Goal: Task Accomplishment & Management: Use online tool/utility

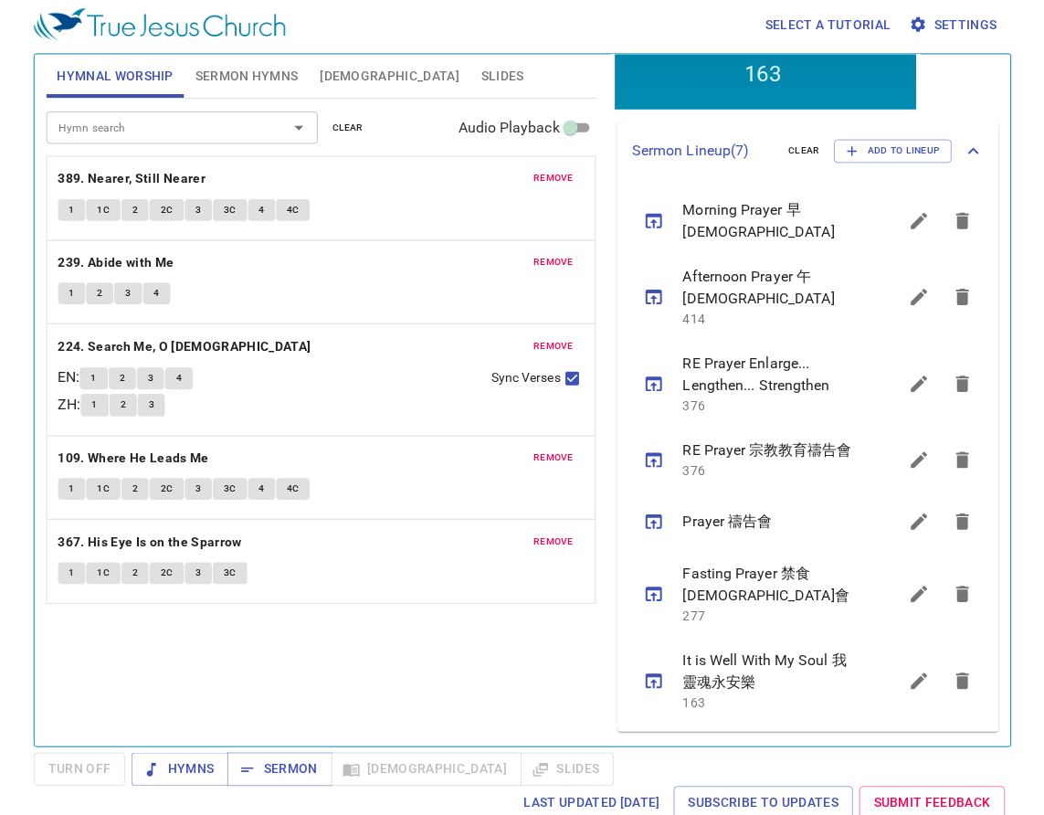
scroll to position [8, 0]
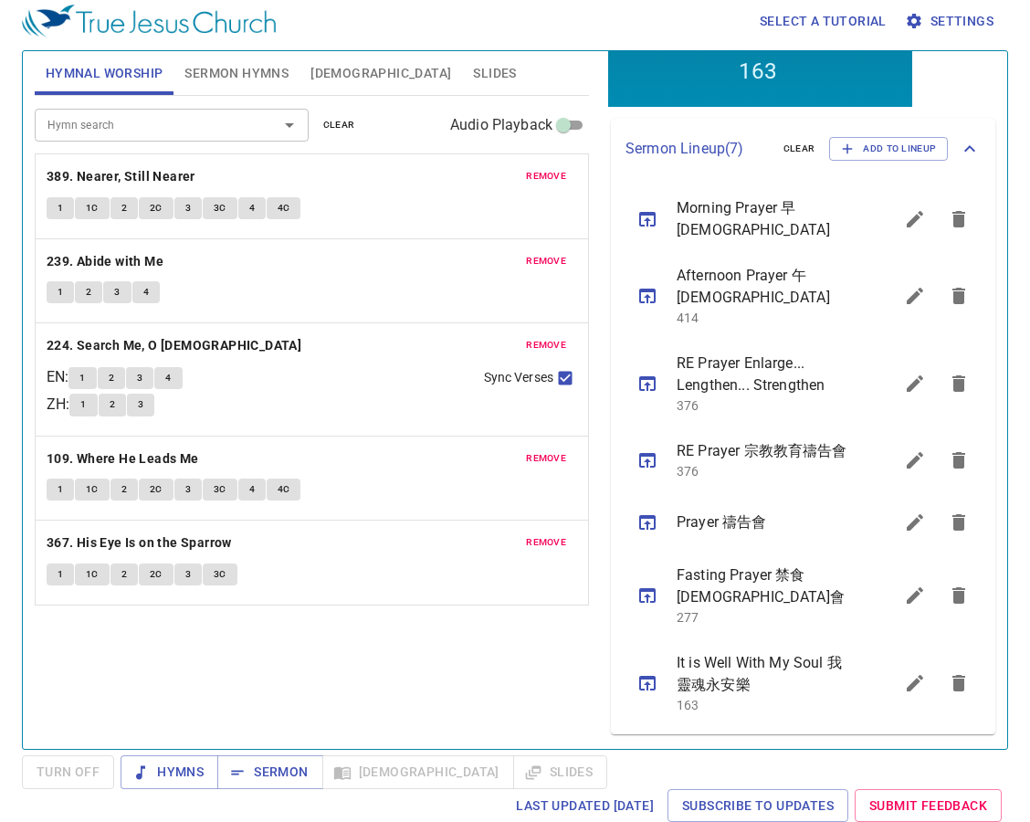
click at [904, 683] on icon "sermon lineup list" at bounding box center [915, 683] width 22 height 22
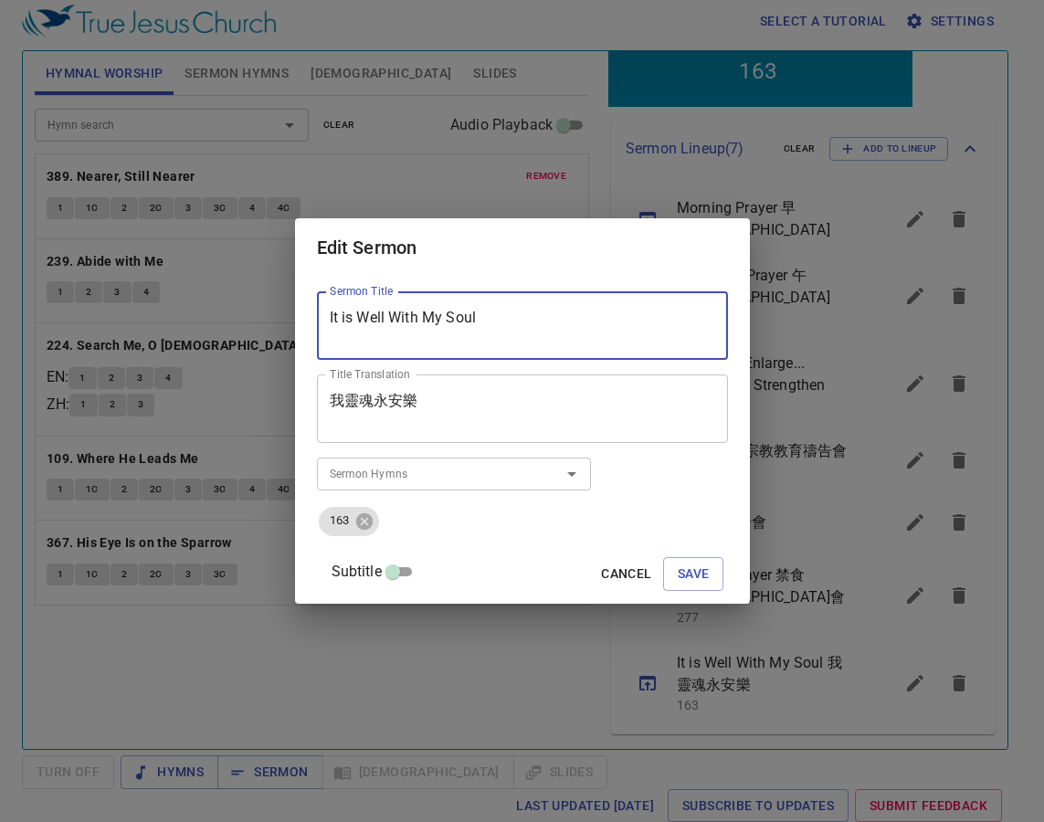
click at [564, 330] on textarea "It is Well With My Soul" at bounding box center [522, 326] width 385 height 35
click at [522, 323] on textarea "It is Well With My Soul" at bounding box center [522, 326] width 385 height 35
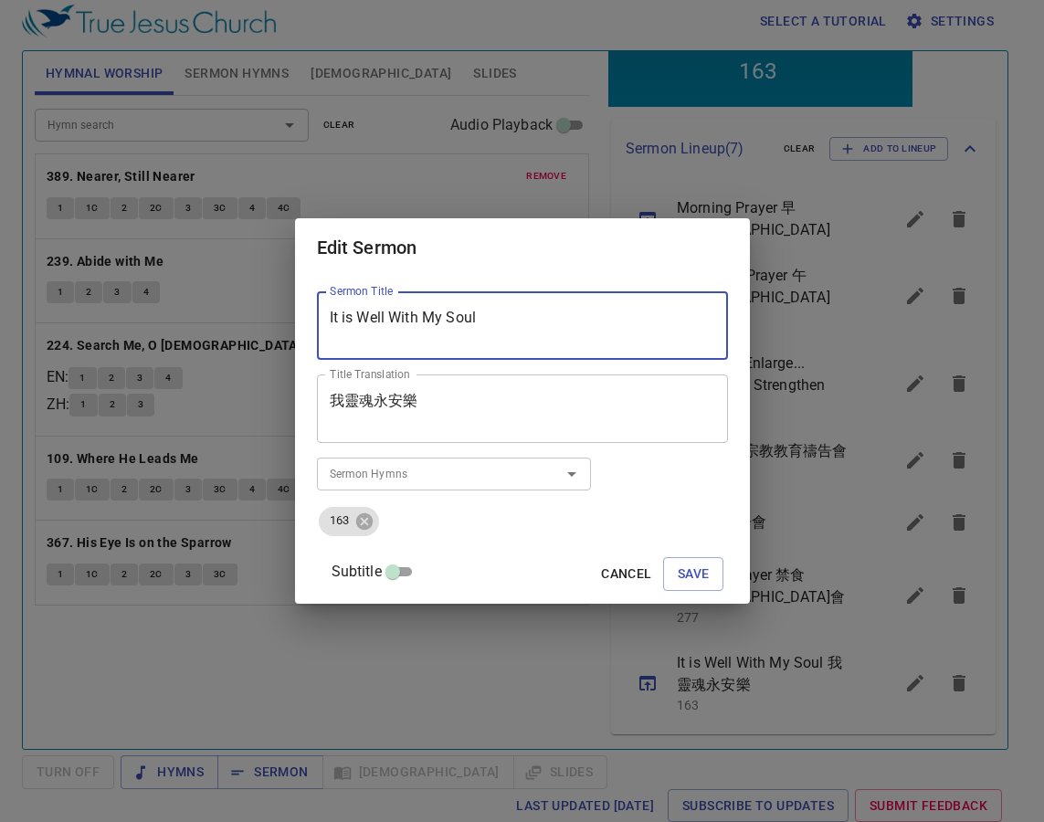
paste textarea "傳承 Pass it on"
drag, startPoint x: 379, startPoint y: 320, endPoint x: 331, endPoint y: 321, distance: 48.4
click at [331, 321] on div "Sermon Title 傳承 Pass it on Sermon Title Title Translation 我靈魂永安樂 Title Translat…" at bounding box center [522, 440] width 455 height 326
type textarea "Pass it on"
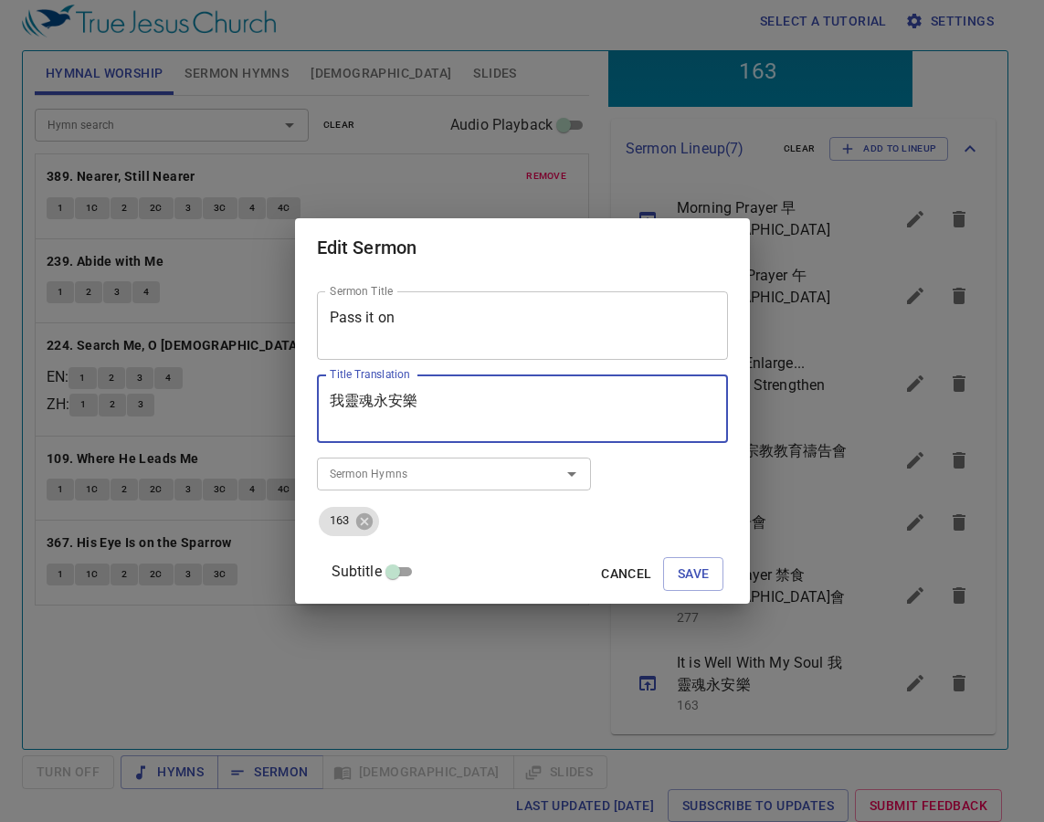
click at [490, 407] on textarea "我靈魂永安樂" at bounding box center [522, 409] width 385 height 35
paste textarea "傳承"
type textarea "傳承"
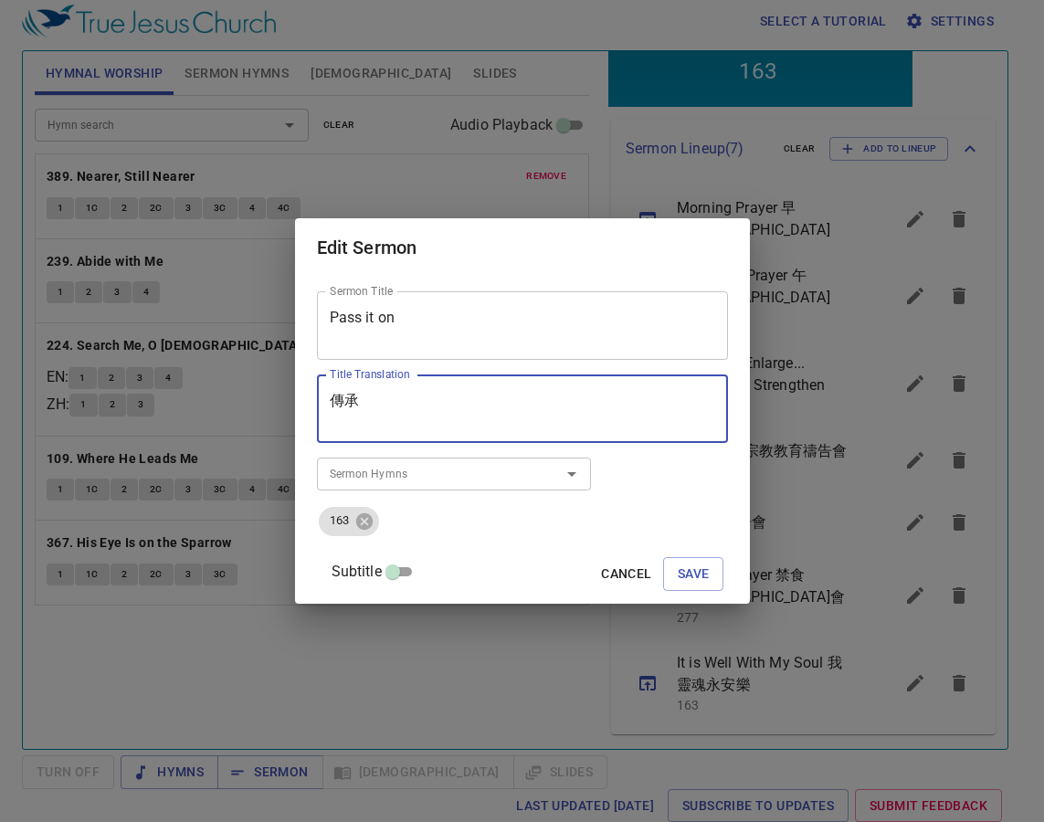
click at [355, 313] on textarea "Pass it on" at bounding box center [522, 326] width 385 height 35
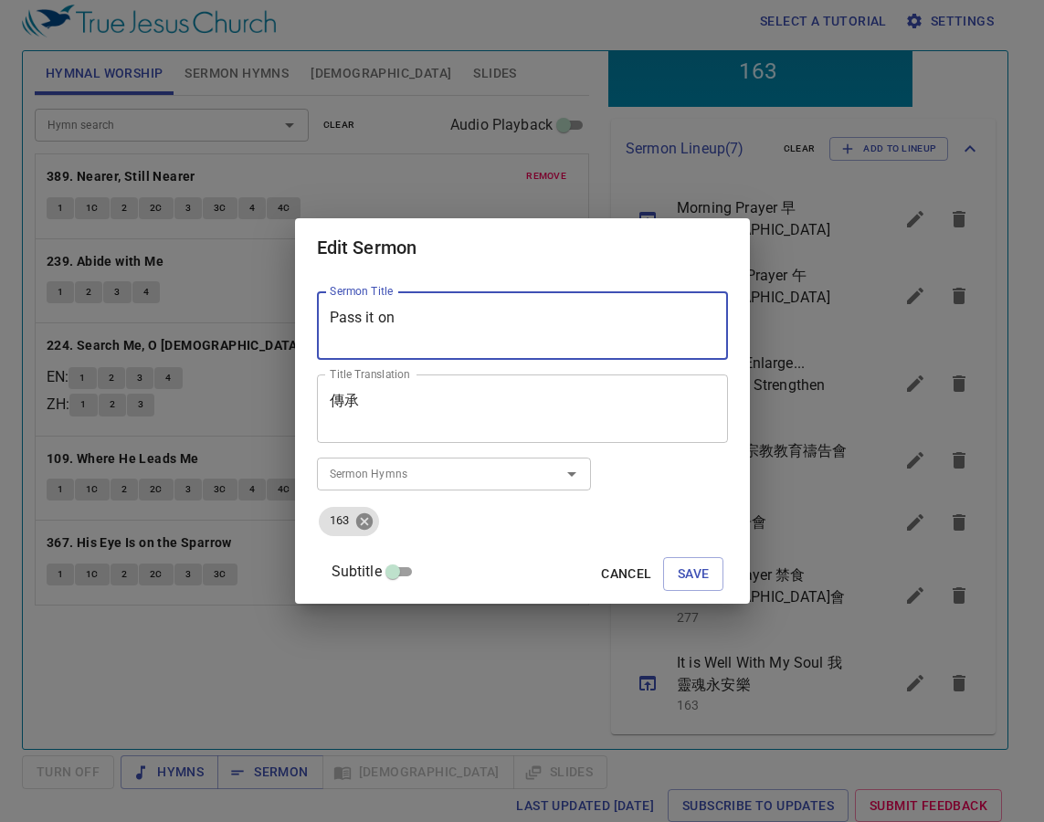
type textarea "Pass it on"
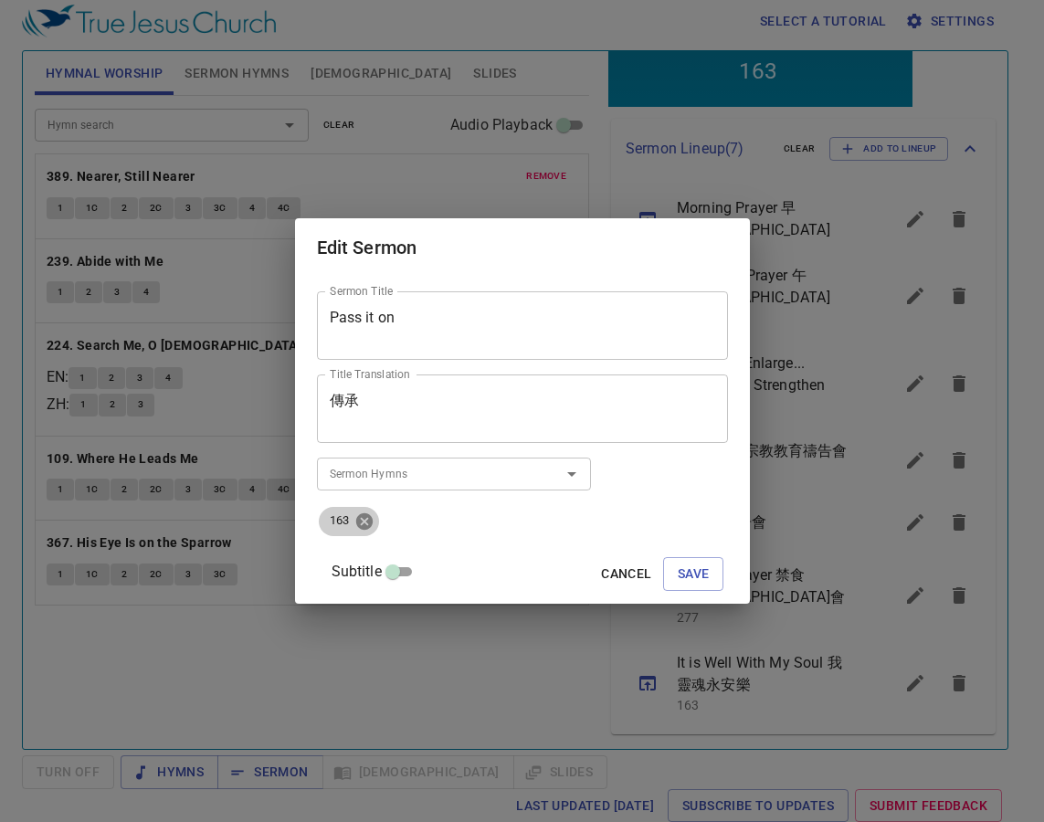
click at [372, 525] on icon at bounding box center [363, 520] width 16 height 16
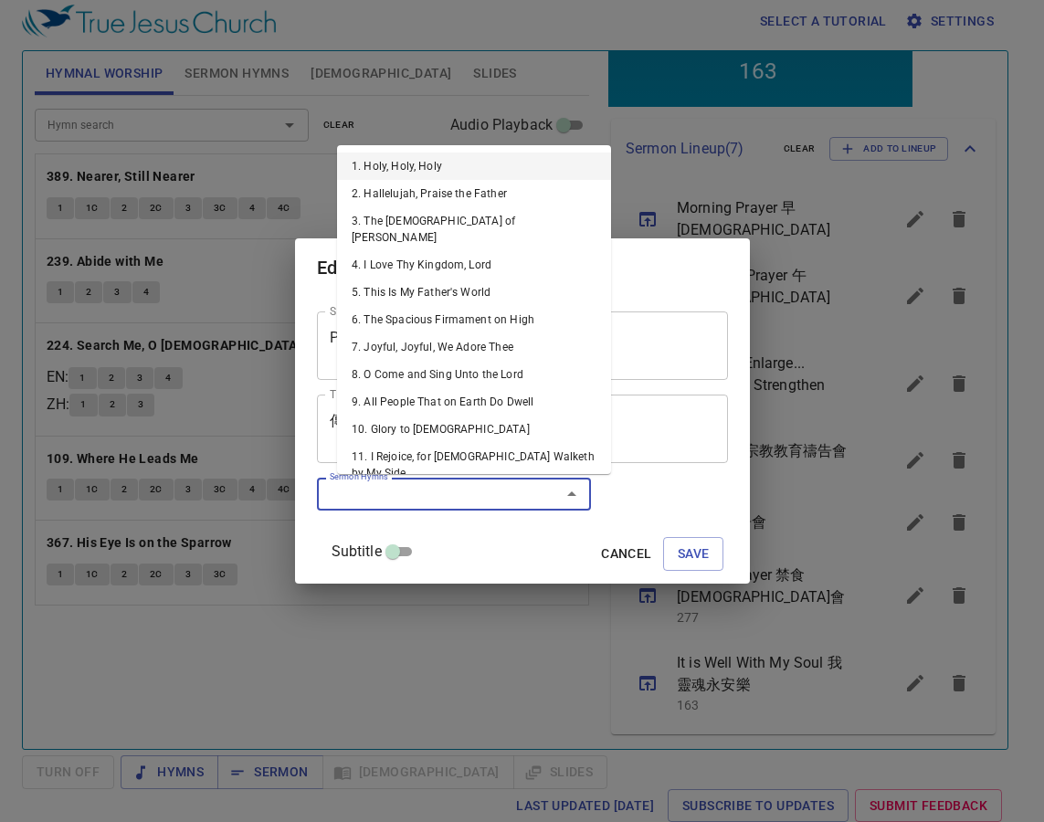
click at [454, 490] on input "Sermon Hymns" at bounding box center [426, 493] width 209 height 21
drag, startPoint x: 454, startPoint y: 490, endPoint x: 392, endPoint y: 489, distance: 62.1
click at [392, 489] on input "Sermon Hymns" at bounding box center [426, 493] width 209 height 21
click at [391, 495] on input "Sermon Hymns" at bounding box center [426, 493] width 209 height 21
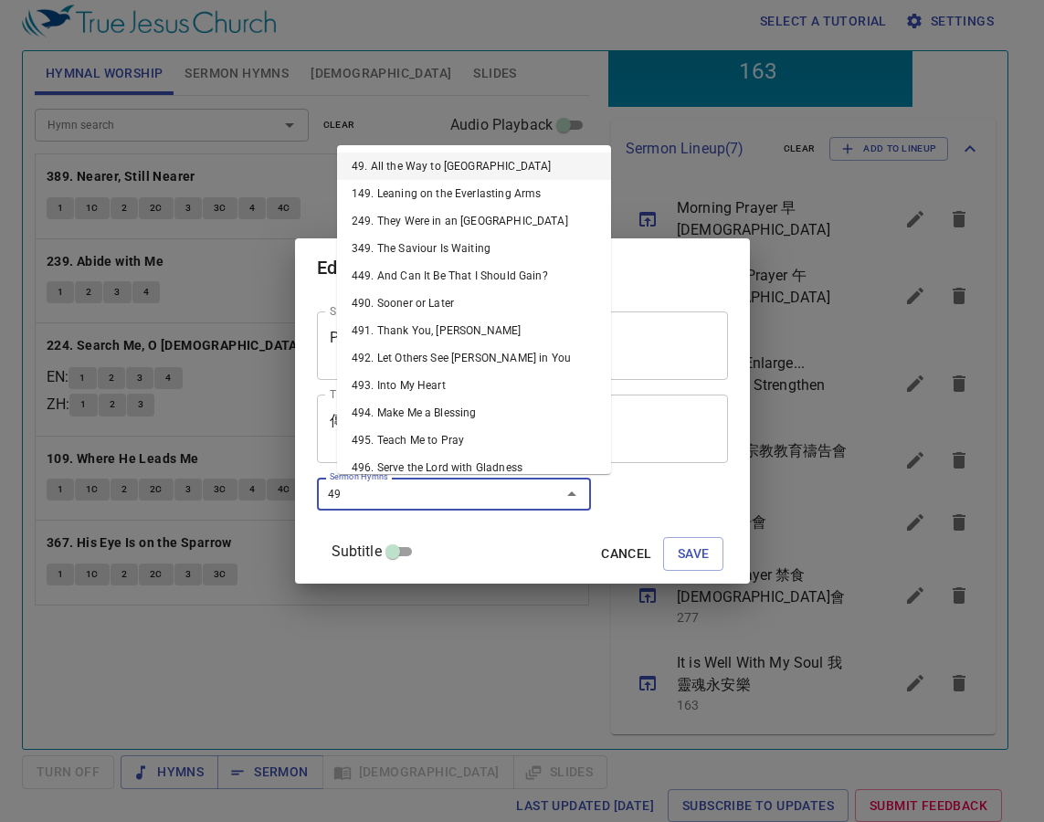
type input "499"
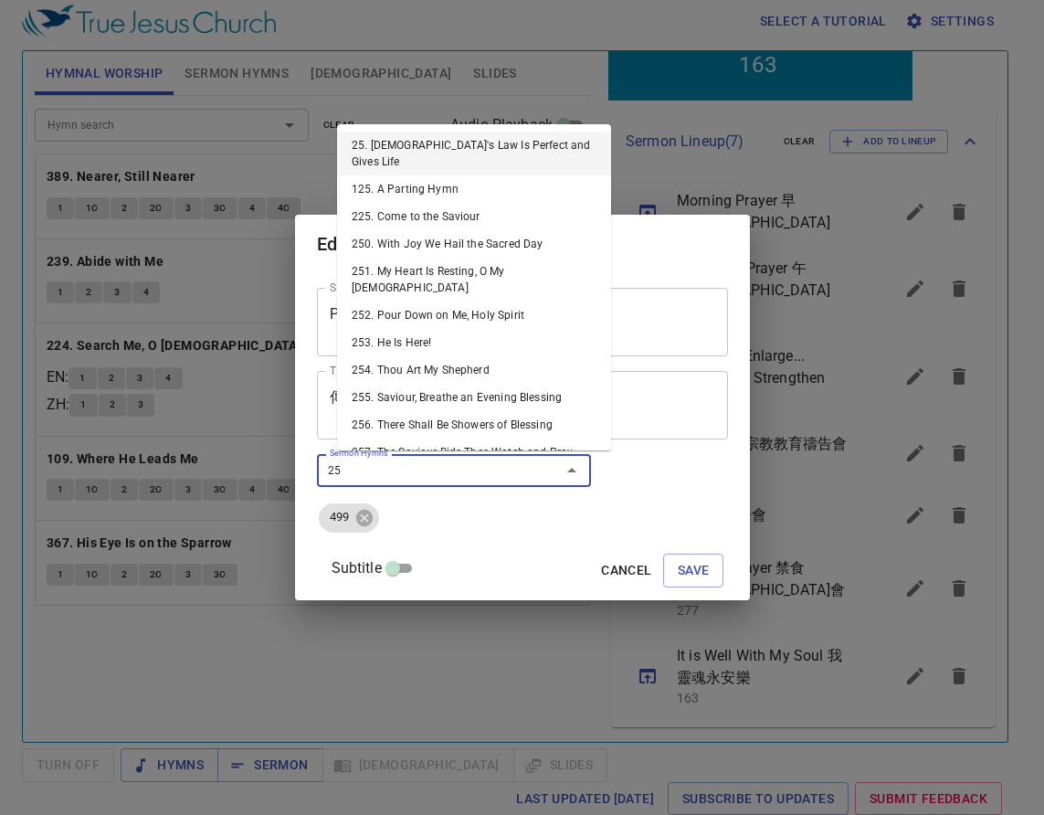
type input "250"
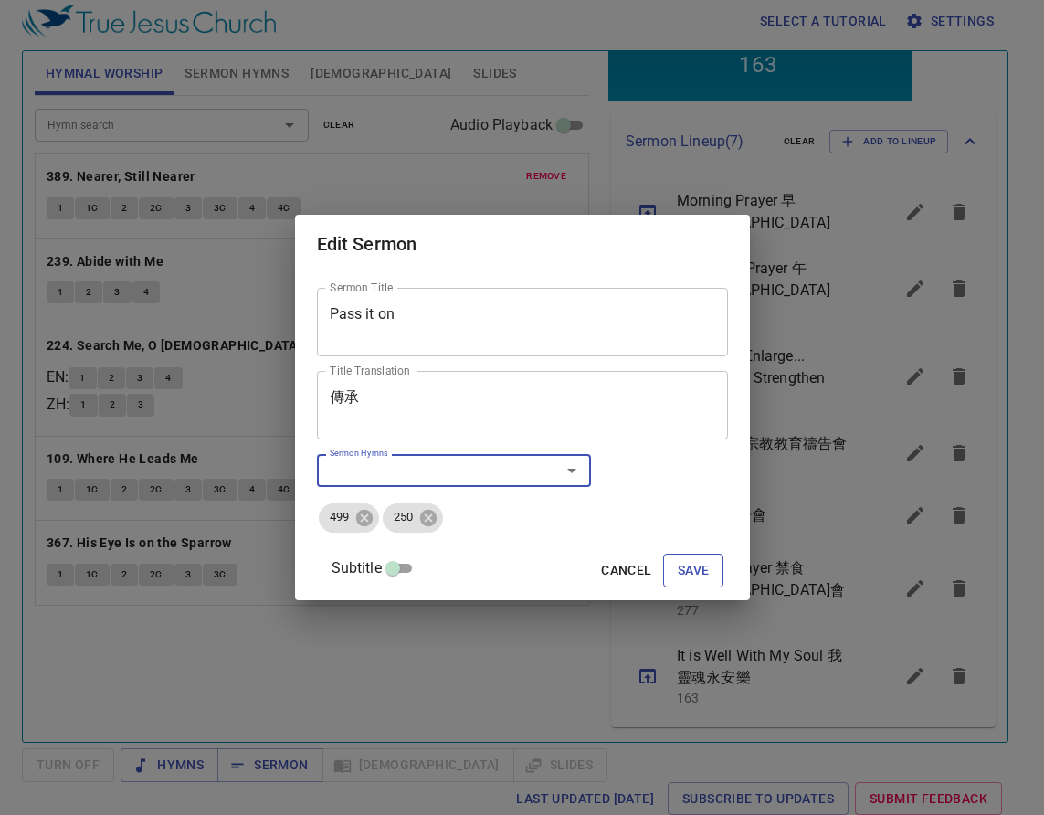
click at [699, 567] on button "Save" at bounding box center [693, 570] width 61 height 34
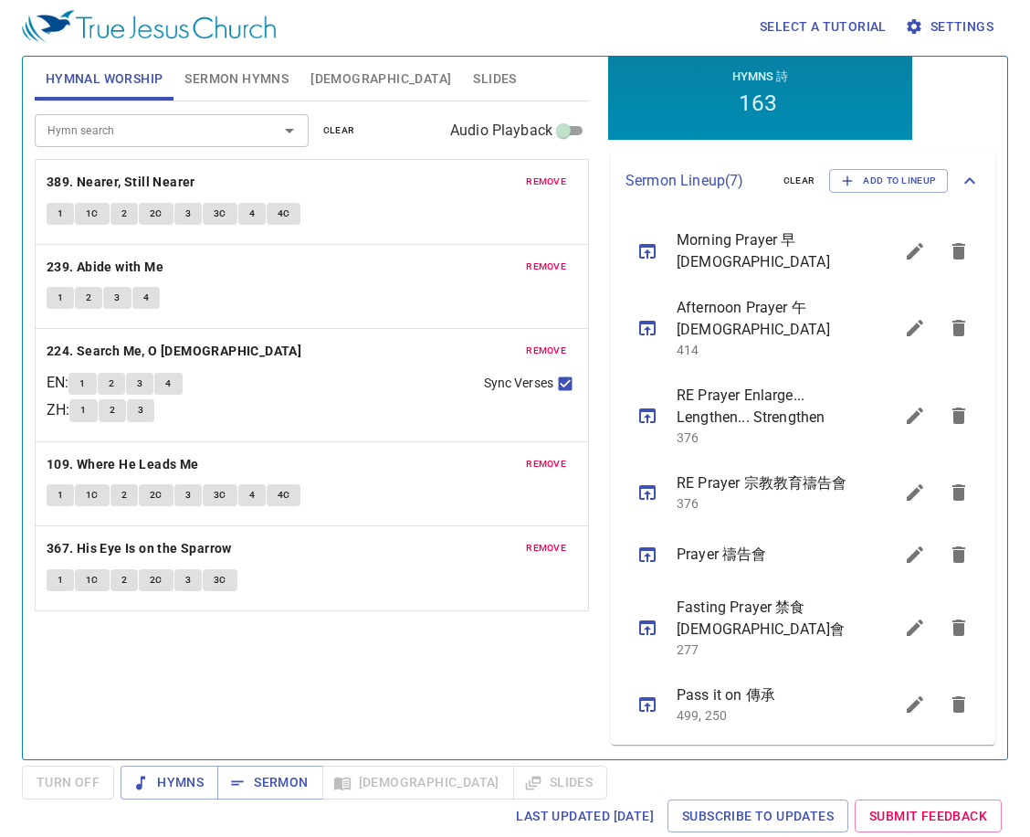
scroll to position [403, 0]
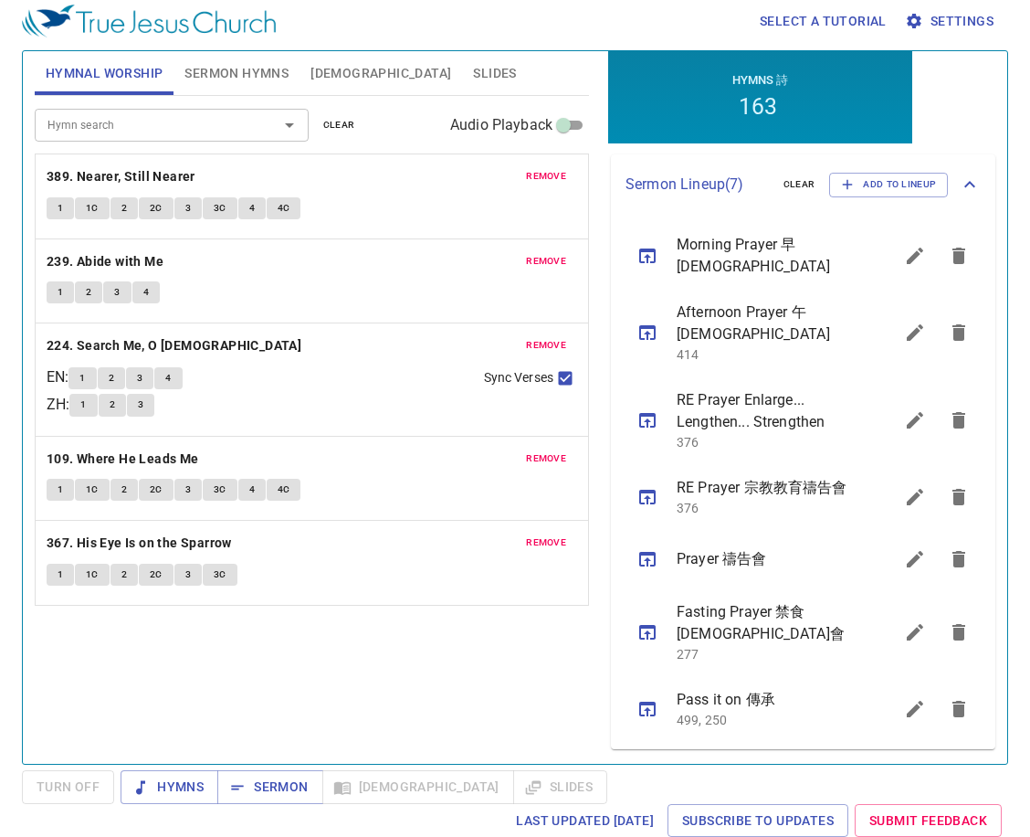
click at [637, 708] on icon "sermon lineup list" at bounding box center [648, 709] width 22 height 22
click at [642, 713] on icon "sermon lineup list" at bounding box center [648, 709] width 22 height 22
click at [261, 777] on span "Sermon" at bounding box center [270, 786] width 76 height 23
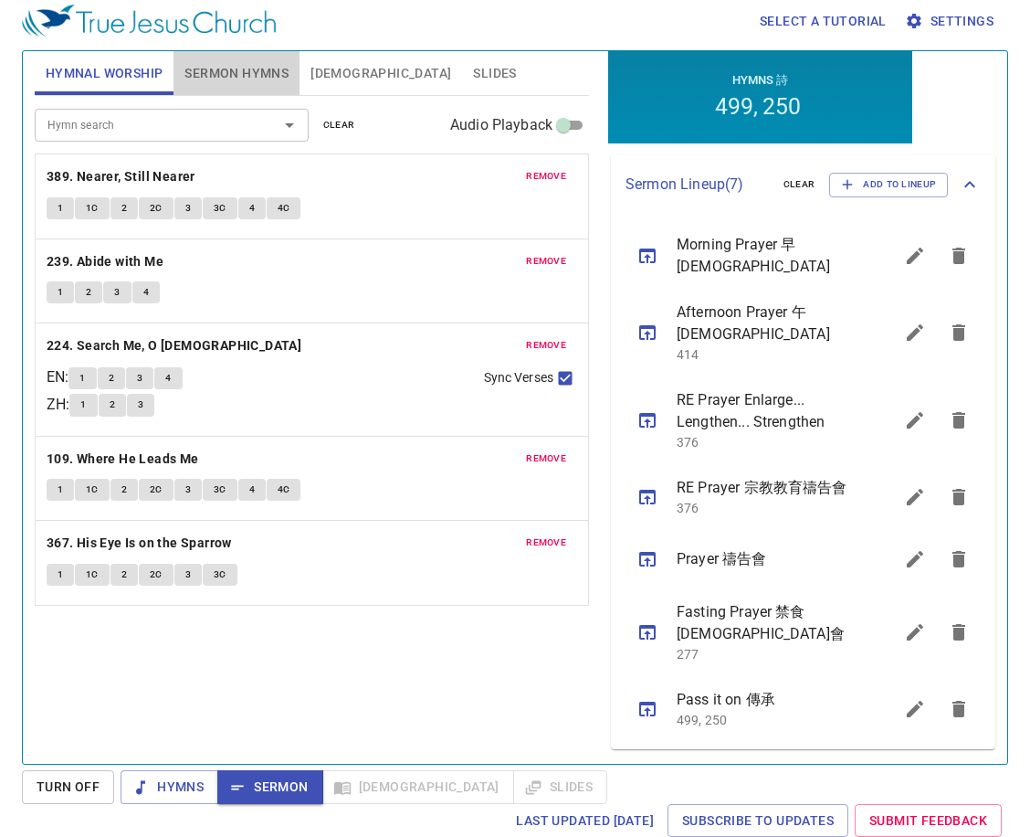
click at [184, 71] on button "Sermon Hymns" at bounding box center [237, 73] width 126 height 44
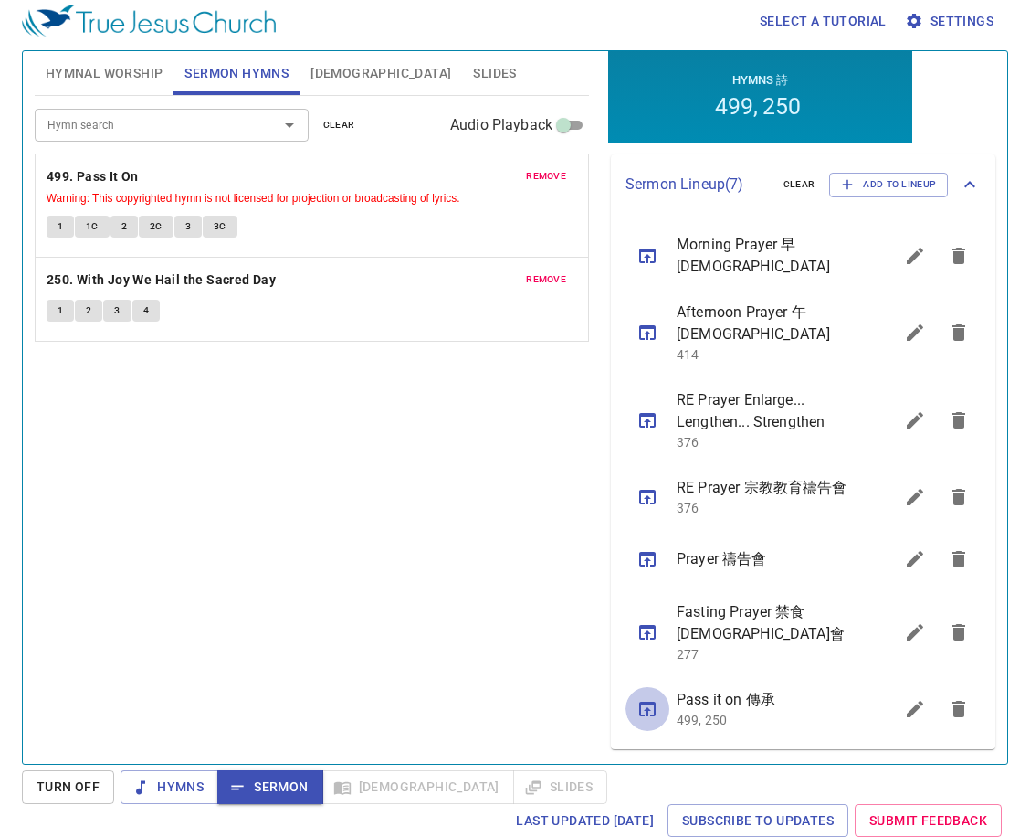
click at [653, 711] on icon "sermon lineup list" at bounding box center [648, 709] width 22 height 22
click at [656, 245] on icon "sermon lineup list" at bounding box center [648, 256] width 22 height 22
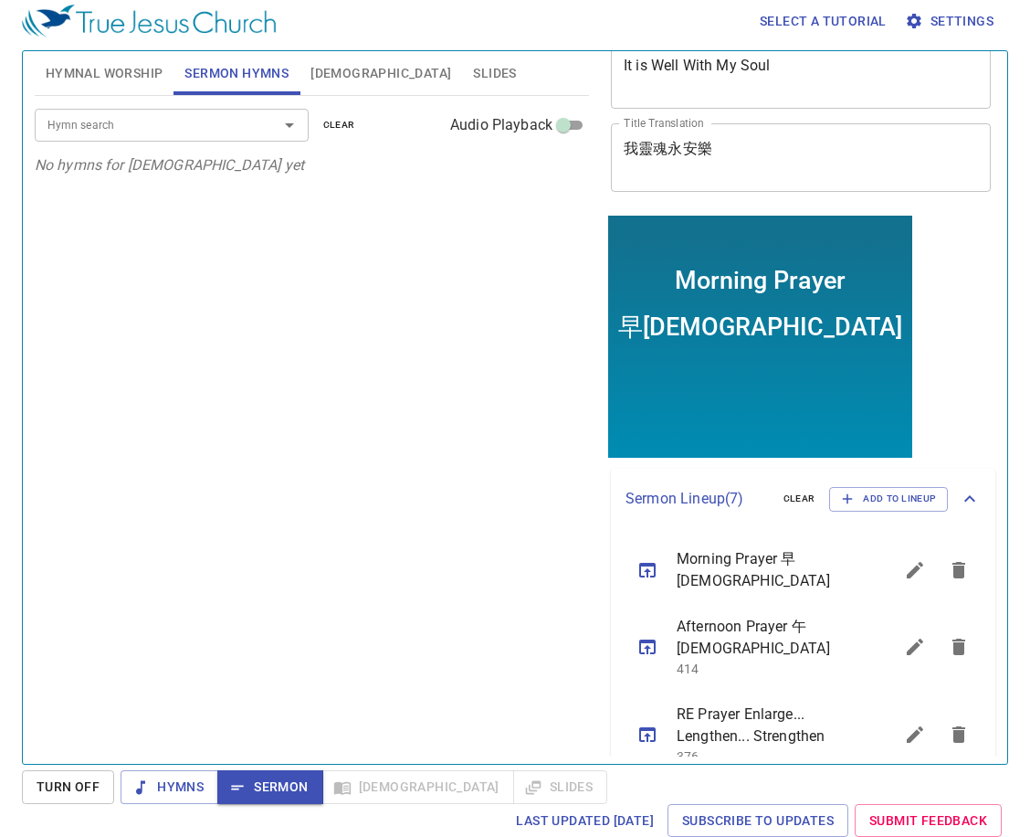
scroll to position [0, 0]
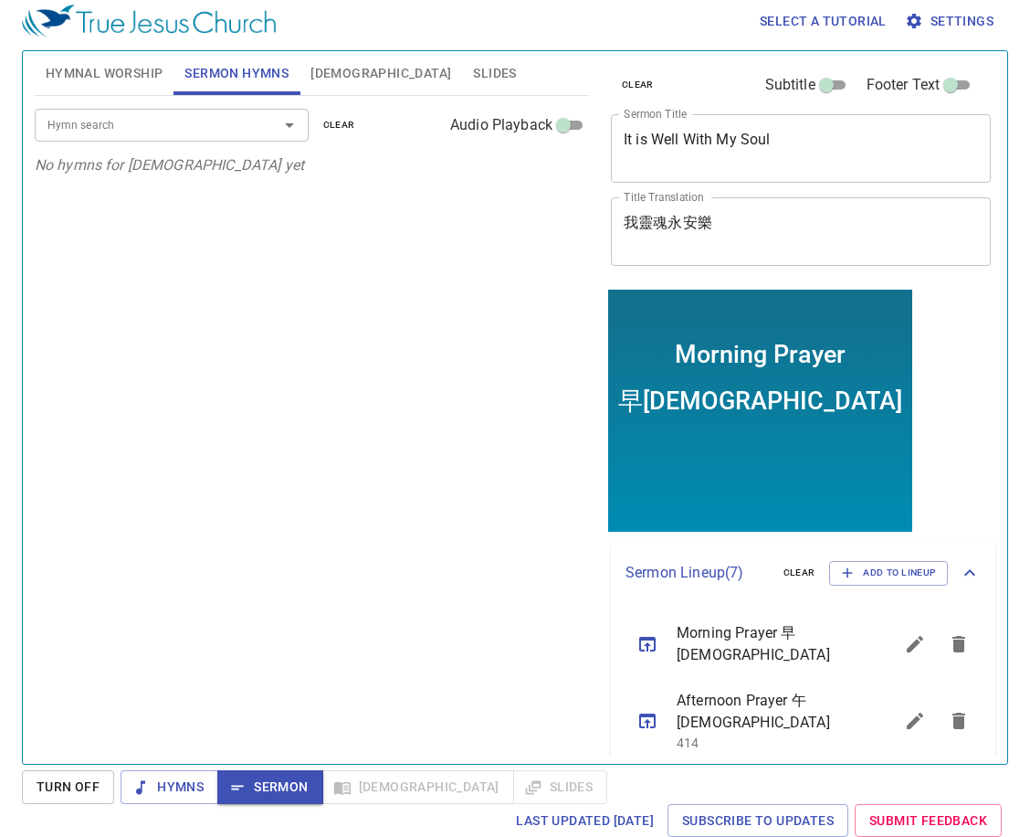
click at [107, 77] on span "Hymnal Worship" at bounding box center [105, 73] width 118 height 23
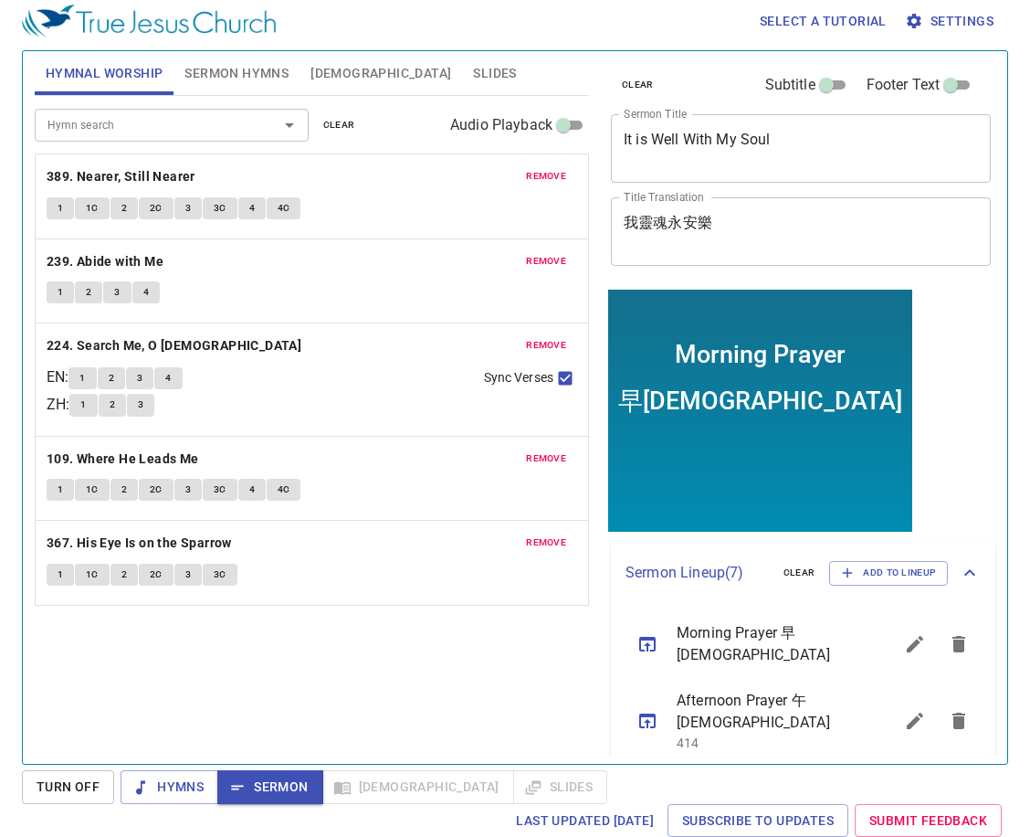
click at [258, 76] on span "Sermon Hymns" at bounding box center [236, 73] width 104 height 23
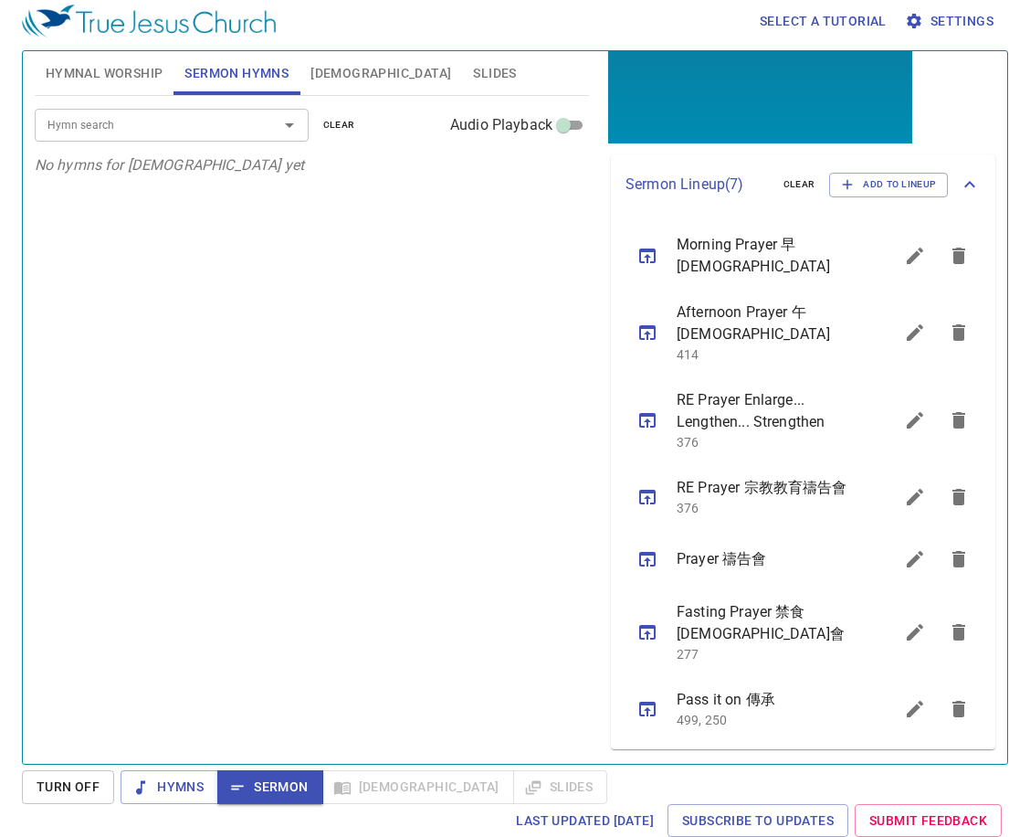
scroll to position [403, 0]
click at [184, 111] on div "Hymn search" at bounding box center [172, 125] width 274 height 32
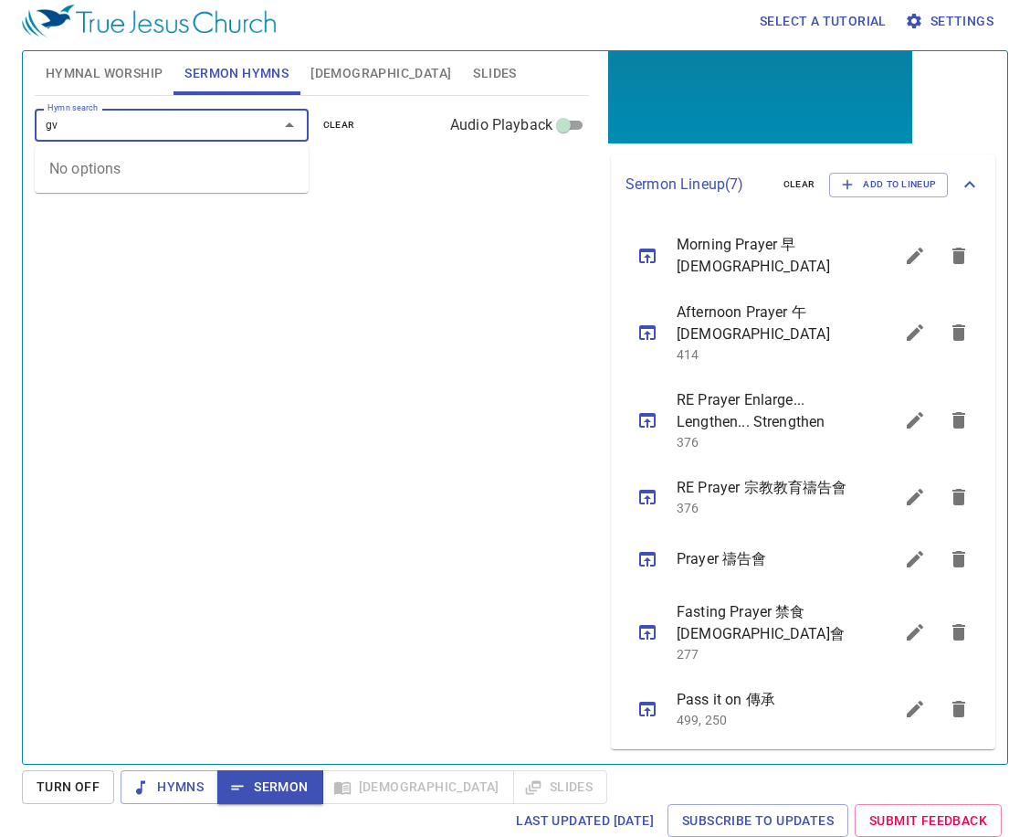
type input "g"
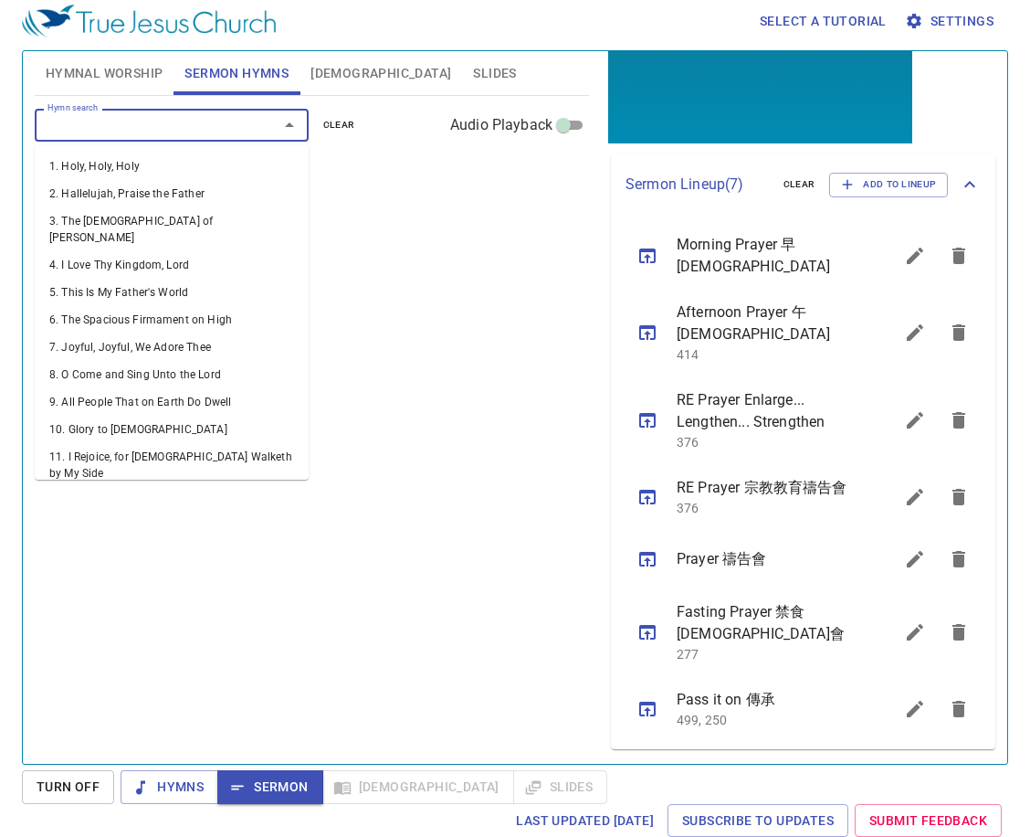
click at [58, 487] on li "12. When I Can Read My Title Clear" at bounding box center [172, 500] width 274 height 27
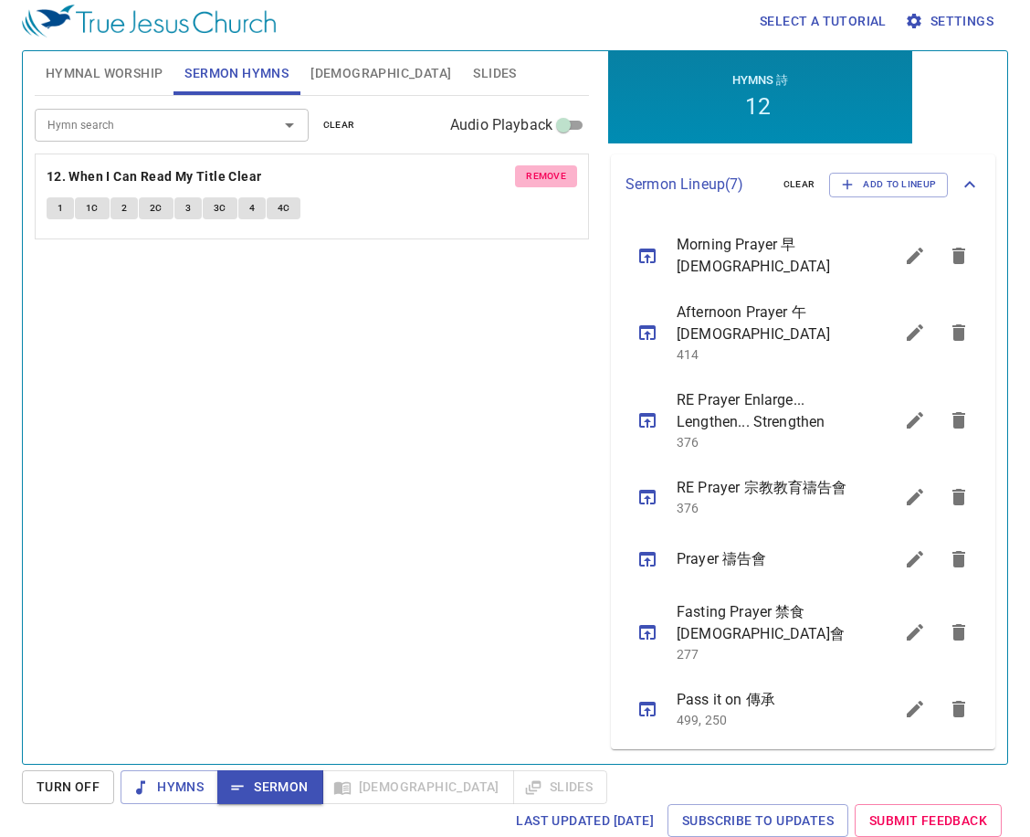
click at [559, 185] on button "remove" at bounding box center [546, 176] width 62 height 22
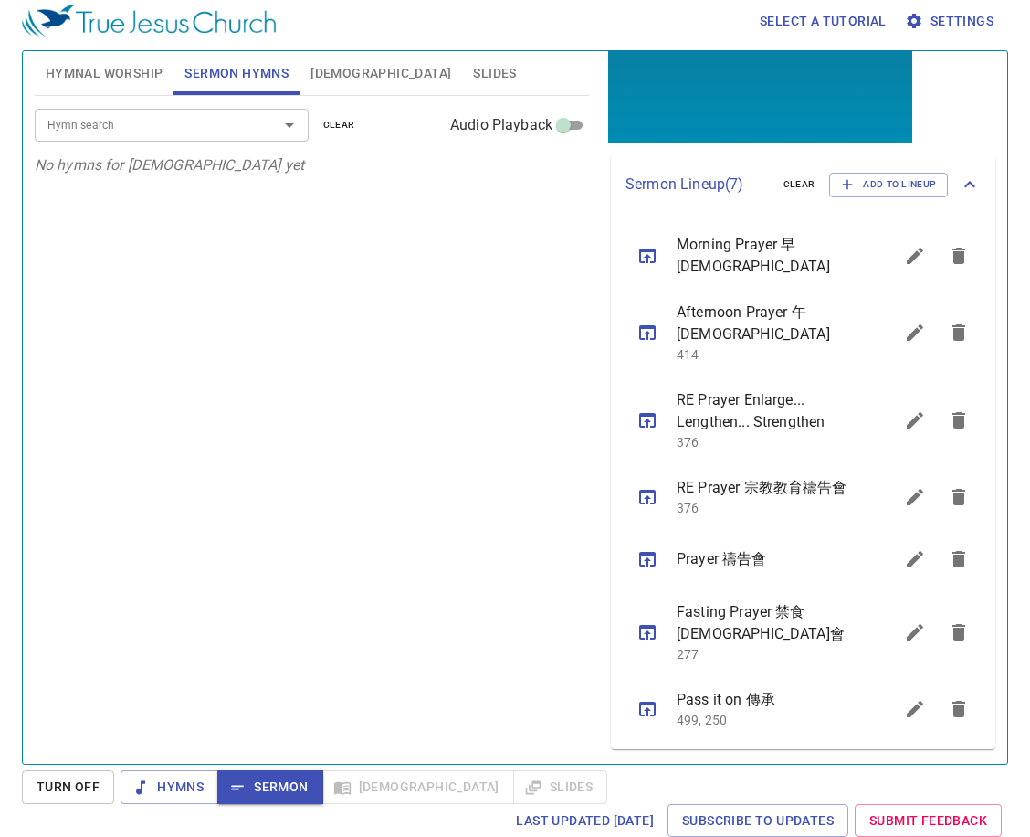
click at [117, 84] on span "Hymnal Worship" at bounding box center [105, 73] width 118 height 23
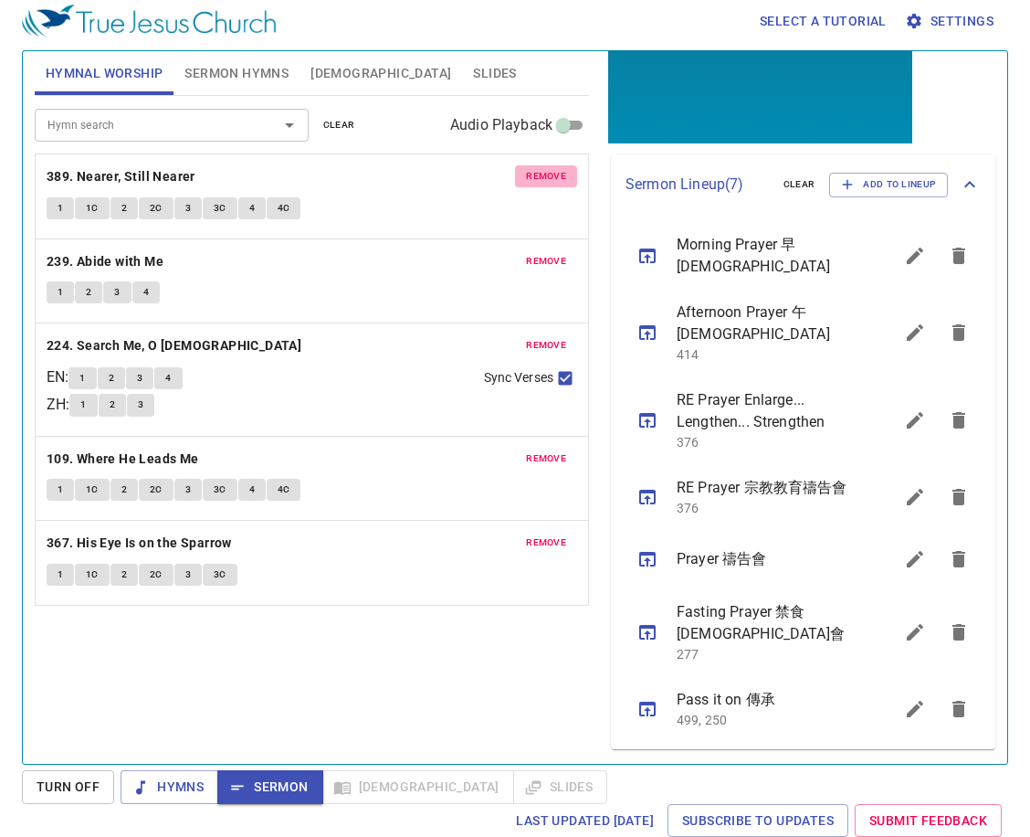
click at [538, 170] on span "remove" at bounding box center [546, 176] width 40 height 16
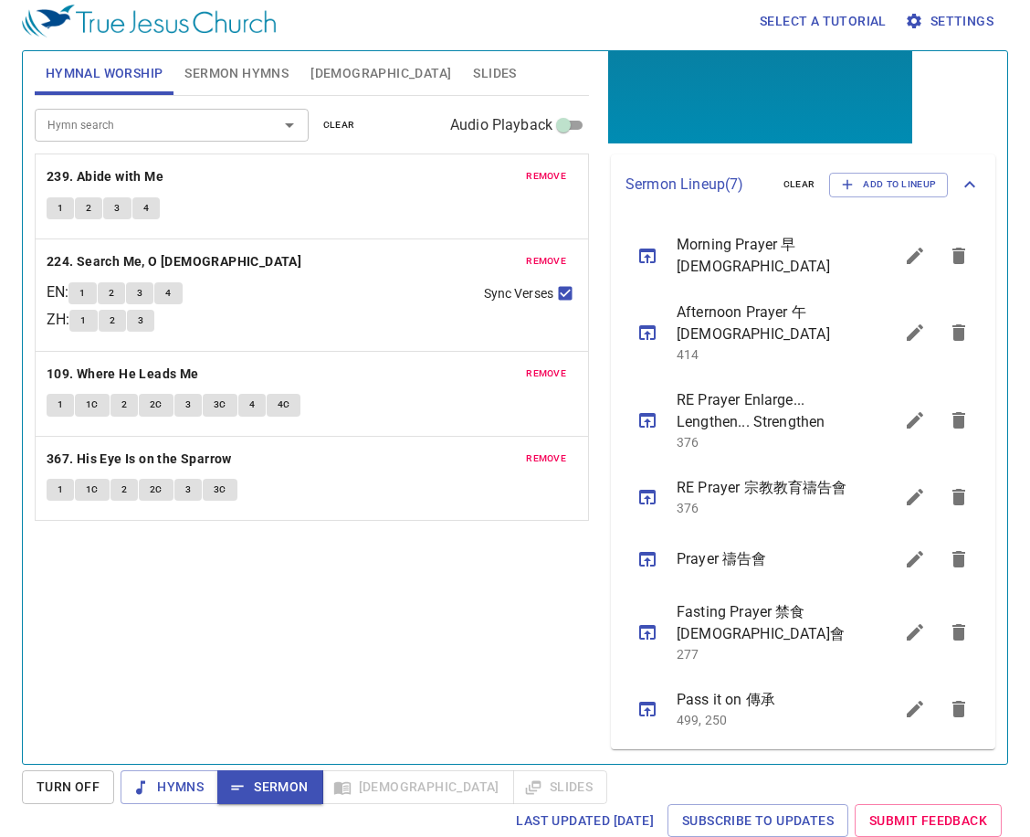
click at [538, 170] on span "remove" at bounding box center [546, 176] width 40 height 16
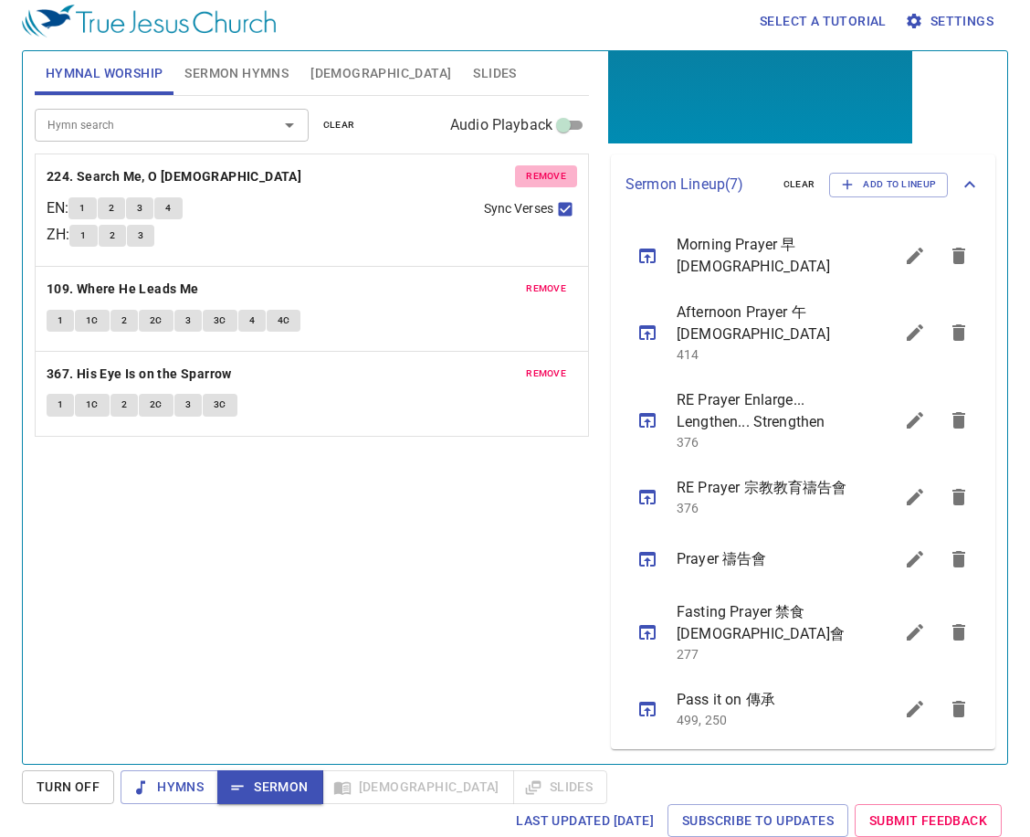
click at [538, 170] on span "remove" at bounding box center [546, 176] width 40 height 16
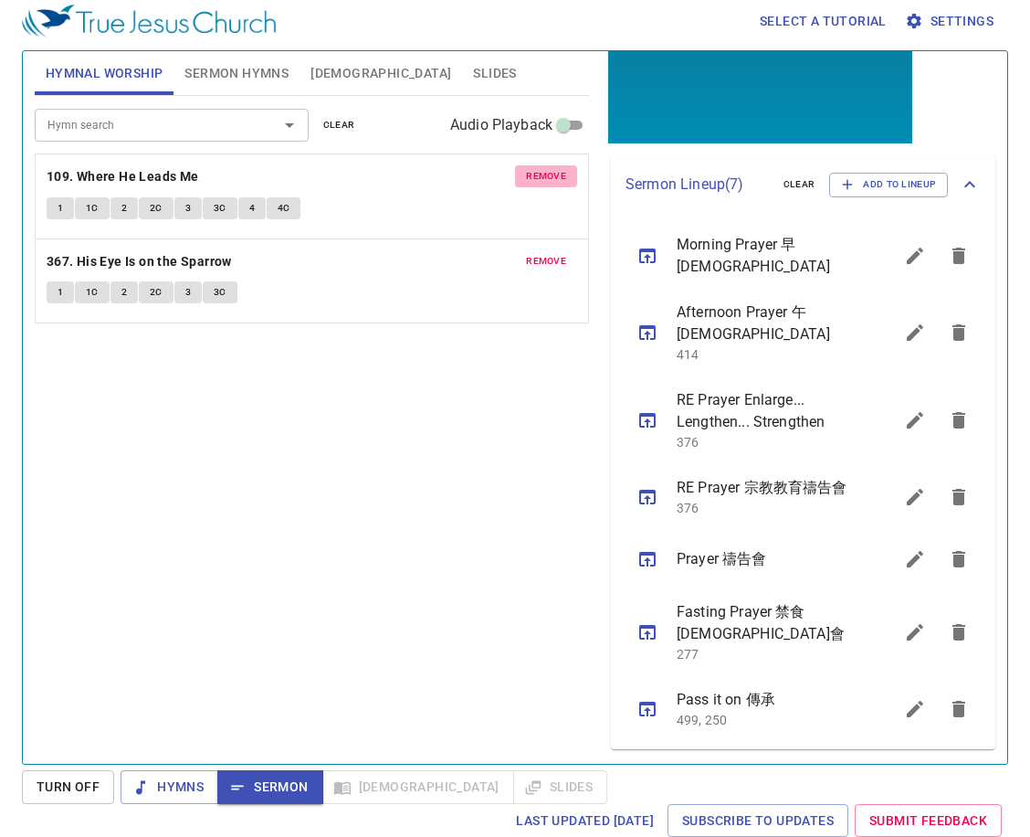
click at [538, 170] on span "remove" at bounding box center [546, 176] width 40 height 16
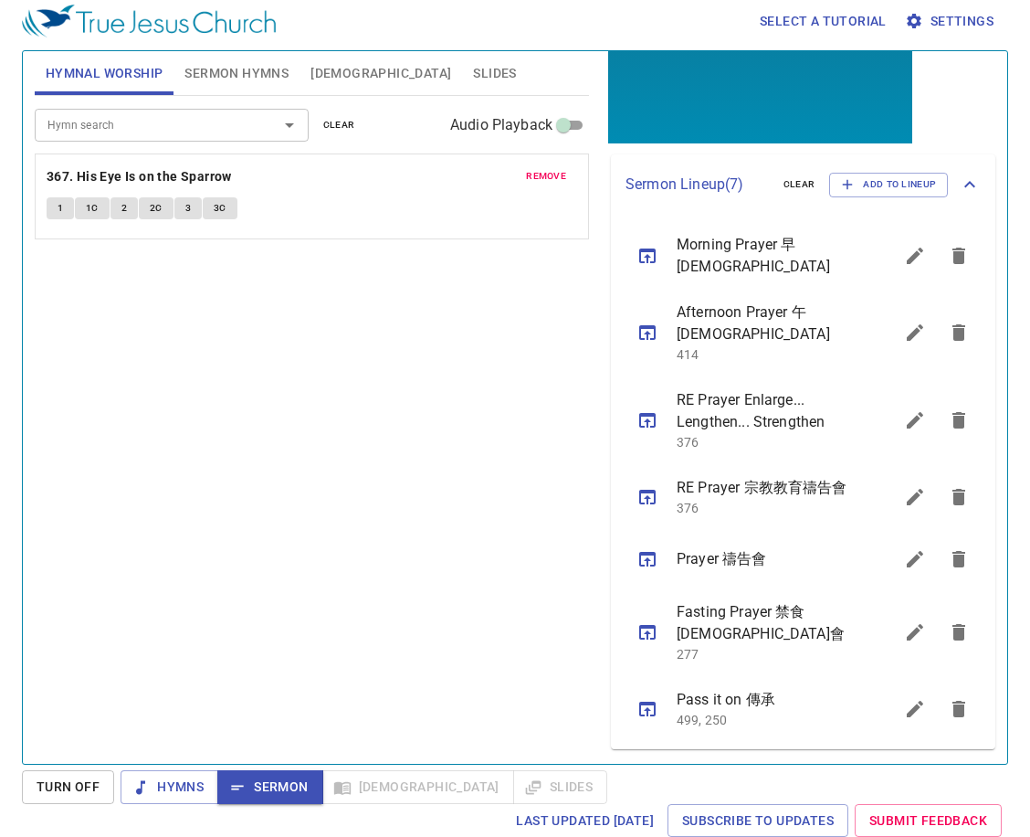
click at [538, 170] on span "remove" at bounding box center [546, 176] width 40 height 16
click at [538, 170] on p "No hymns for hymnal worship yet" at bounding box center [312, 165] width 554 height 22
click at [143, 123] on input "Hymn search" at bounding box center [144, 124] width 209 height 21
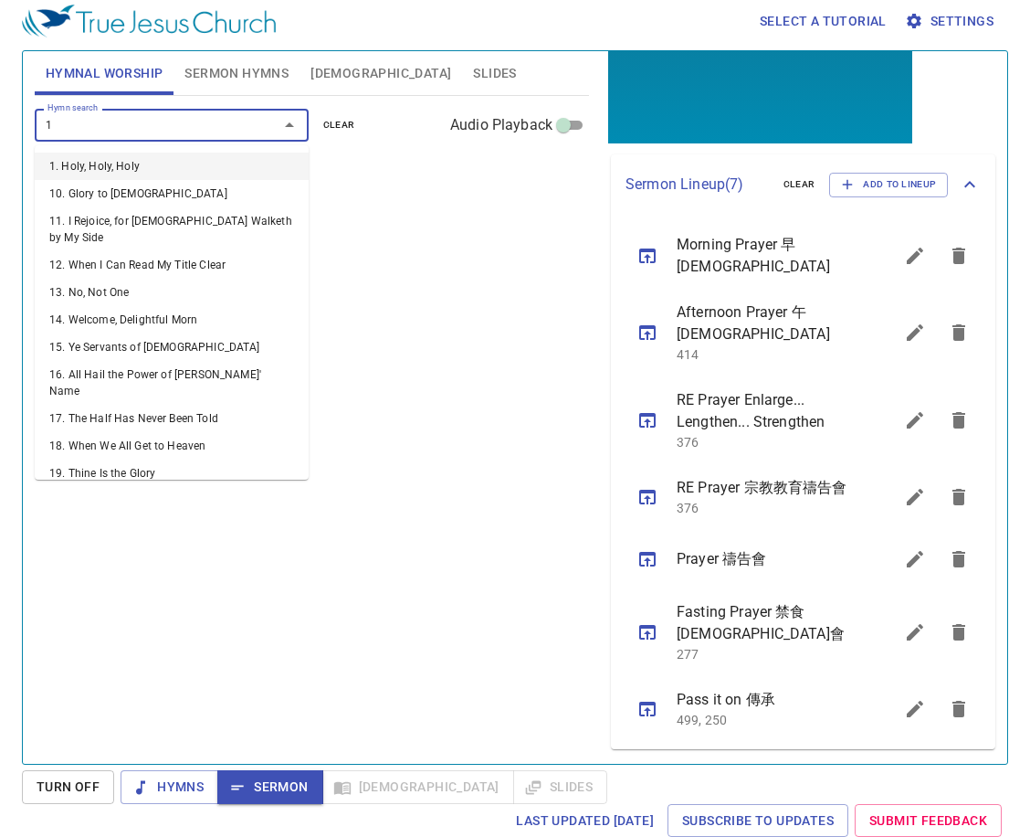
type input "11"
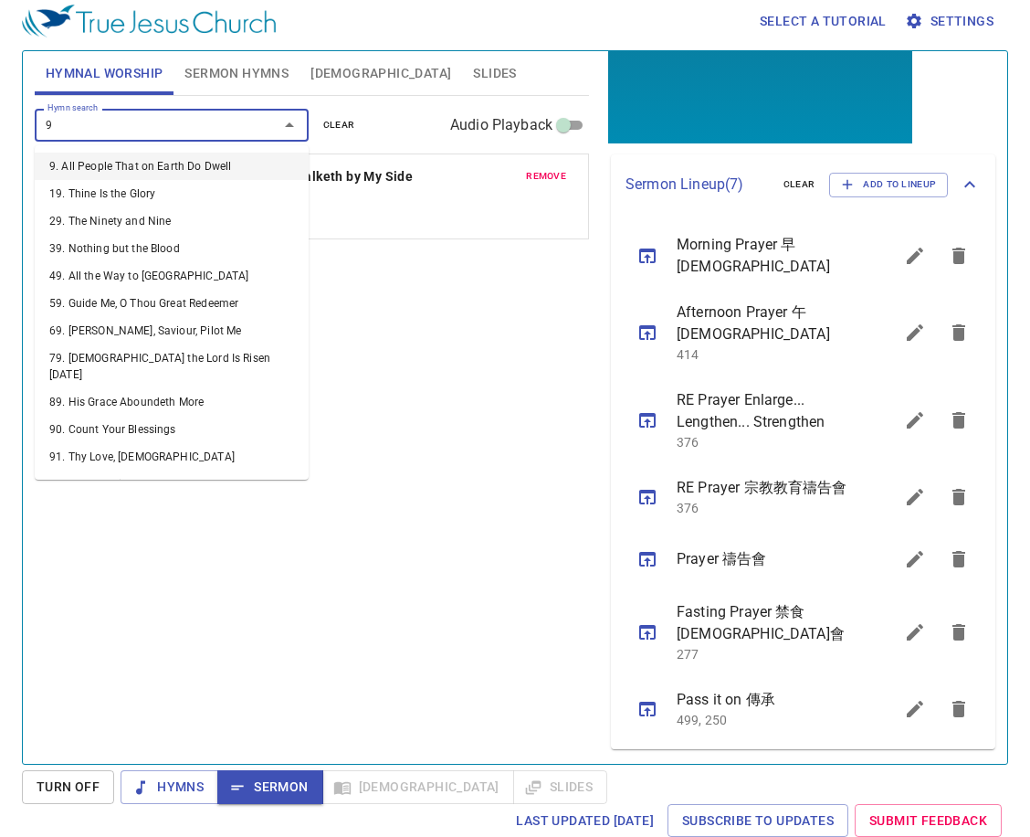
type input "95"
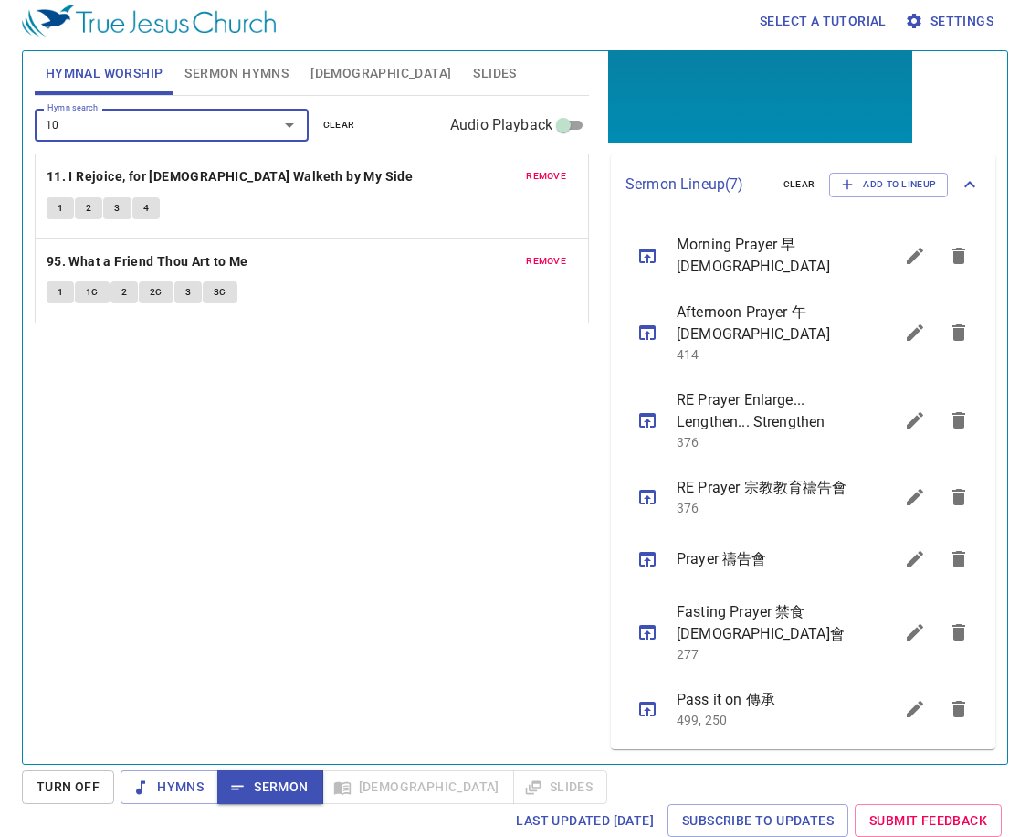
type input "103"
type input "58"
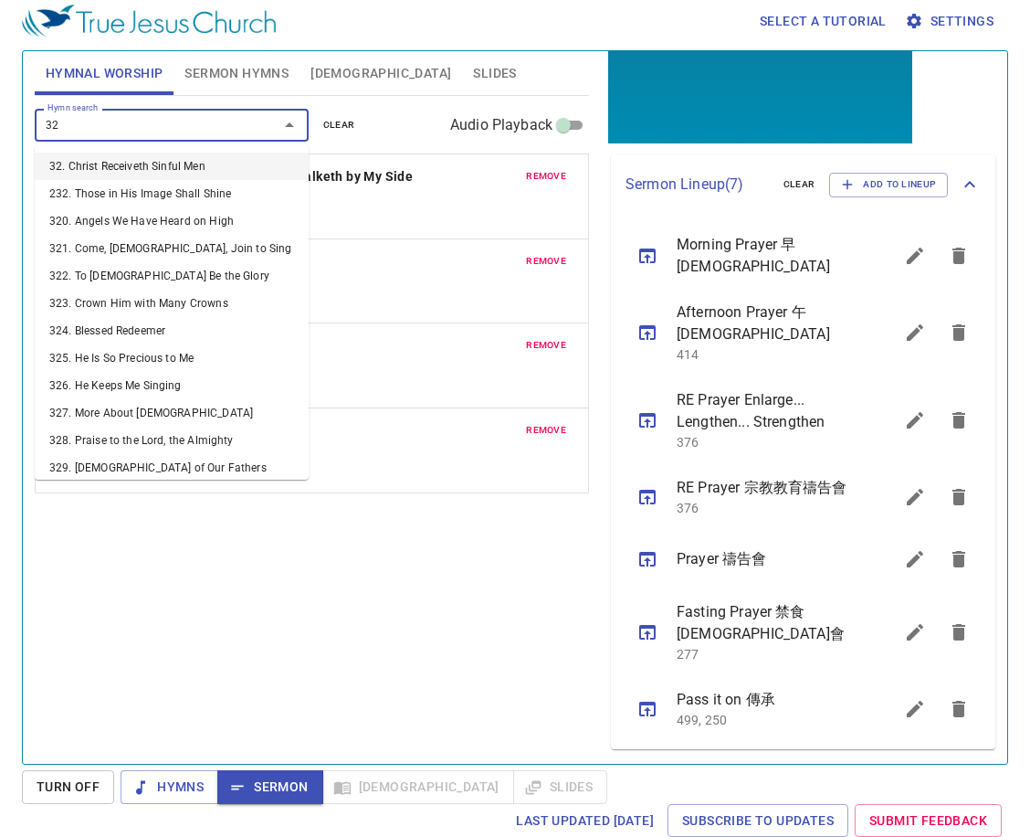
type input "328"
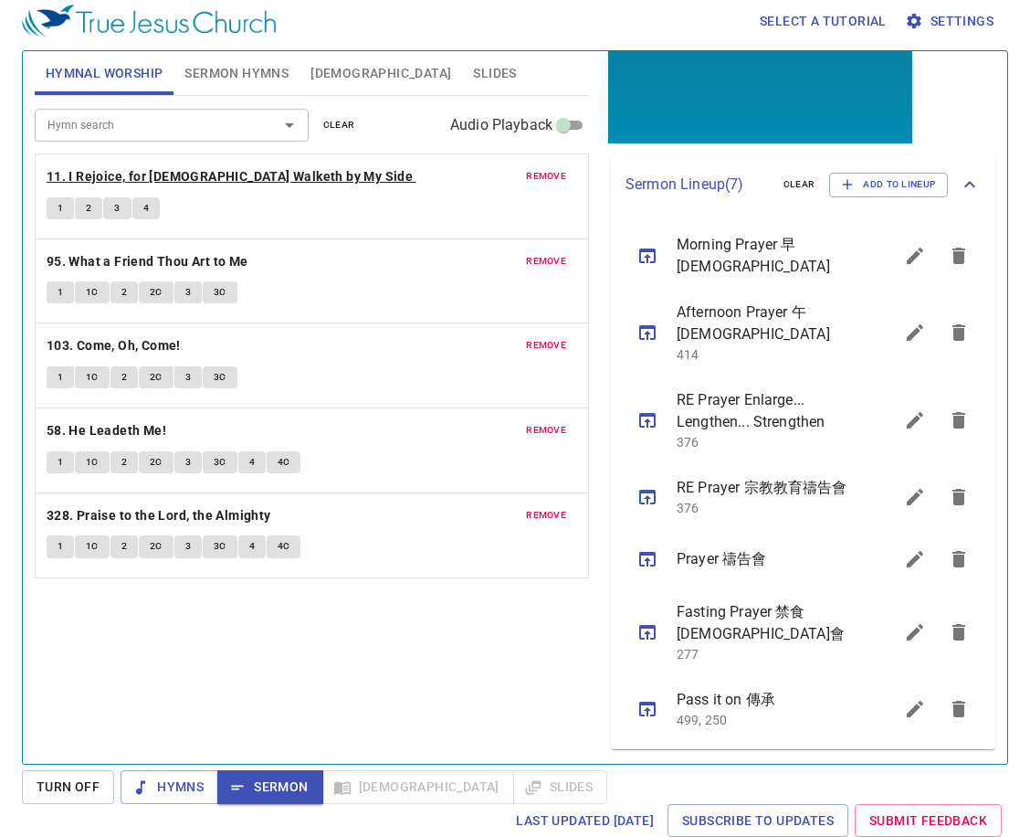
click at [211, 174] on b "11. I Rejoice, for [DEMOGRAPHIC_DATA] Walketh by My Side" at bounding box center [230, 176] width 366 height 23
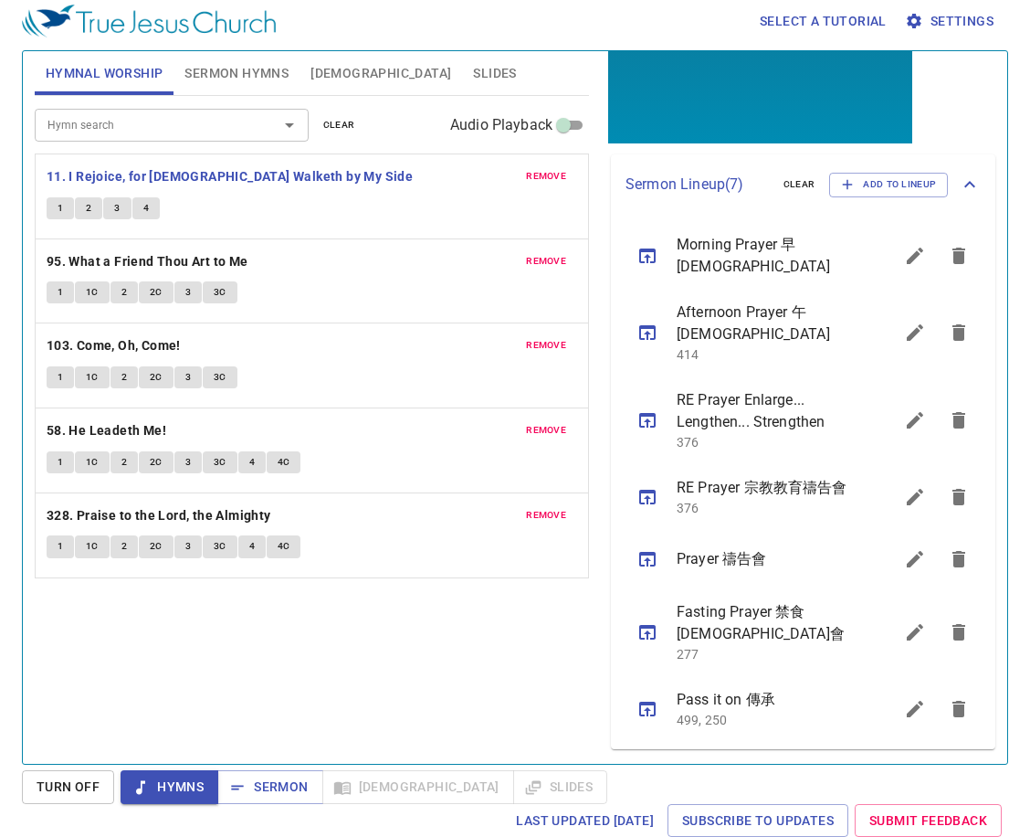
click at [228, 59] on button "Sermon Hymns" at bounding box center [237, 73] width 126 height 44
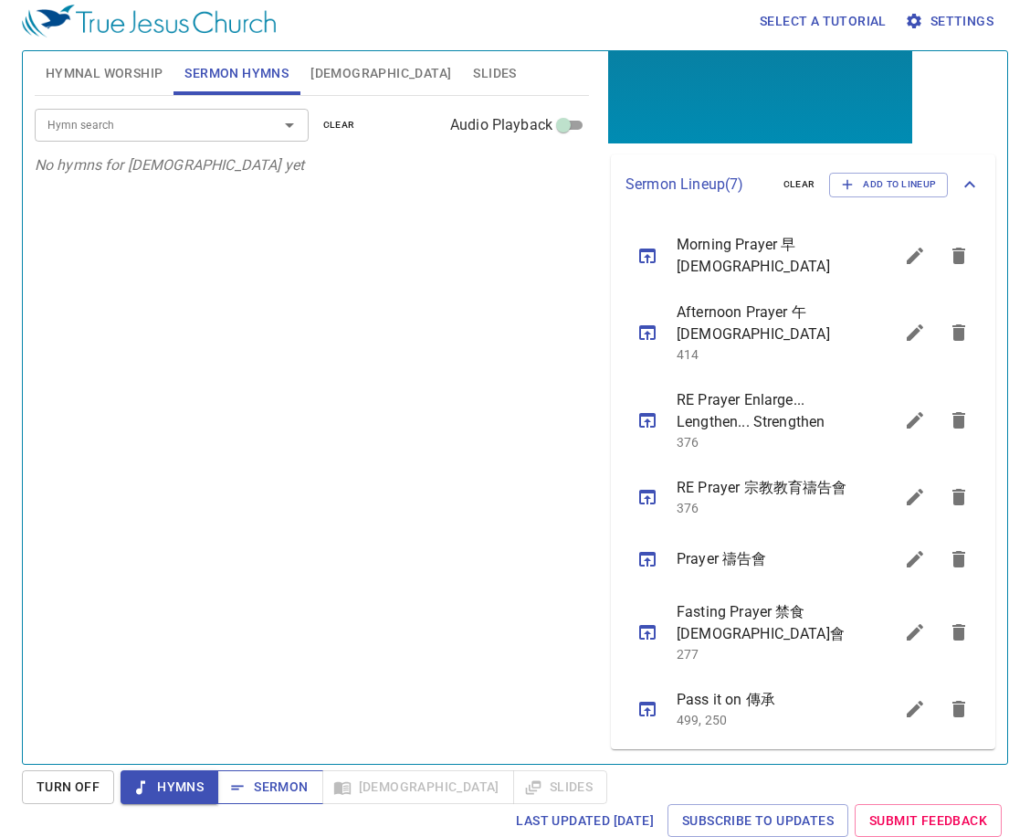
click at [240, 788] on icon "button" at bounding box center [237, 787] width 18 height 18
click at [138, 70] on span "Hymnal Worship" at bounding box center [105, 73] width 118 height 23
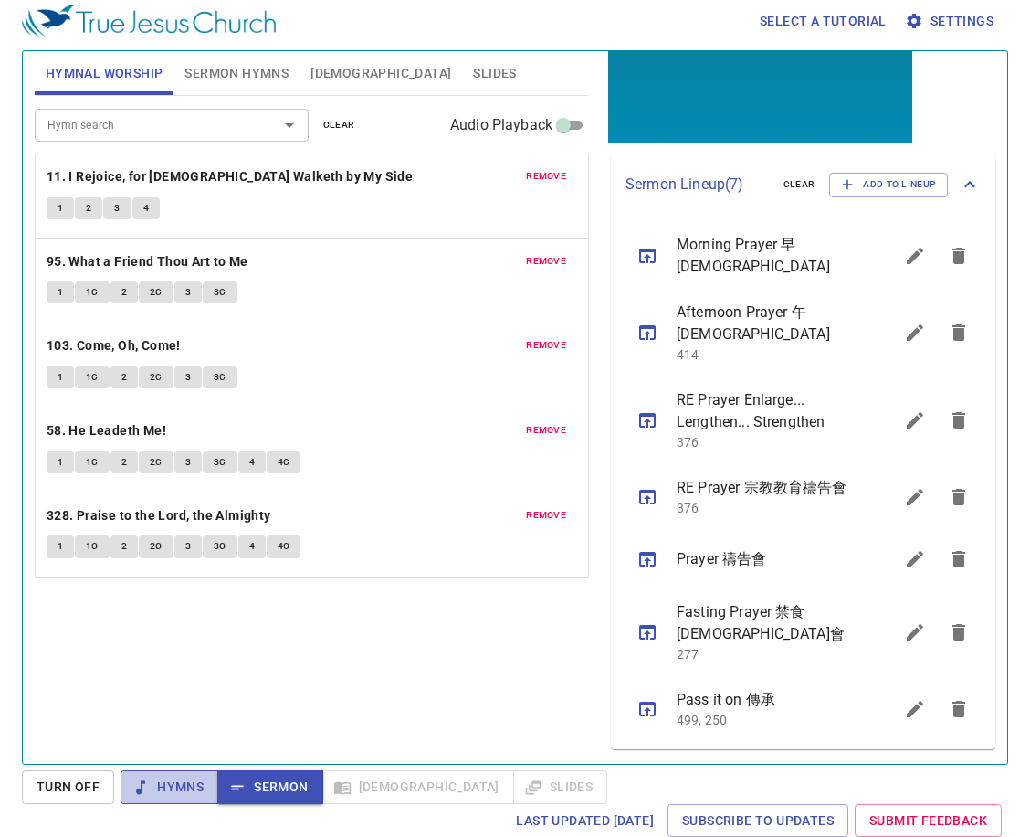
click at [179, 771] on button "Hymns" at bounding box center [170, 787] width 98 height 34
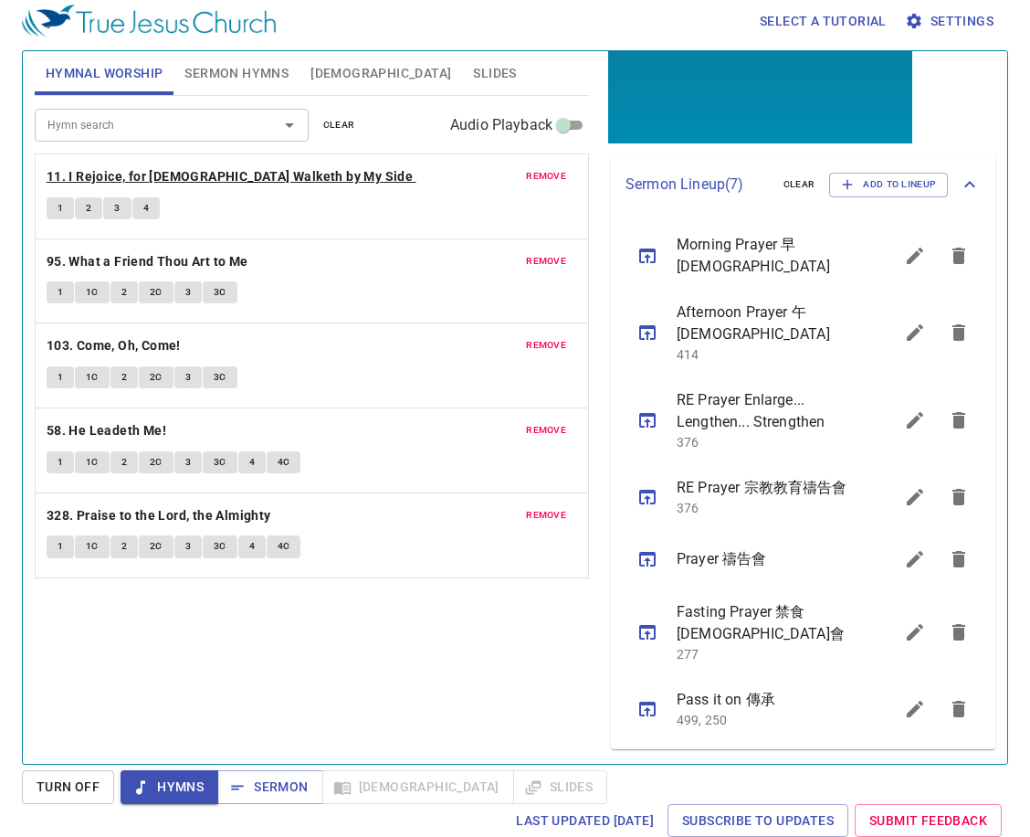
click at [215, 185] on b "11. I Rejoice, for [DEMOGRAPHIC_DATA] Walketh by My Side" at bounding box center [230, 176] width 366 height 23
click at [53, 203] on button "1" at bounding box center [60, 208] width 27 height 22
click at [90, 206] on span "2" at bounding box center [88, 208] width 5 height 16
click at [118, 210] on span "3" at bounding box center [116, 208] width 5 height 16
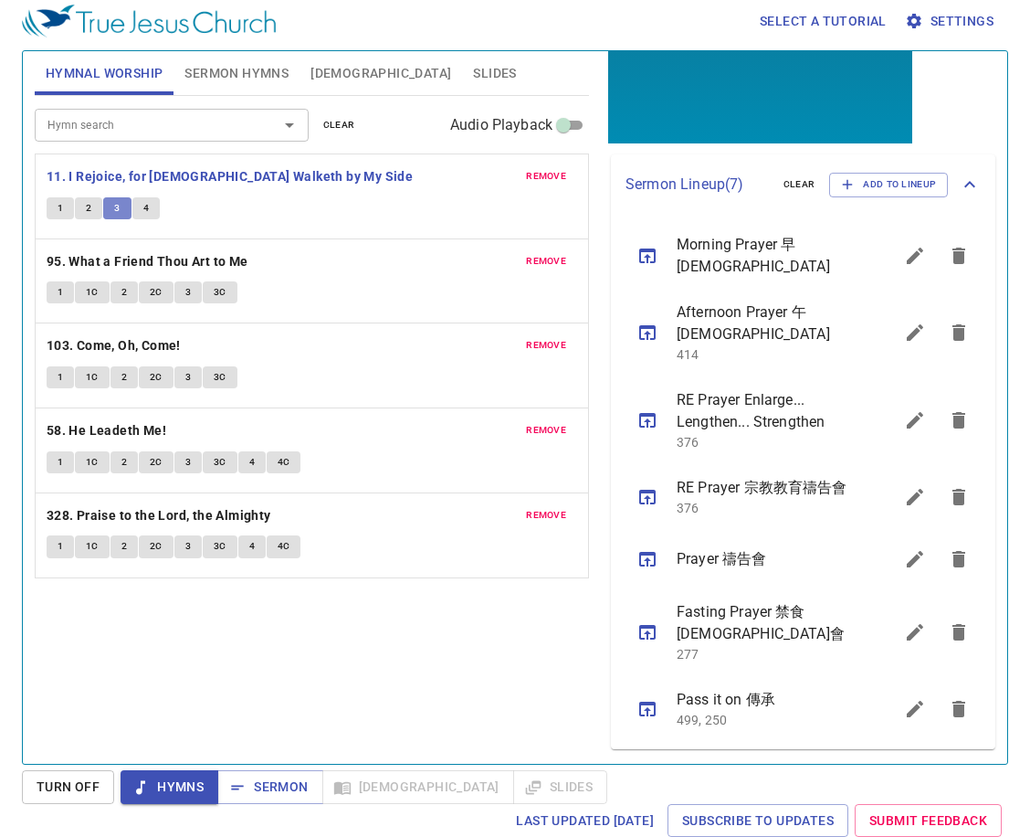
click at [118, 210] on span "3" at bounding box center [116, 208] width 5 height 16
click at [139, 206] on button "4" at bounding box center [145, 208] width 27 height 22
click at [205, 258] on b "95. What a Friend Thou Art to Me" at bounding box center [148, 261] width 202 height 23
drag, startPoint x: 206, startPoint y: 258, endPoint x: 100, endPoint y: 248, distance: 106.4
click at [100, 248] on div "remove 95. What a Friend Thou Art to Me 1 1C 2 2C 3 3C" at bounding box center [312, 281] width 553 height 84
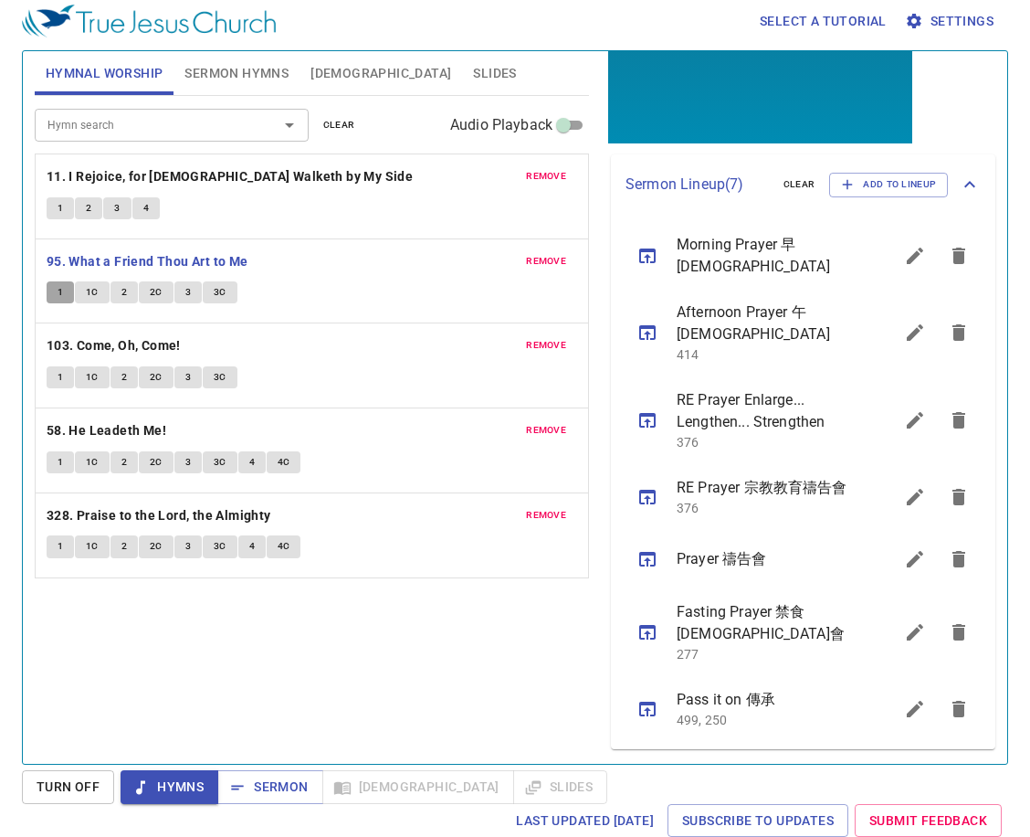
click at [67, 290] on button "1" at bounding box center [60, 292] width 27 height 22
click at [97, 298] on span "1C" at bounding box center [92, 292] width 13 height 16
click at [123, 291] on span "2" at bounding box center [123, 292] width 5 height 16
click at [148, 291] on button "2C" at bounding box center [156, 292] width 35 height 22
click at [197, 291] on button "3" at bounding box center [187, 292] width 27 height 22
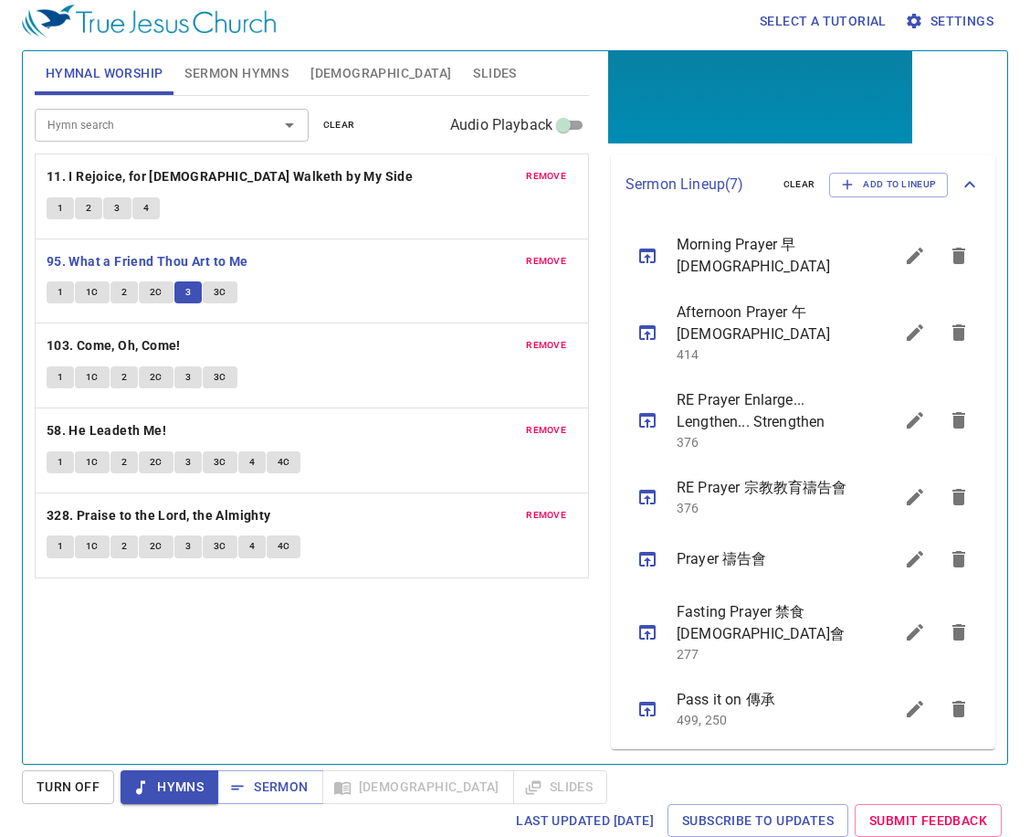
click at [223, 286] on span "3C" at bounding box center [220, 292] width 13 height 16
click at [132, 347] on b "103. Come, Oh, Come!" at bounding box center [114, 345] width 134 height 23
click at [64, 372] on button "1" at bounding box center [60, 377] width 27 height 22
click at [87, 369] on span "1C" at bounding box center [92, 377] width 13 height 16
click at [119, 374] on button "2" at bounding box center [124, 377] width 27 height 22
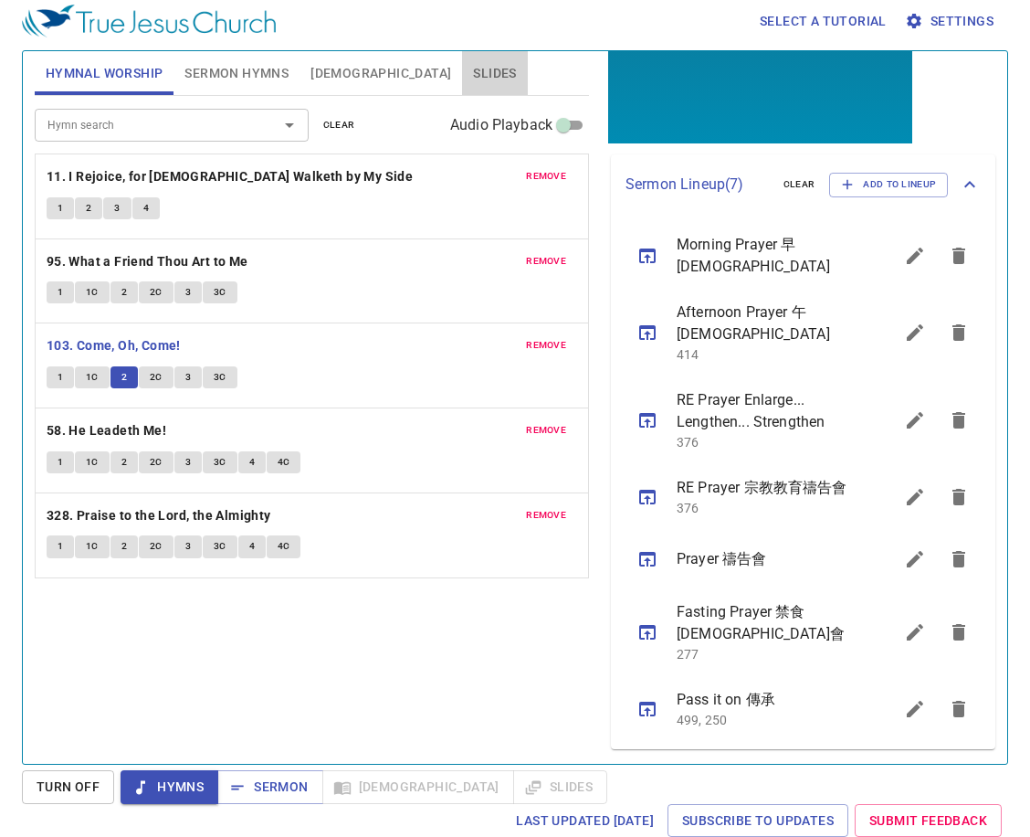
click at [473, 66] on span "Slides" at bounding box center [494, 73] width 43 height 23
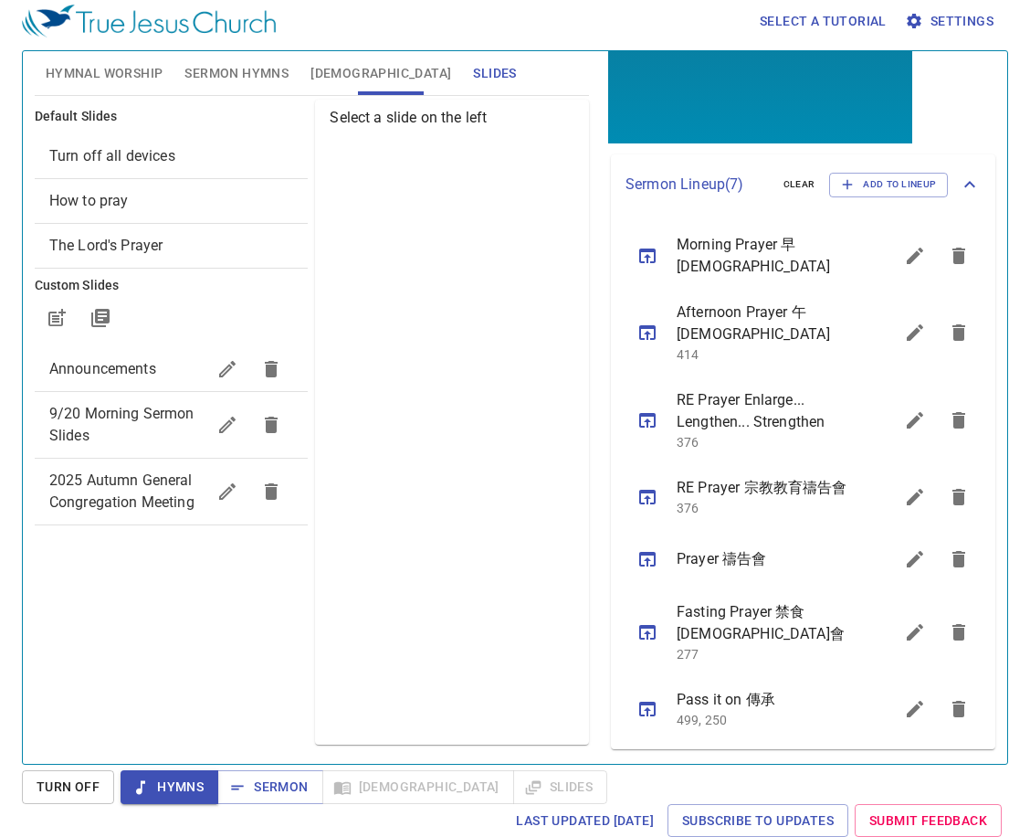
click at [72, 66] on span "Hymnal Worship" at bounding box center [105, 73] width 118 height 23
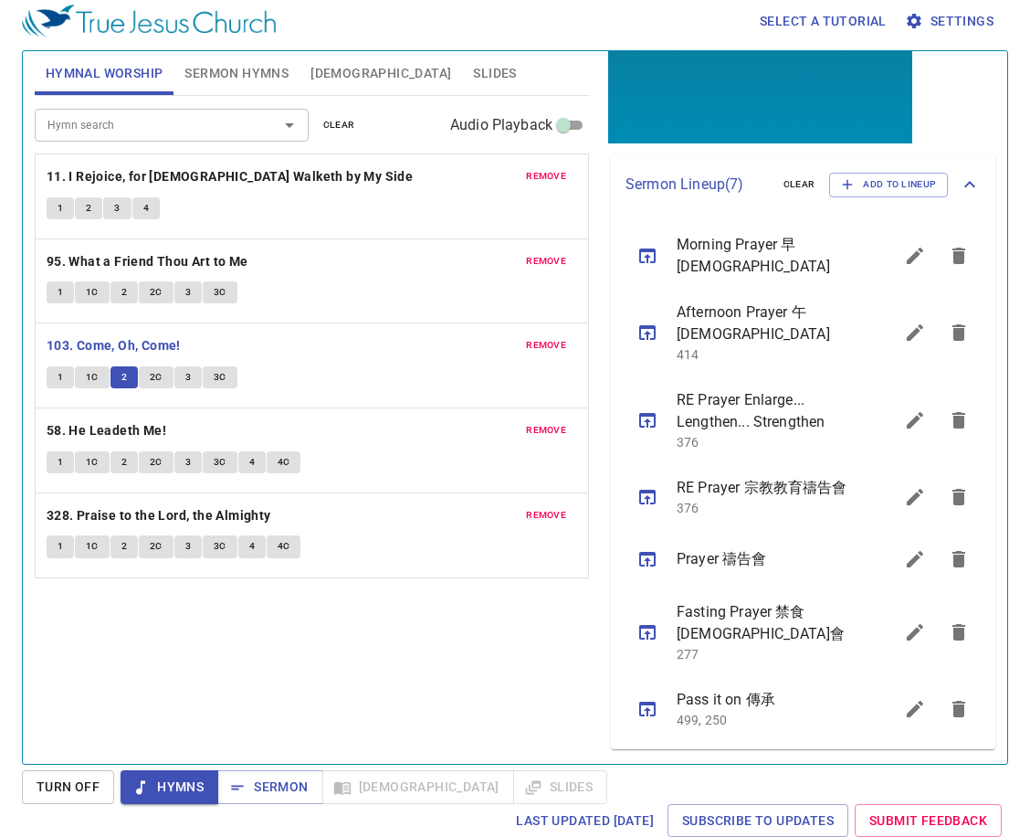
click at [159, 375] on span "2C" at bounding box center [156, 377] width 13 height 16
click at [190, 375] on span "3" at bounding box center [187, 377] width 5 height 16
click at [216, 370] on span "3C" at bounding box center [220, 377] width 13 height 16
click at [133, 427] on b "58. He Leadeth Me!" at bounding box center [107, 430] width 120 height 23
click at [47, 466] on button "1" at bounding box center [60, 462] width 27 height 22
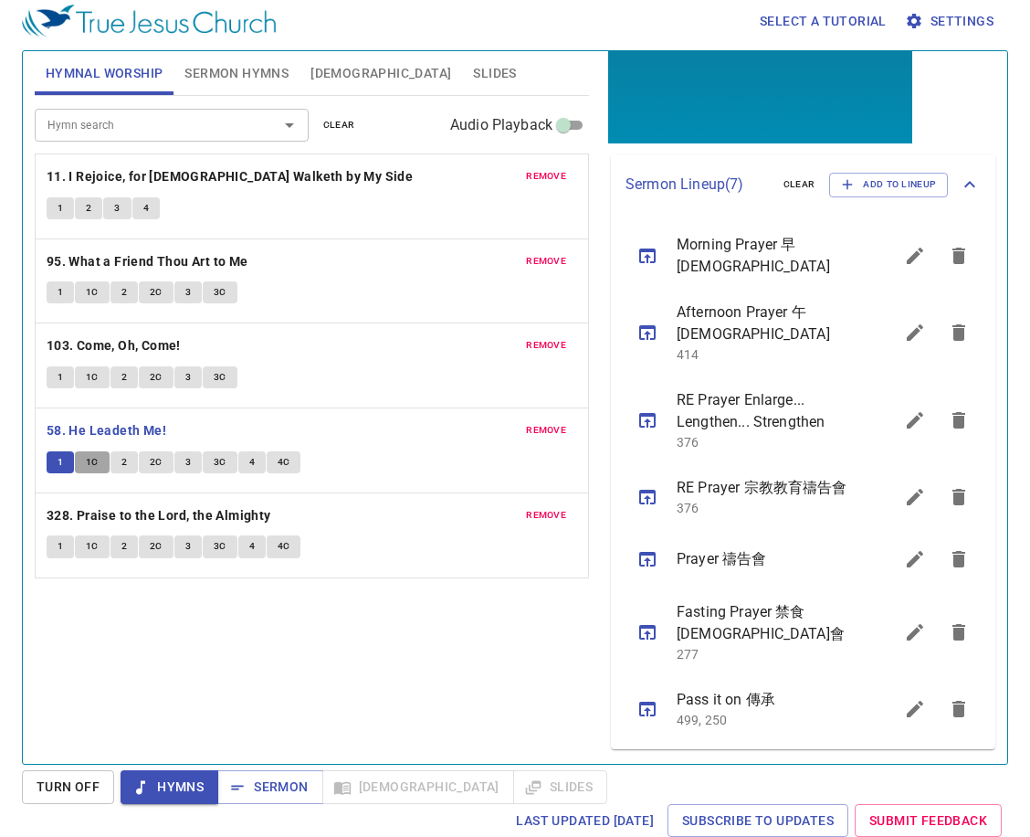
click at [90, 466] on span "1C" at bounding box center [92, 462] width 13 height 16
click at [121, 457] on span "2" at bounding box center [123, 462] width 5 height 16
click at [109, 464] on button "1C" at bounding box center [92, 462] width 35 height 22
click at [102, 465] on button "1C" at bounding box center [92, 462] width 35 height 22
click at [118, 459] on button "2" at bounding box center [124, 462] width 27 height 22
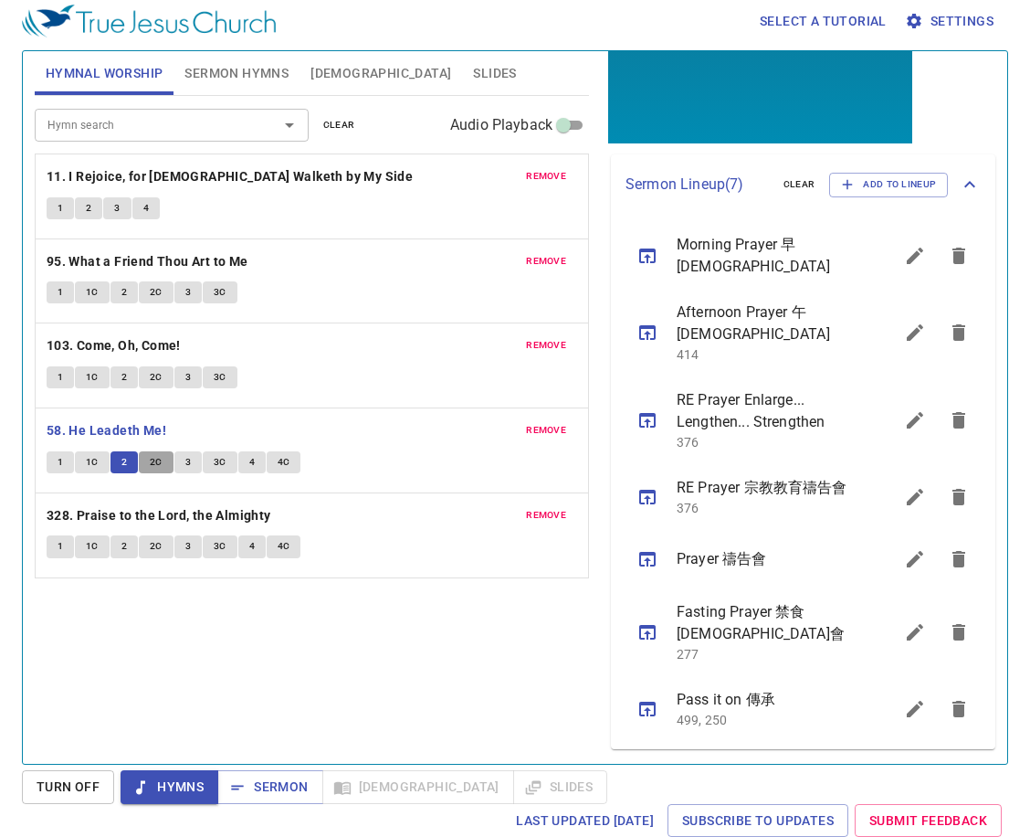
click at [156, 462] on span "2C" at bounding box center [156, 462] width 13 height 16
click at [190, 460] on span "3" at bounding box center [187, 462] width 5 height 16
click at [214, 461] on span "3C" at bounding box center [220, 462] width 13 height 16
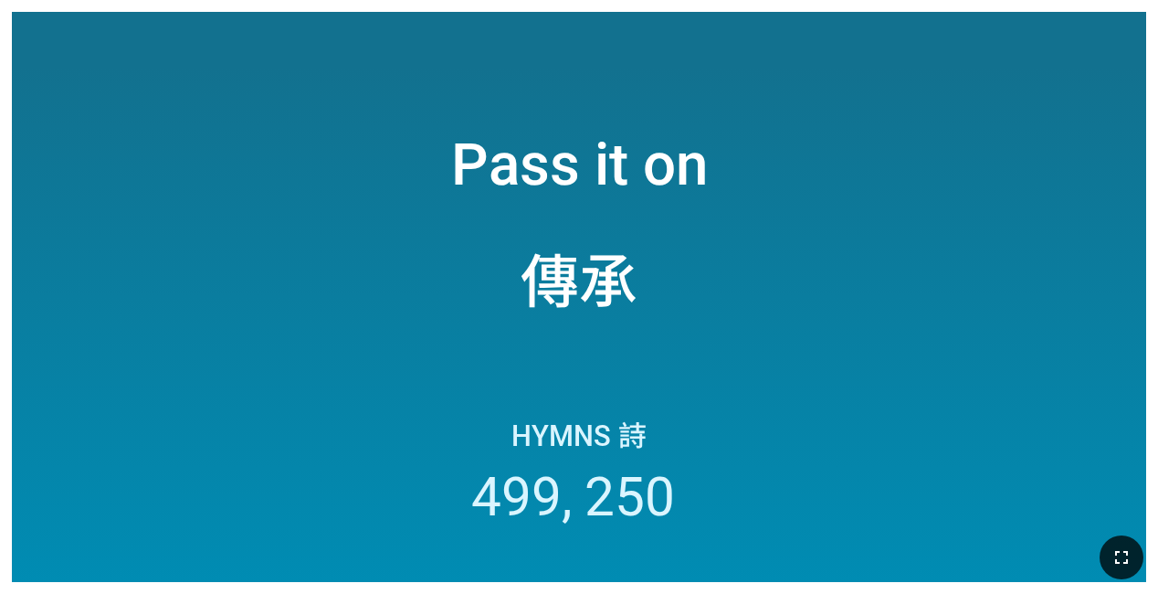
drag, startPoint x: 1127, startPoint y: 544, endPoint x: 1133, endPoint y: 603, distance: 58.8
click at [1128, 544] on button "button" at bounding box center [1122, 557] width 44 height 44
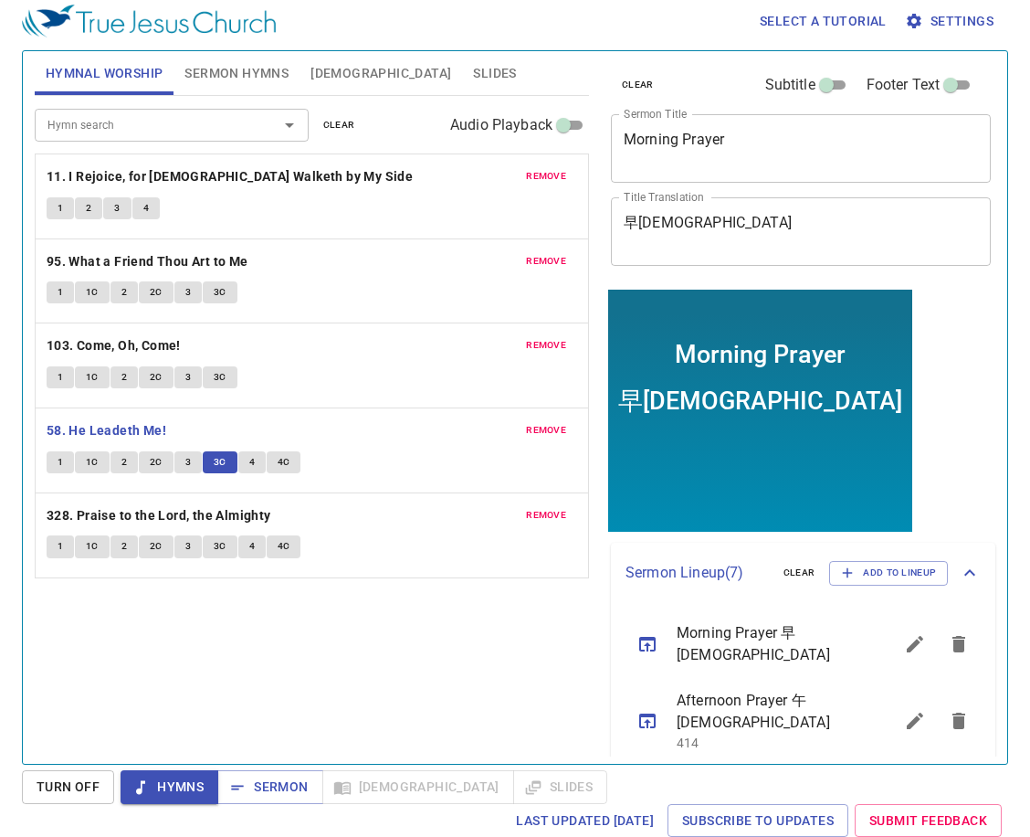
scroll to position [403, 0]
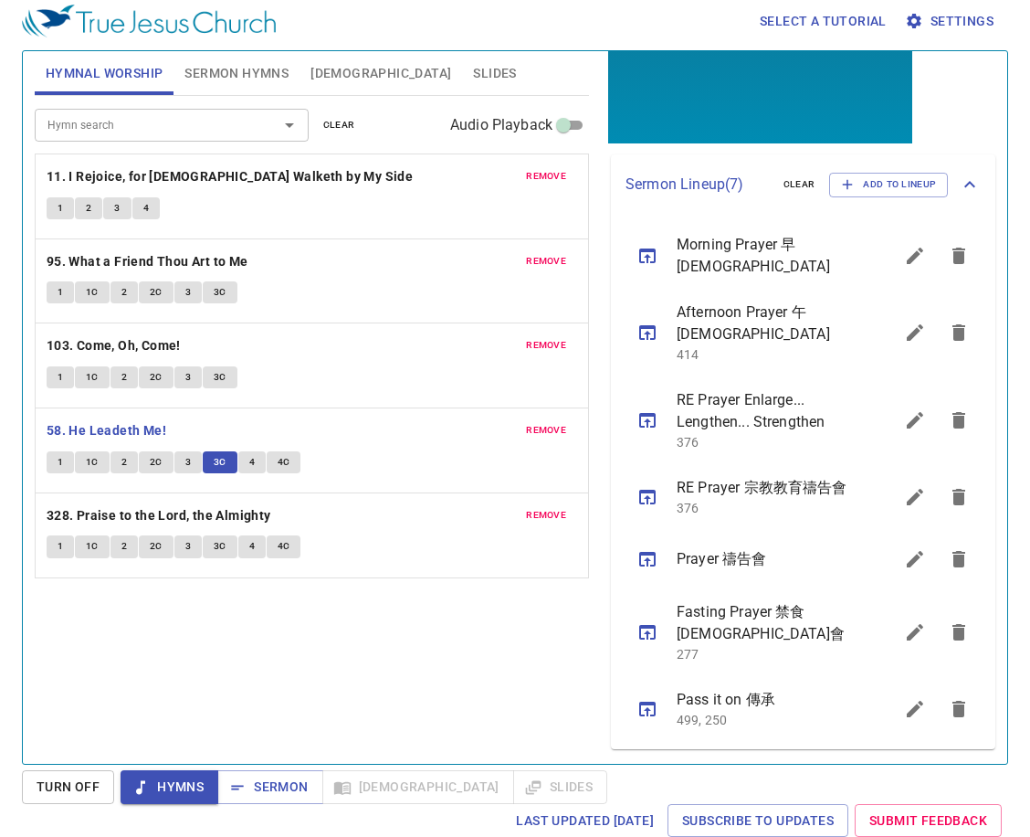
click at [251, 462] on span "4" at bounding box center [251, 462] width 5 height 16
click at [281, 466] on span "4C" at bounding box center [284, 462] width 13 height 16
click at [254, 509] on b "328. Praise to the Lord, the Almighty" at bounding box center [159, 515] width 225 height 23
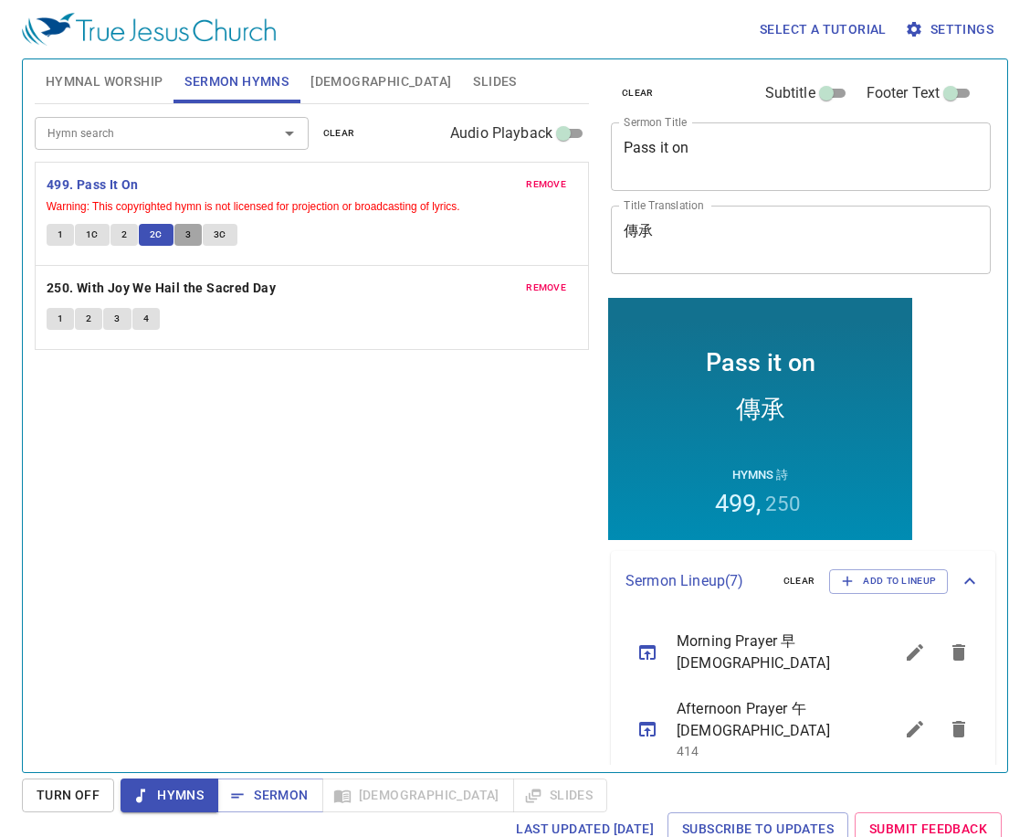
click at [185, 242] on span "3" at bounding box center [187, 235] width 5 height 16
click at [216, 237] on span "3C" at bounding box center [220, 235] width 13 height 16
click at [281, 795] on span "Sermon" at bounding box center [270, 795] width 76 height 23
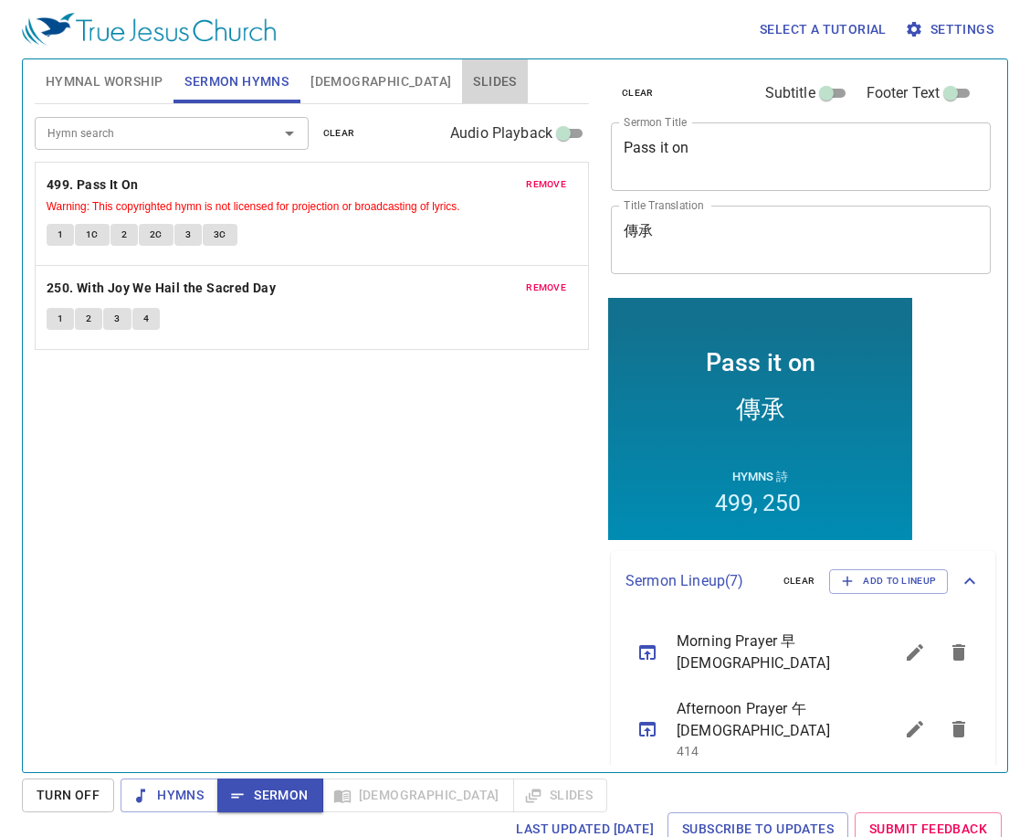
click at [473, 88] on span "Slides" at bounding box center [494, 81] width 43 height 23
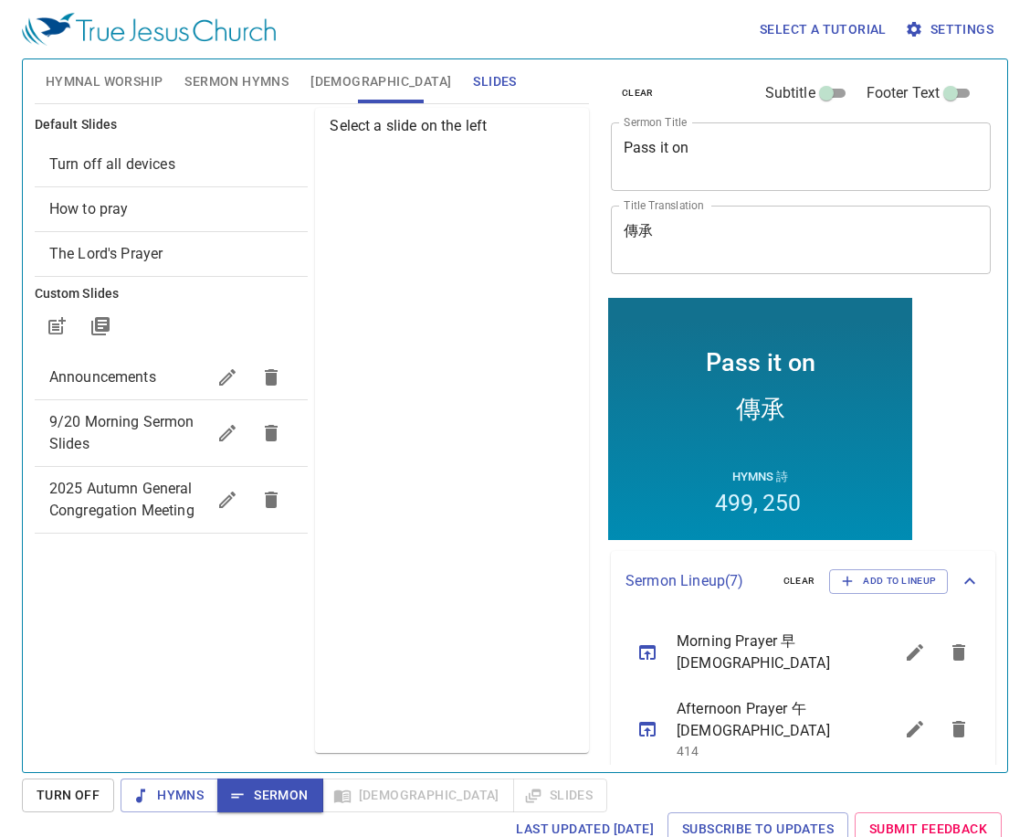
click at [86, 368] on span "Announcements" at bounding box center [102, 376] width 107 height 17
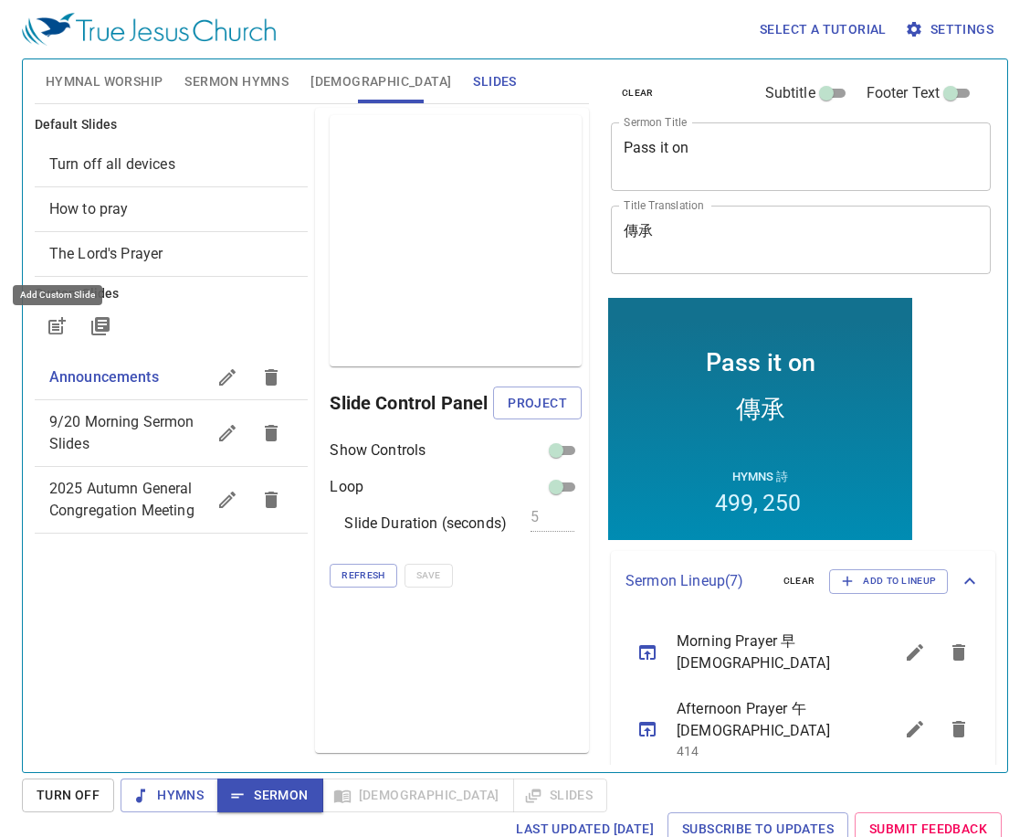
click at [65, 326] on icon "button" at bounding box center [57, 326] width 22 height 22
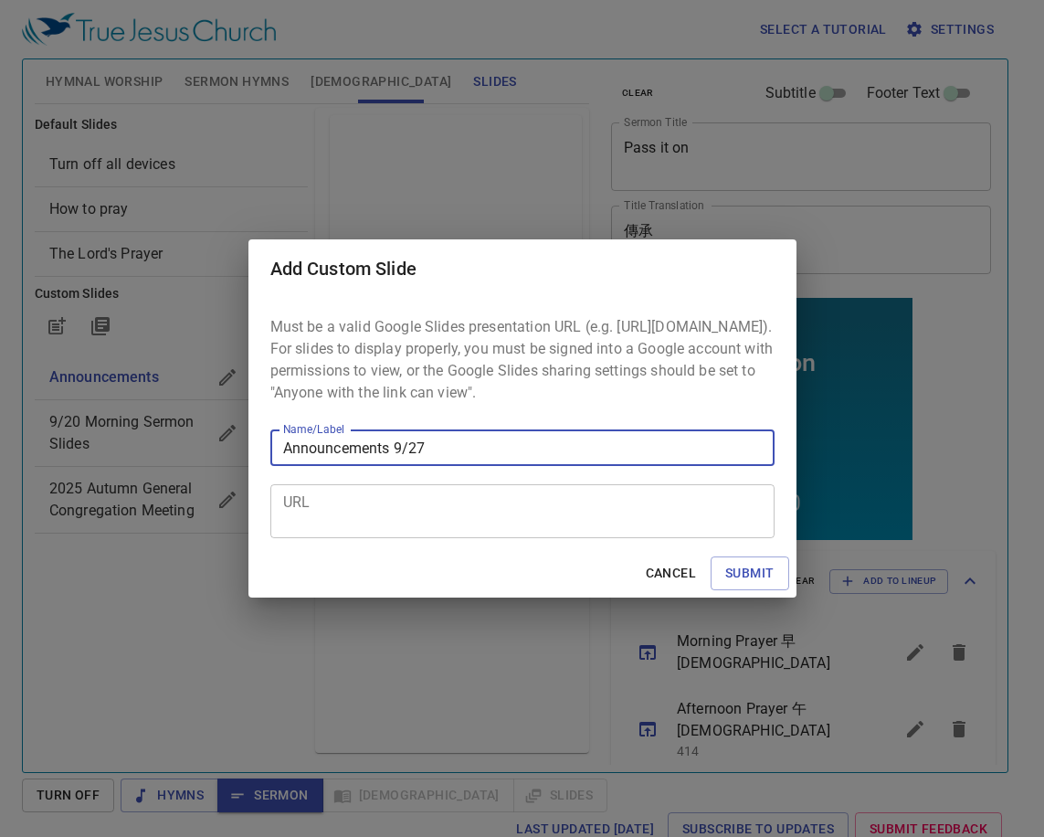
type input "Announcements 9/27"
click at [458, 525] on textarea "URL" at bounding box center [522, 511] width 479 height 35
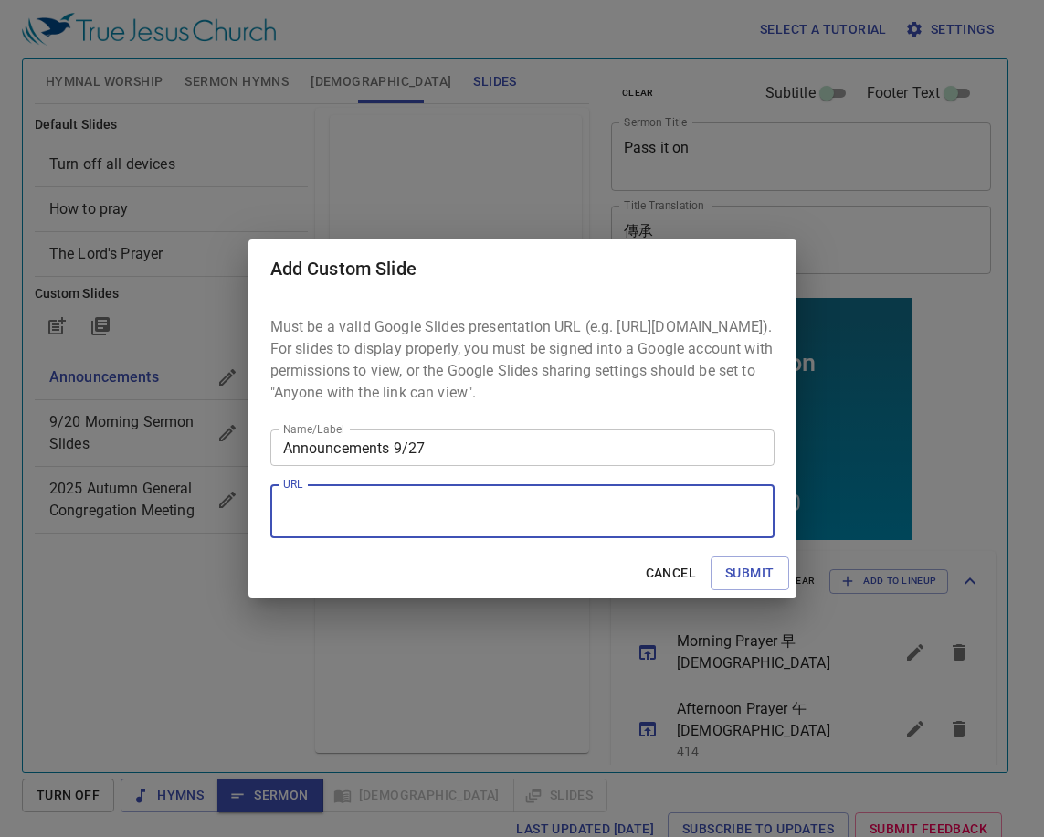
paste textarea "[URL][DOMAIN_NAME]"
type textarea "[URL][DOMAIN_NAME]"
click at [738, 577] on span "Submit" at bounding box center [749, 573] width 48 height 23
checkbox input "true"
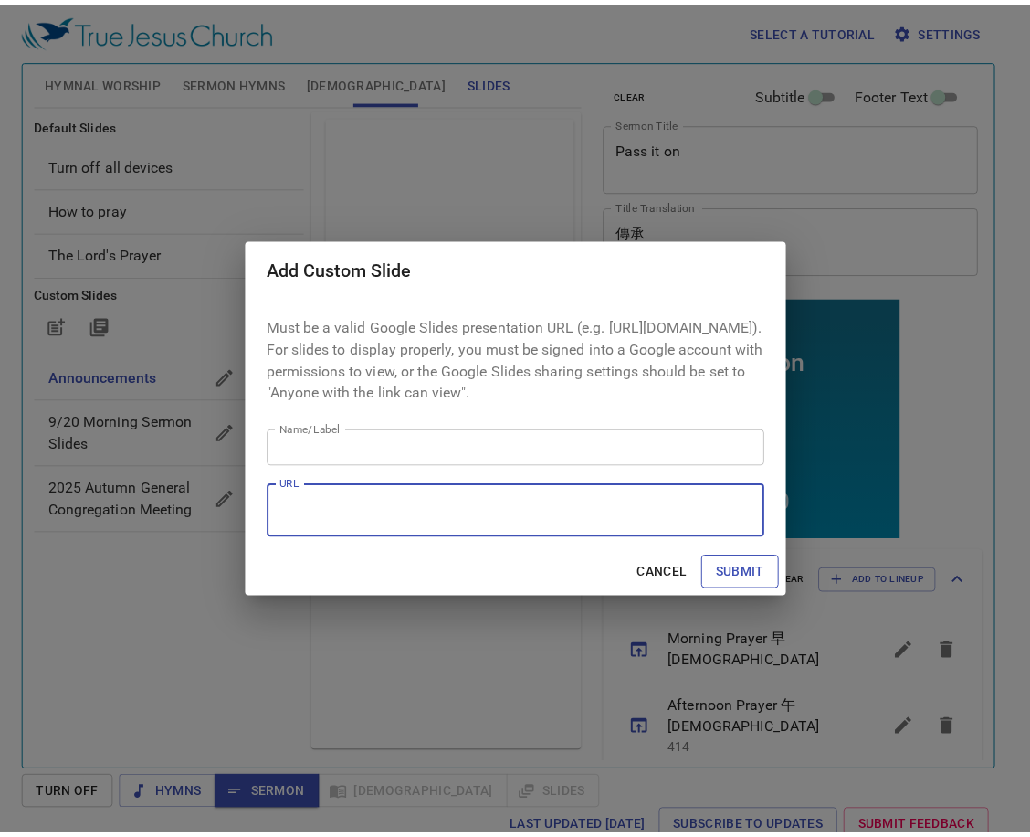
scroll to position [0, 0]
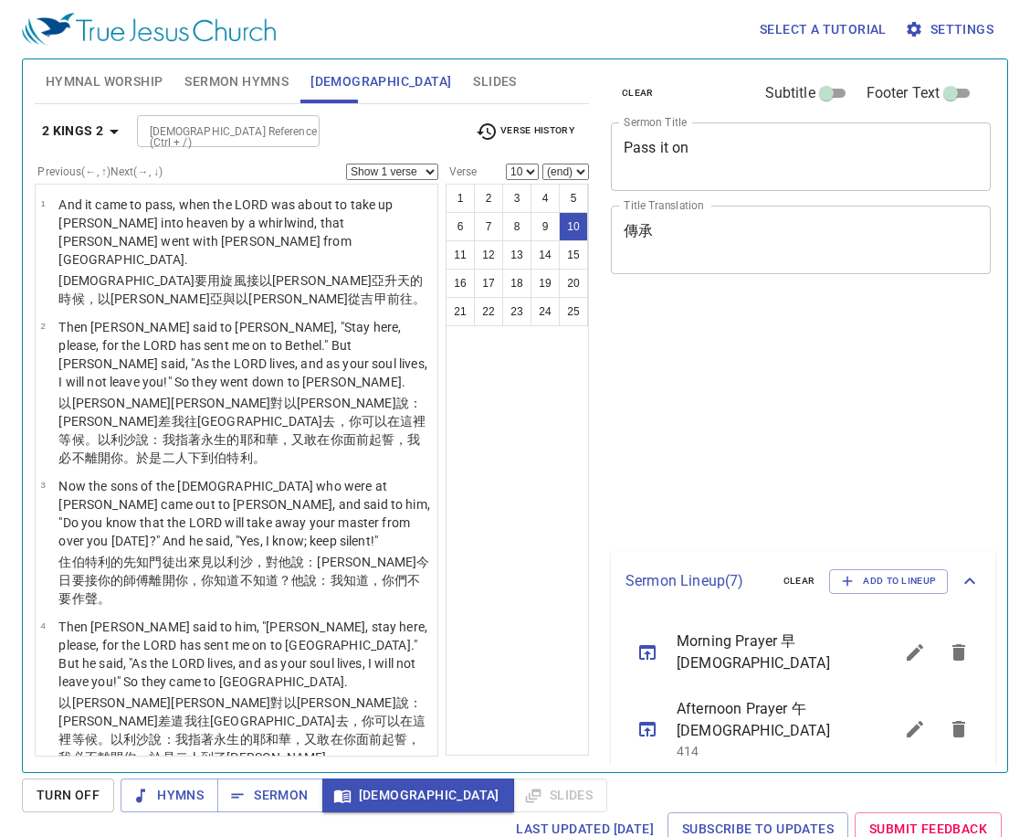
select select "10"
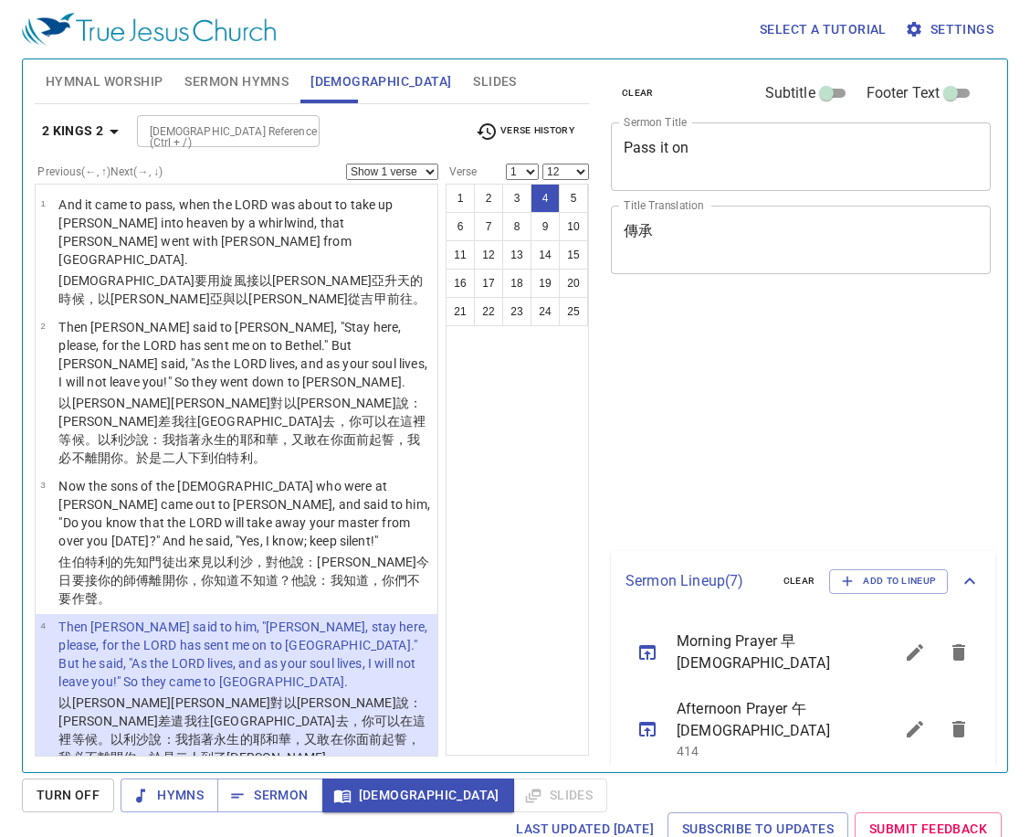
select select "12"
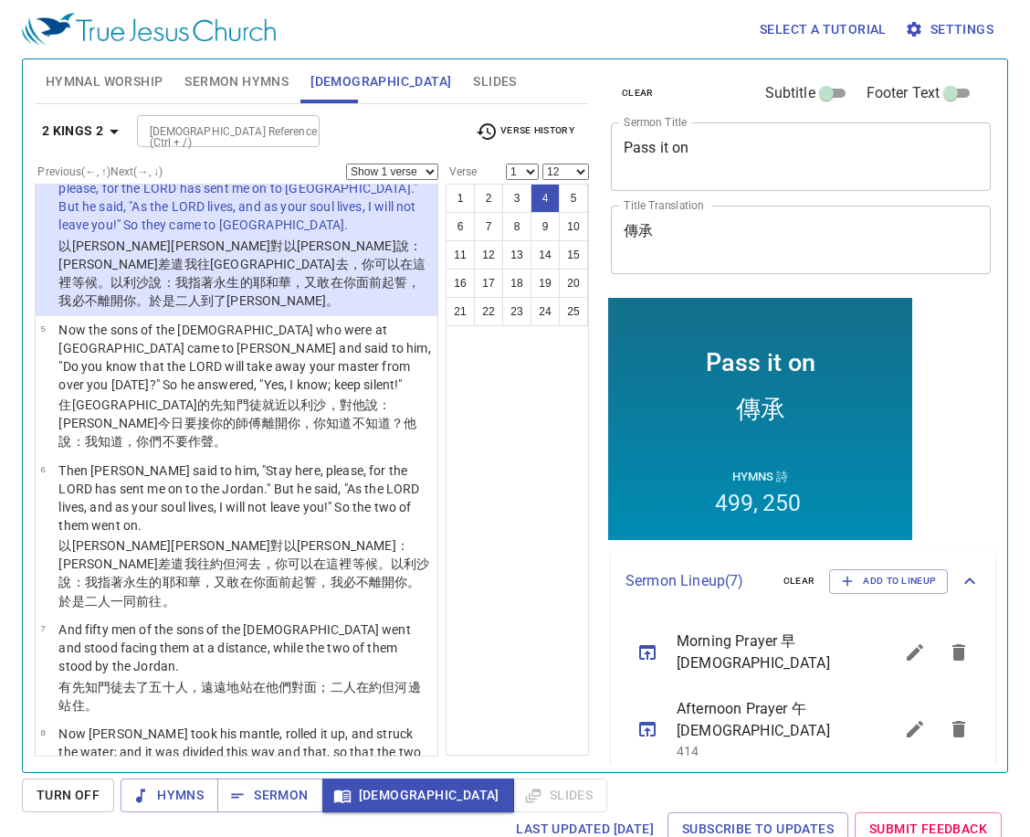
click at [284, 461] on p "Then Elijah said to him, "Stay here, please, for the LORD has sent me on to the…" at bounding box center [245, 497] width 374 height 73
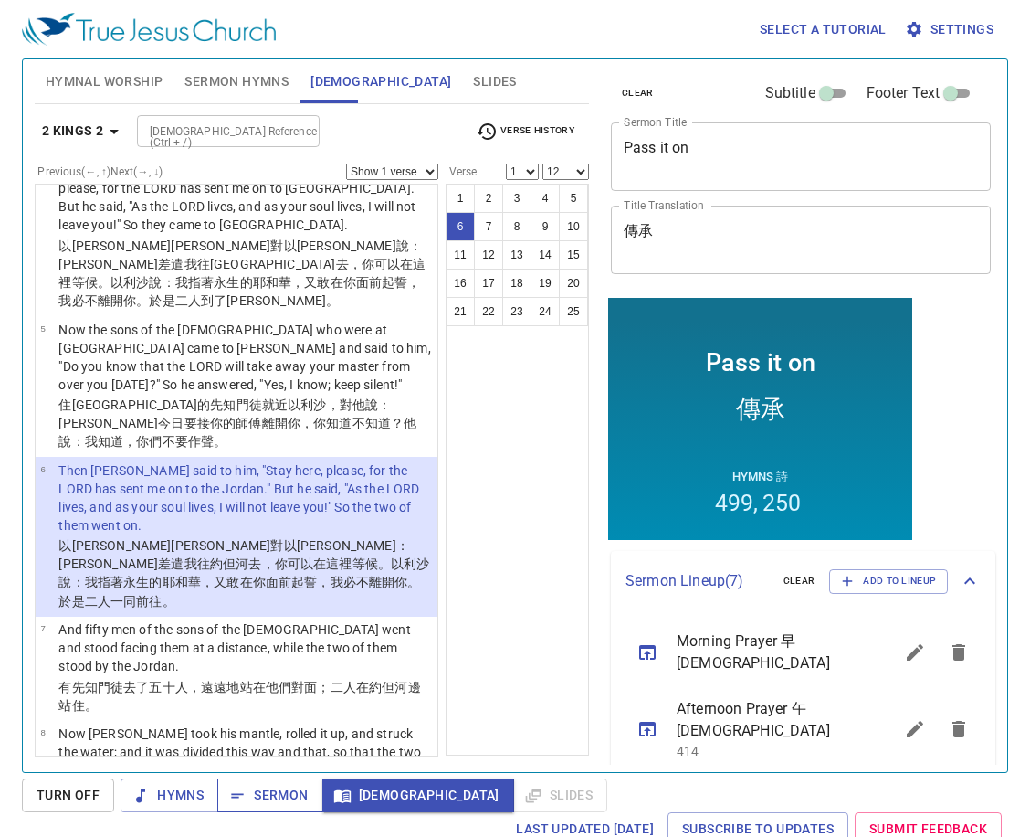
click at [300, 779] on button "Sermon" at bounding box center [269, 795] width 105 height 34
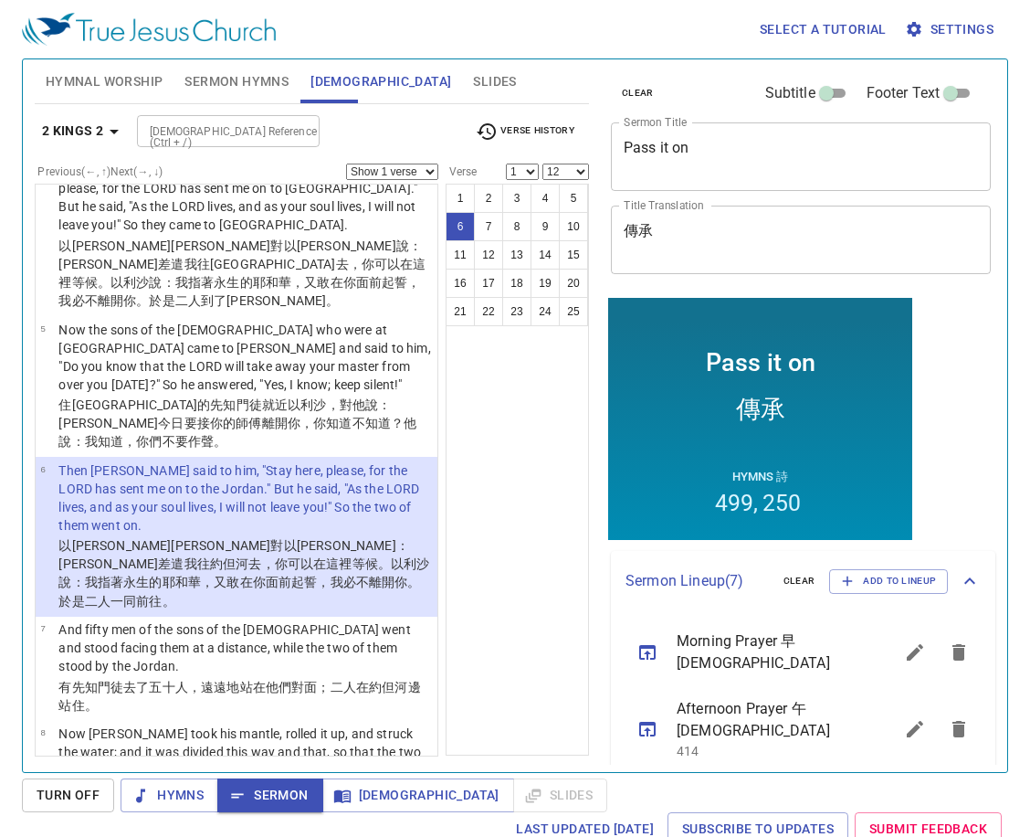
drag, startPoint x: 300, startPoint y: 779, endPoint x: 580, endPoint y: 786, distance: 279.6
click at [580, 786] on div "Turn Off Hymns Sermon Bible Slides Last updated 9/22/2025 Subscribe to Updates …" at bounding box center [515, 811] width 986 height 67
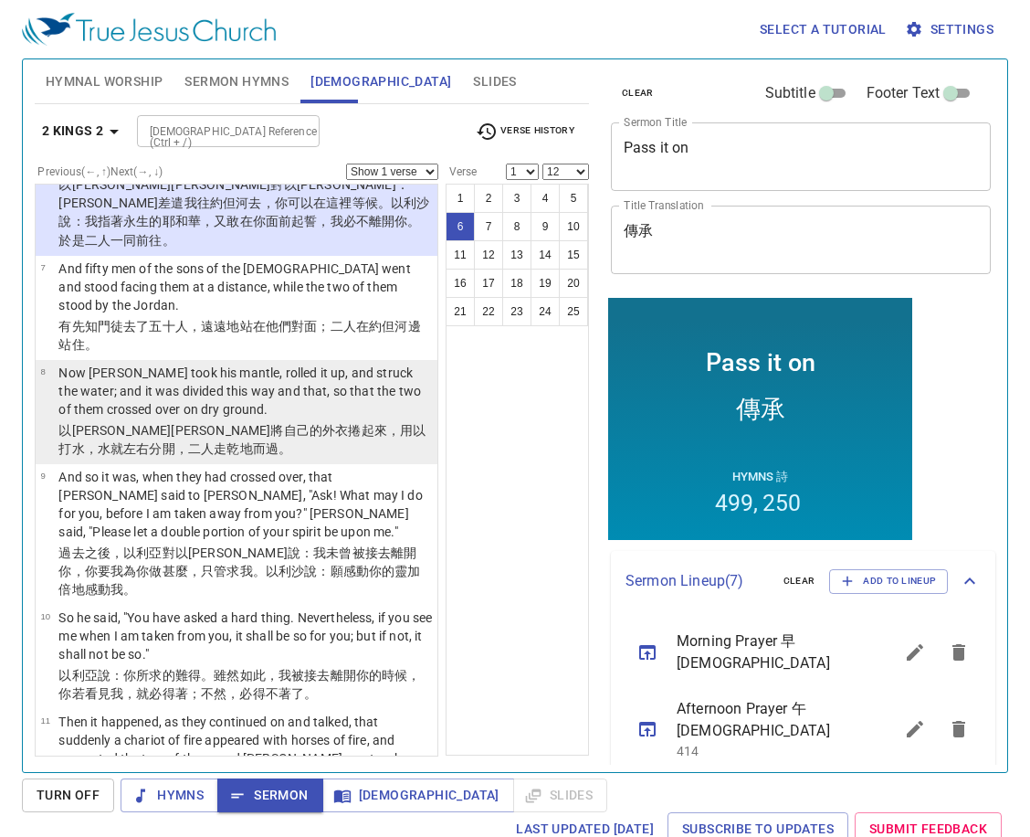
scroll to position [822, 0]
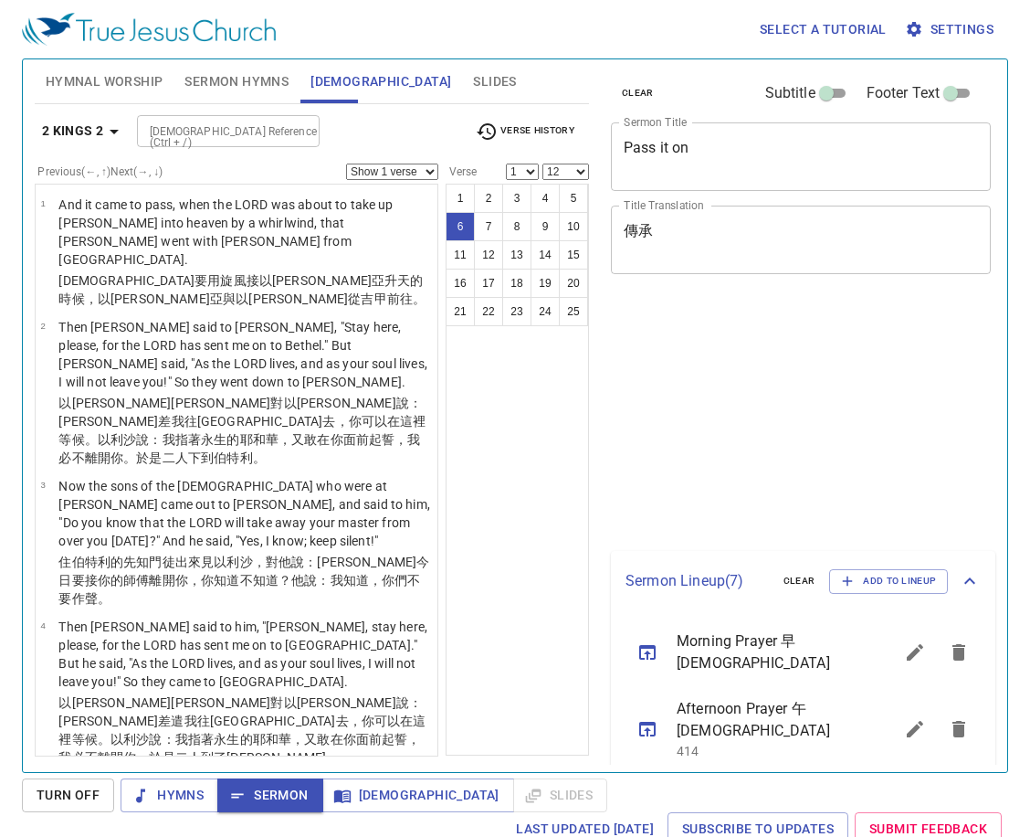
select select "12"
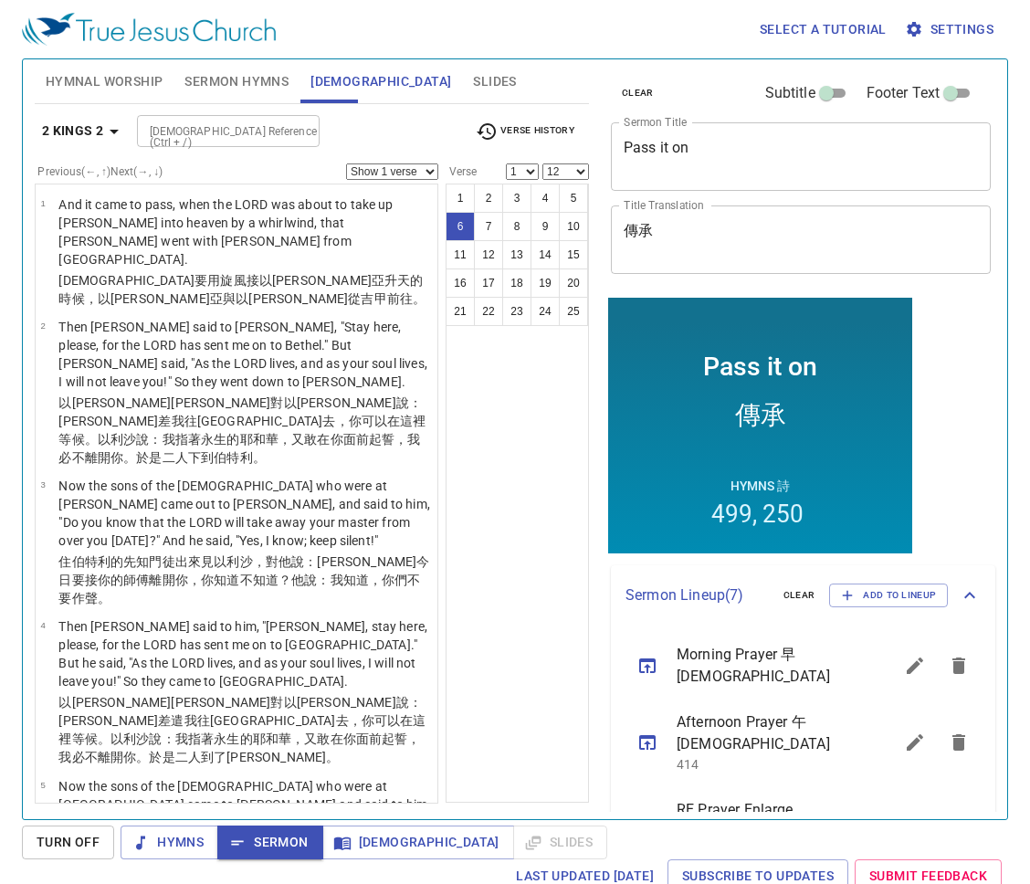
scroll to position [822, 0]
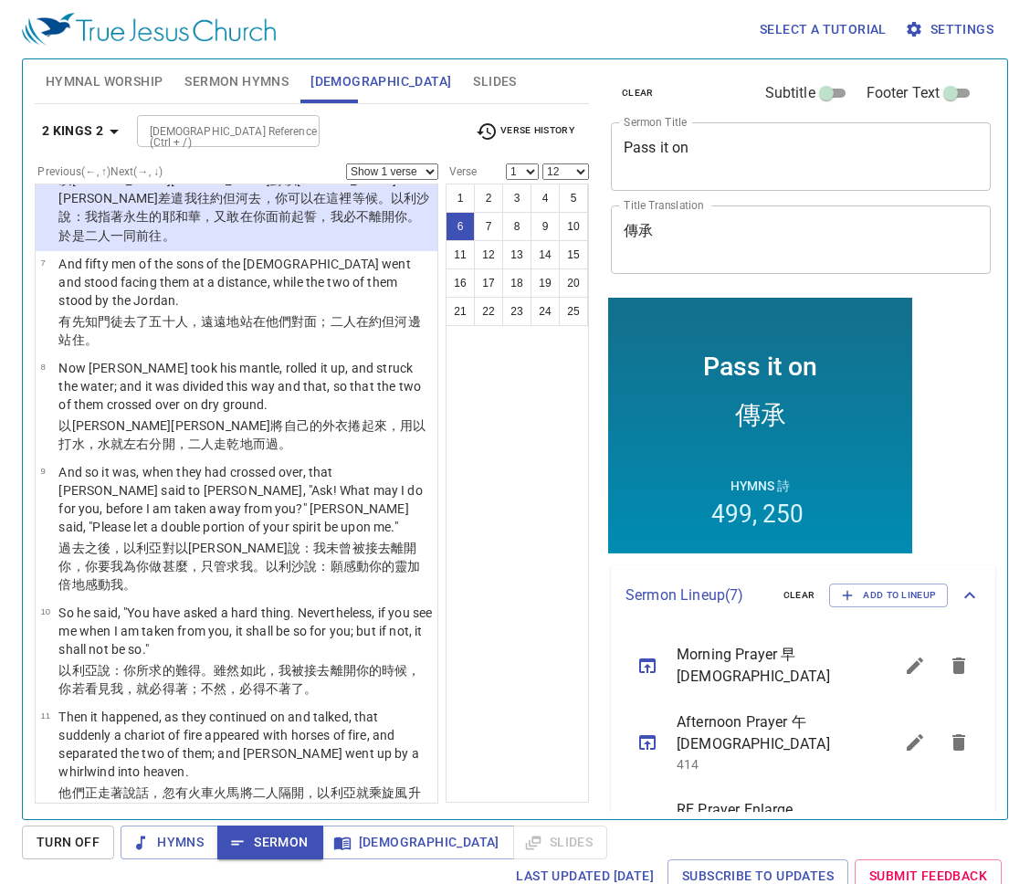
click at [243, 133] on input "[DEMOGRAPHIC_DATA] Reference (Ctrl + /)" at bounding box center [213, 131] width 142 height 21
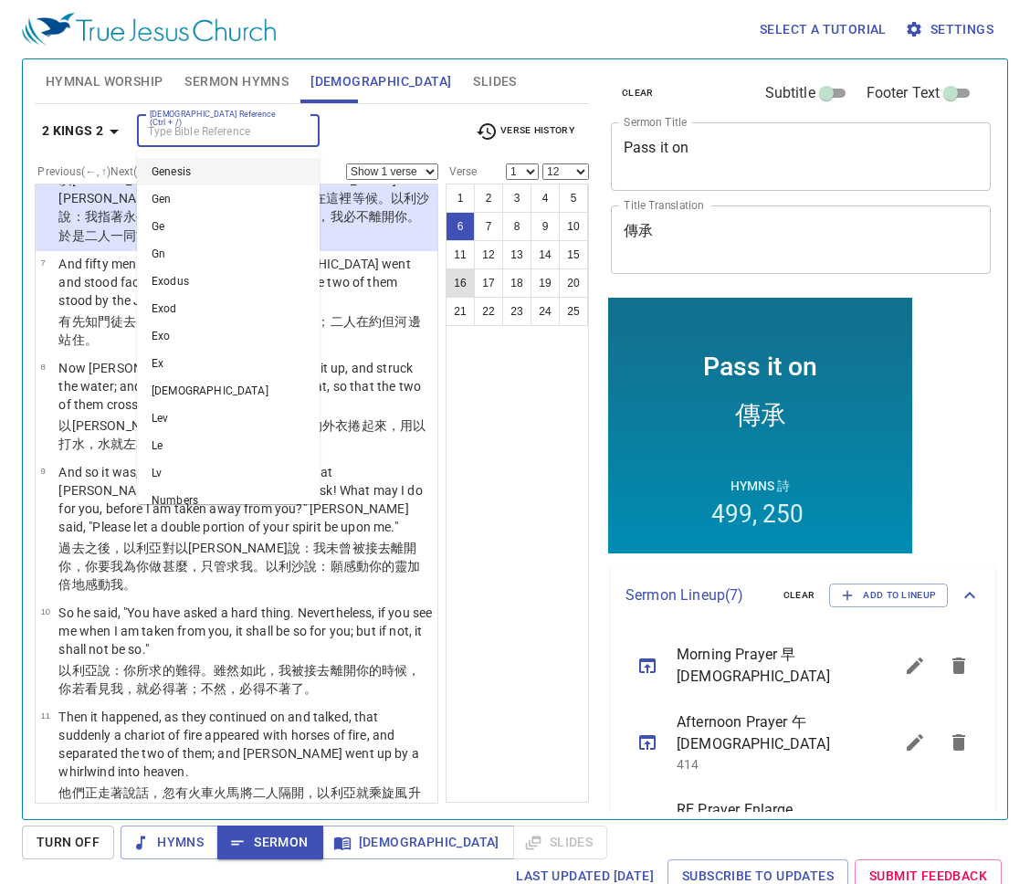
drag, startPoint x: 542, startPoint y: 455, endPoint x: 453, endPoint y: 289, distance: 188.4
click at [537, 448] on div "1 2 3 4 5 6 7 8 9 10 11 12 13 14 15 16 17 18 19 20 21 22 23 24 25" at bounding box center [517, 493] width 143 height 619
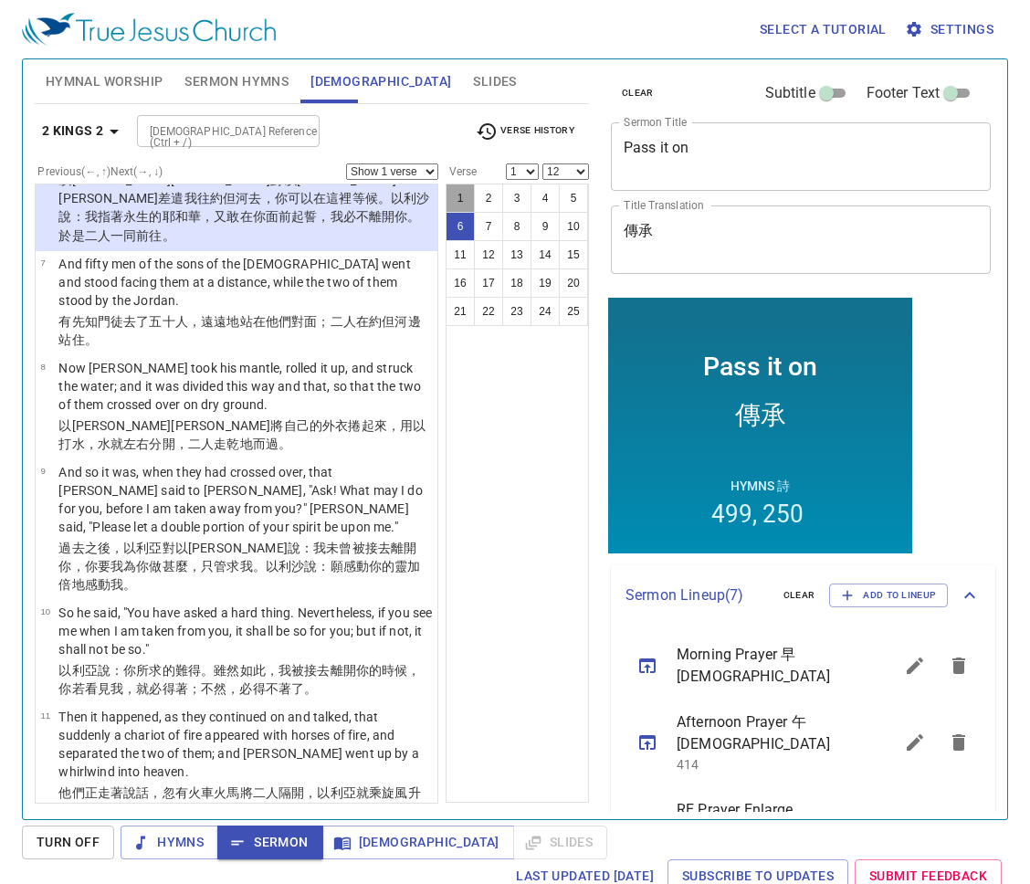
click at [473, 185] on button "1" at bounding box center [460, 198] width 29 height 29
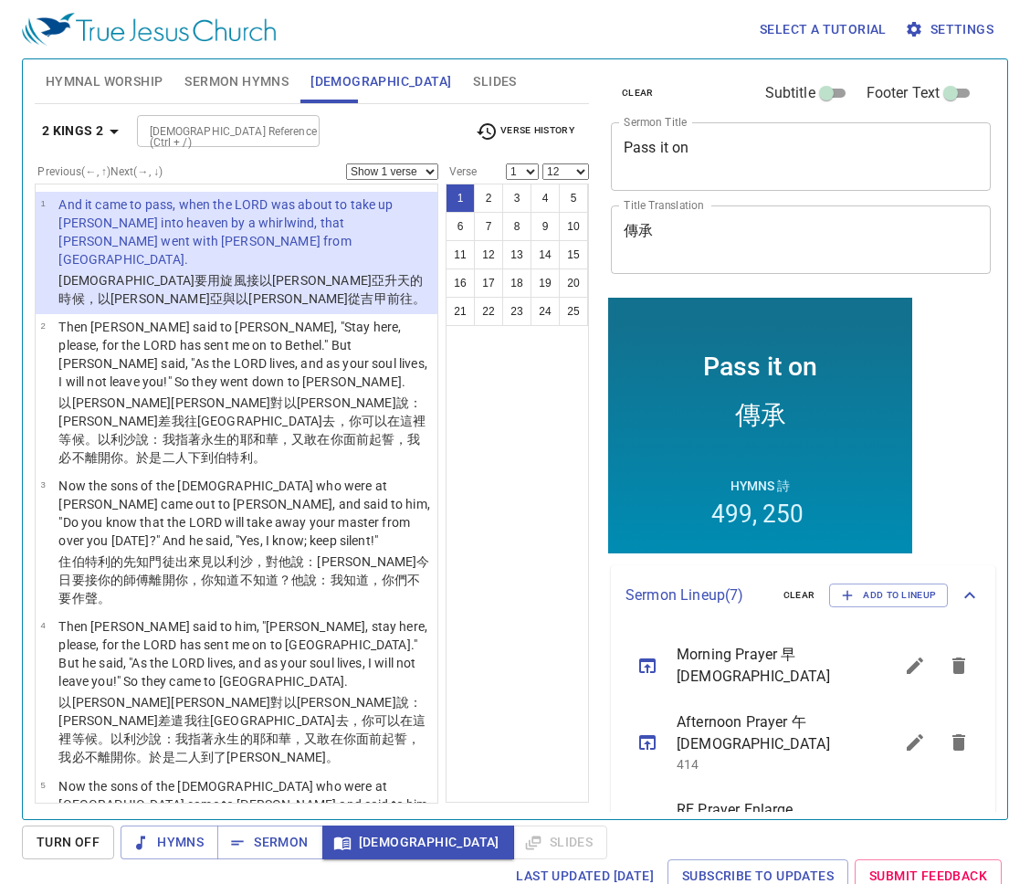
click at [241, 142] on div "[DEMOGRAPHIC_DATA] Reference (Ctrl + /)" at bounding box center [228, 131] width 183 height 32
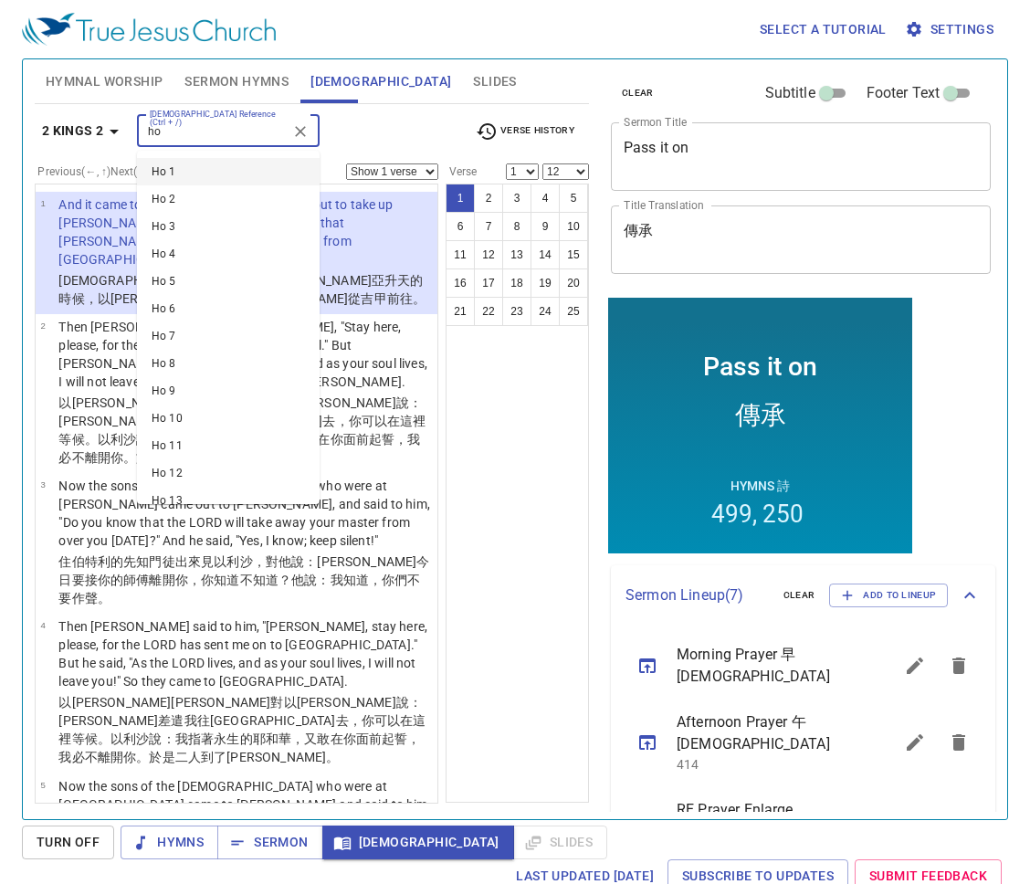
type input "h"
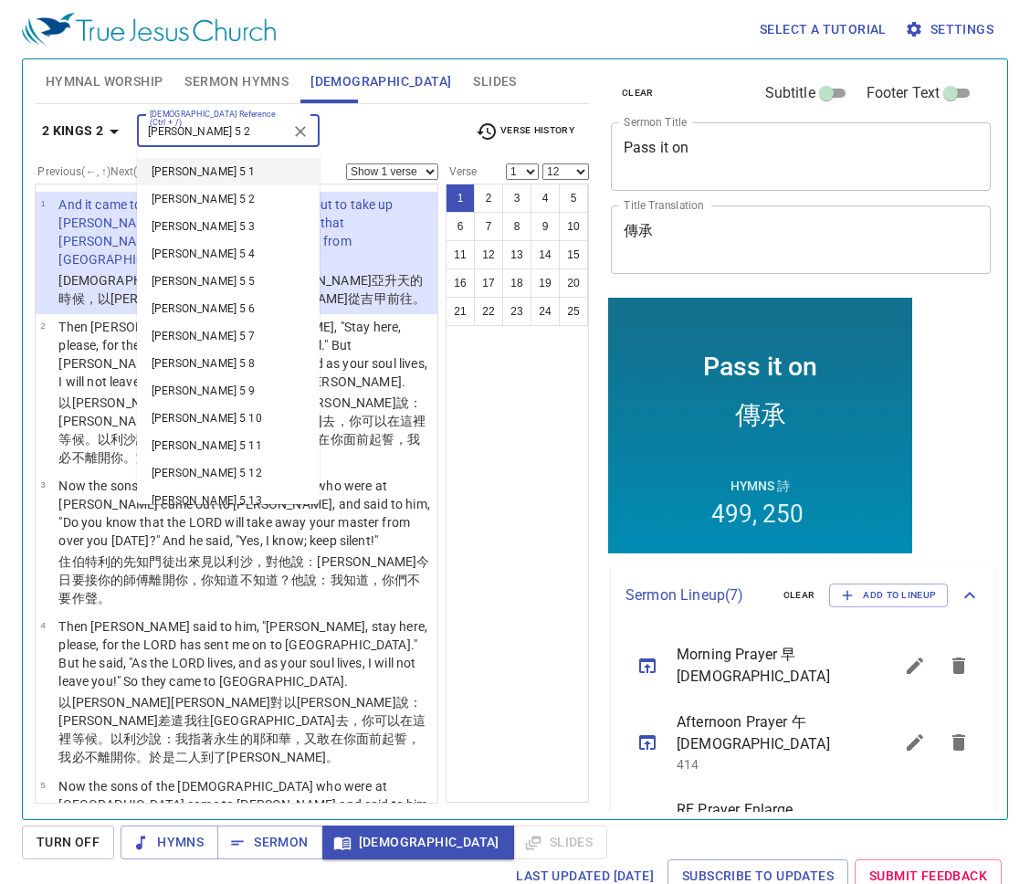
type input "josh 5 2"
select select "2"
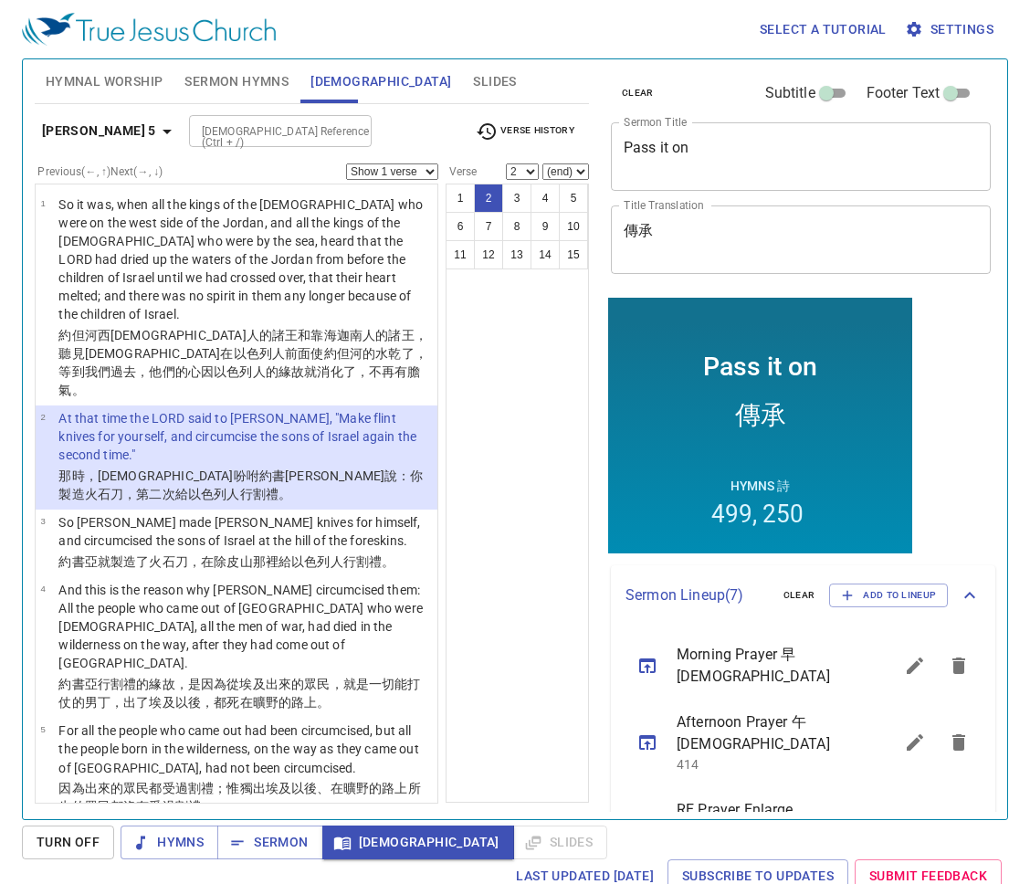
click at [564, 174] on select "(end) 3 4 5 6 7 8 9 10 11 12 13 14 15" at bounding box center [566, 171] width 47 height 16
select select "9"
click at [543, 163] on select "(end) 3 4 5 6 7 8 9 10 11 12 13 14 15" at bounding box center [566, 171] width 47 height 16
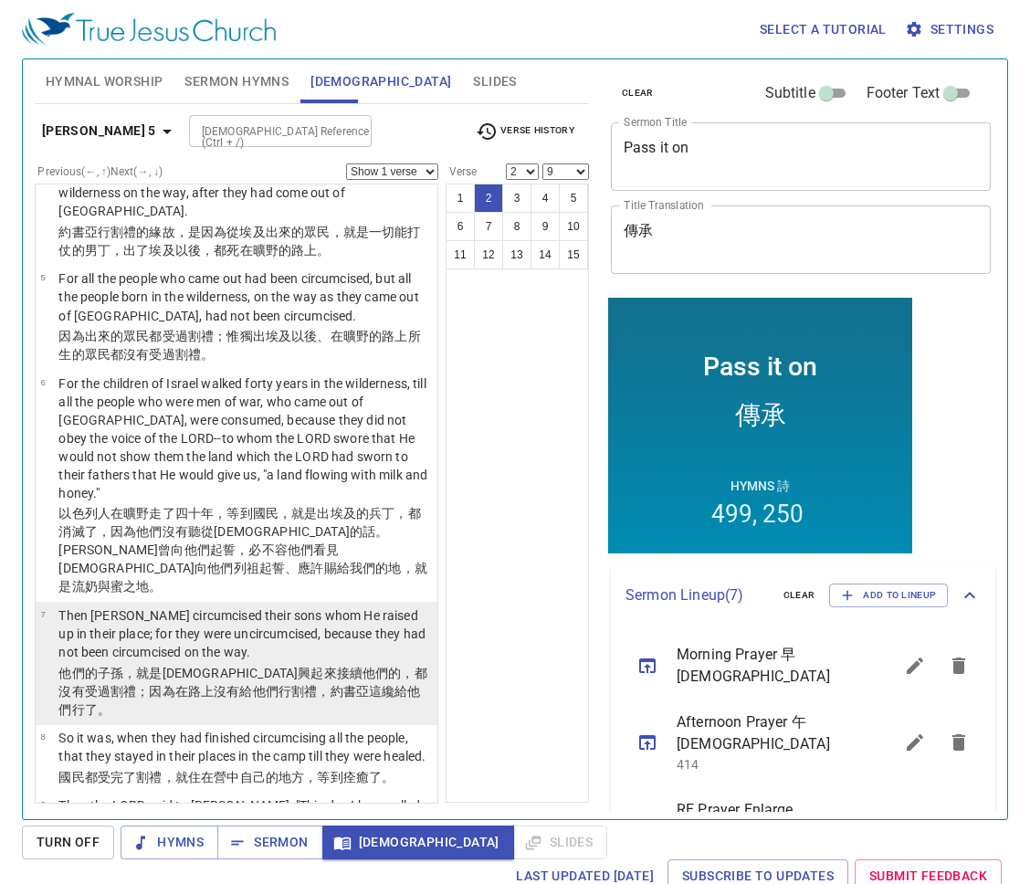
scroll to position [457, 0]
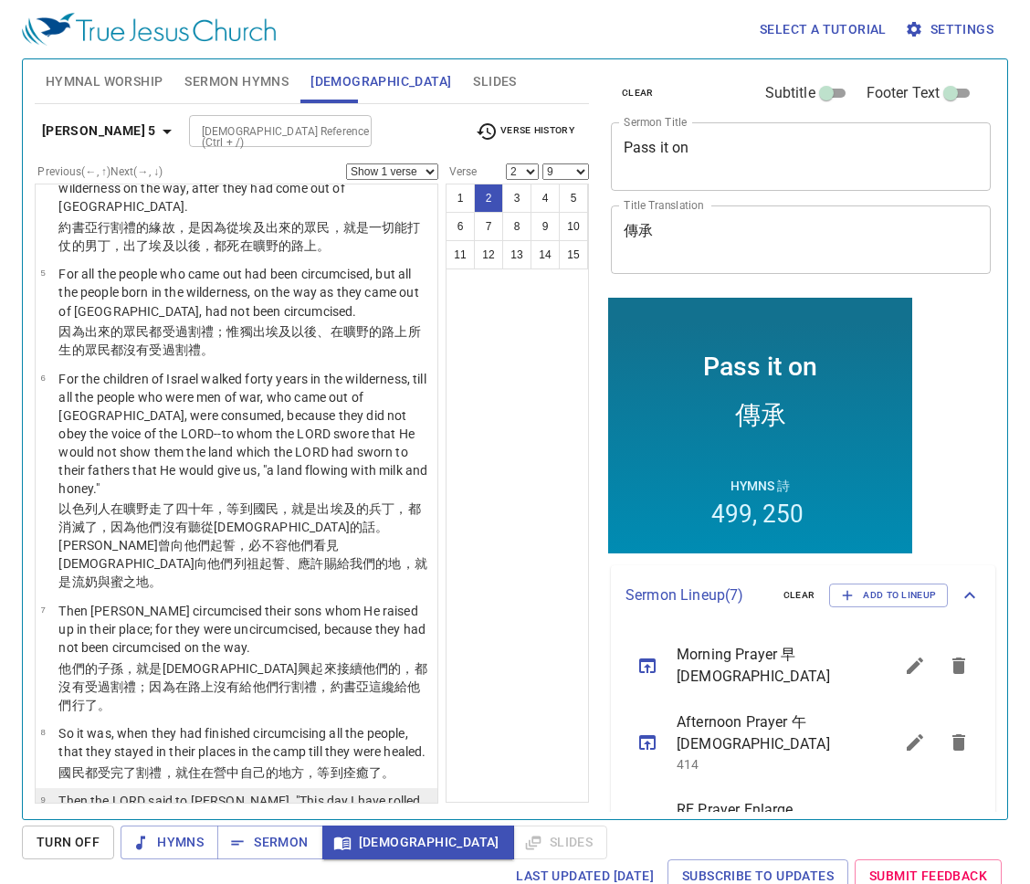
click at [282, 792] on p "Then the LORD said to Joshua, "This day I have rolled away the reproach of Egyp…" at bounding box center [245, 819] width 374 height 55
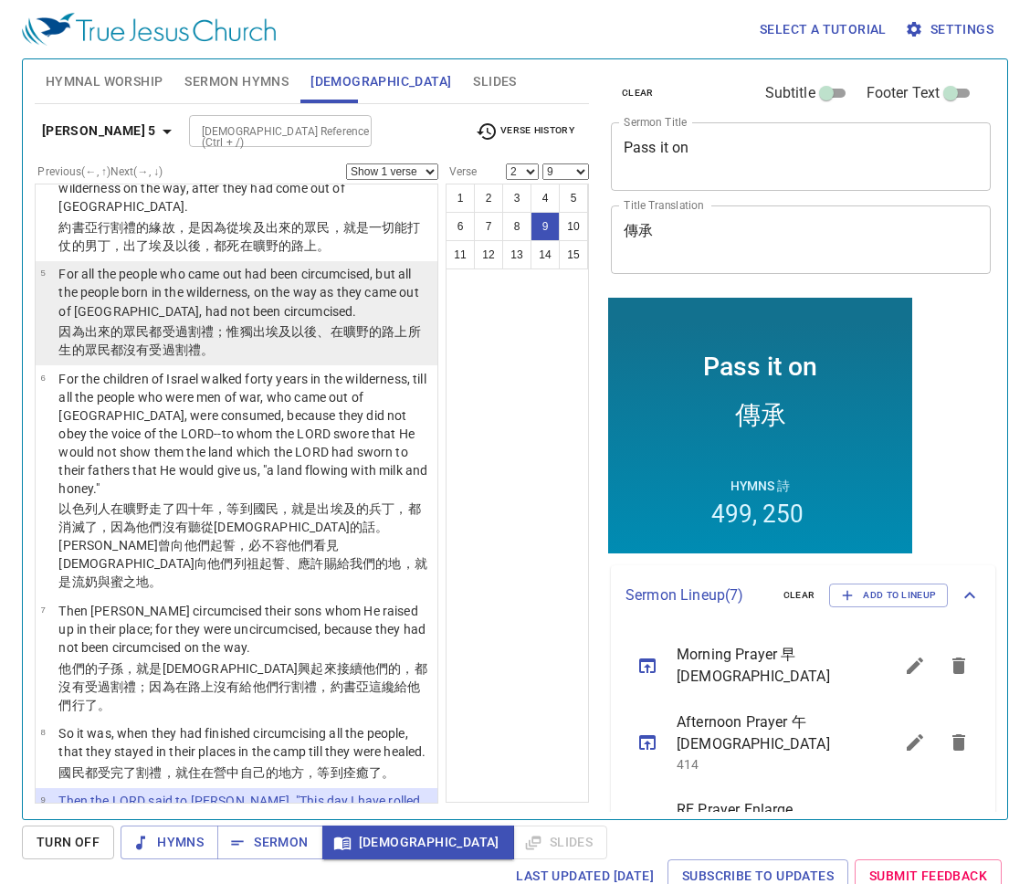
click at [292, 324] on wh4714 "以後、在曠野 的路 上所生 的眾民 都沒有受過割禮 。" at bounding box center [239, 340] width 362 height 33
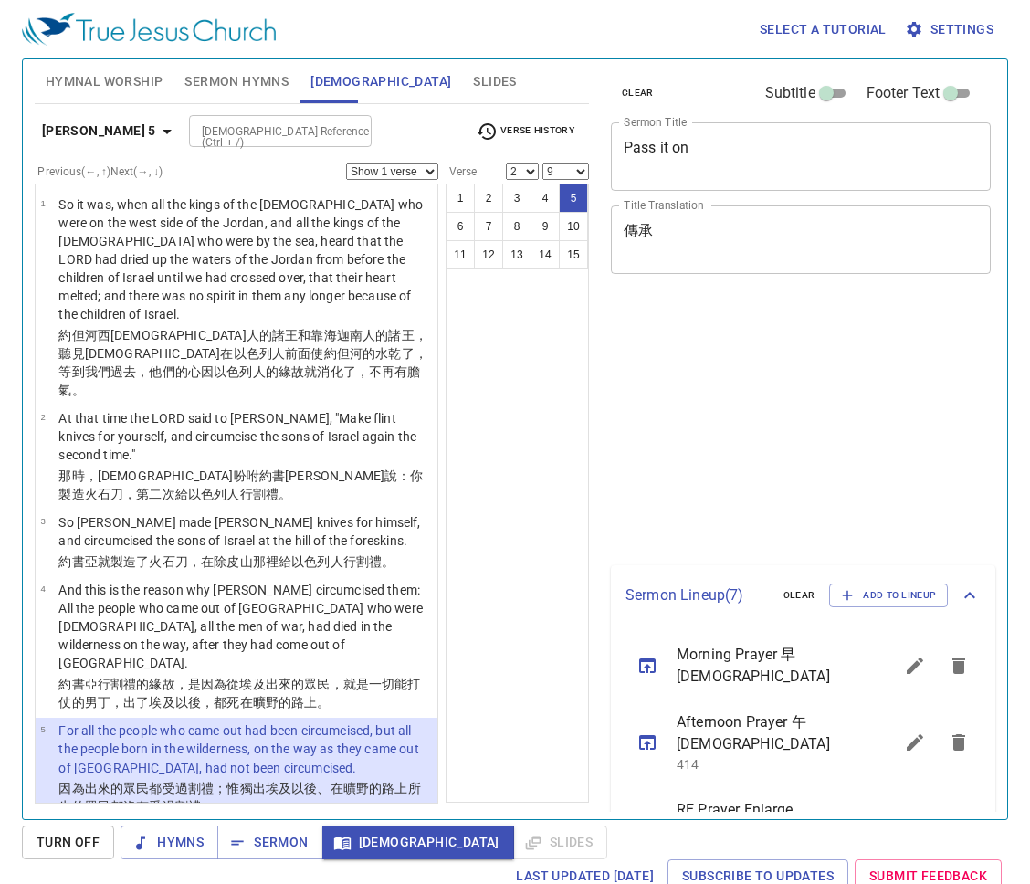
select select "2"
select select "9"
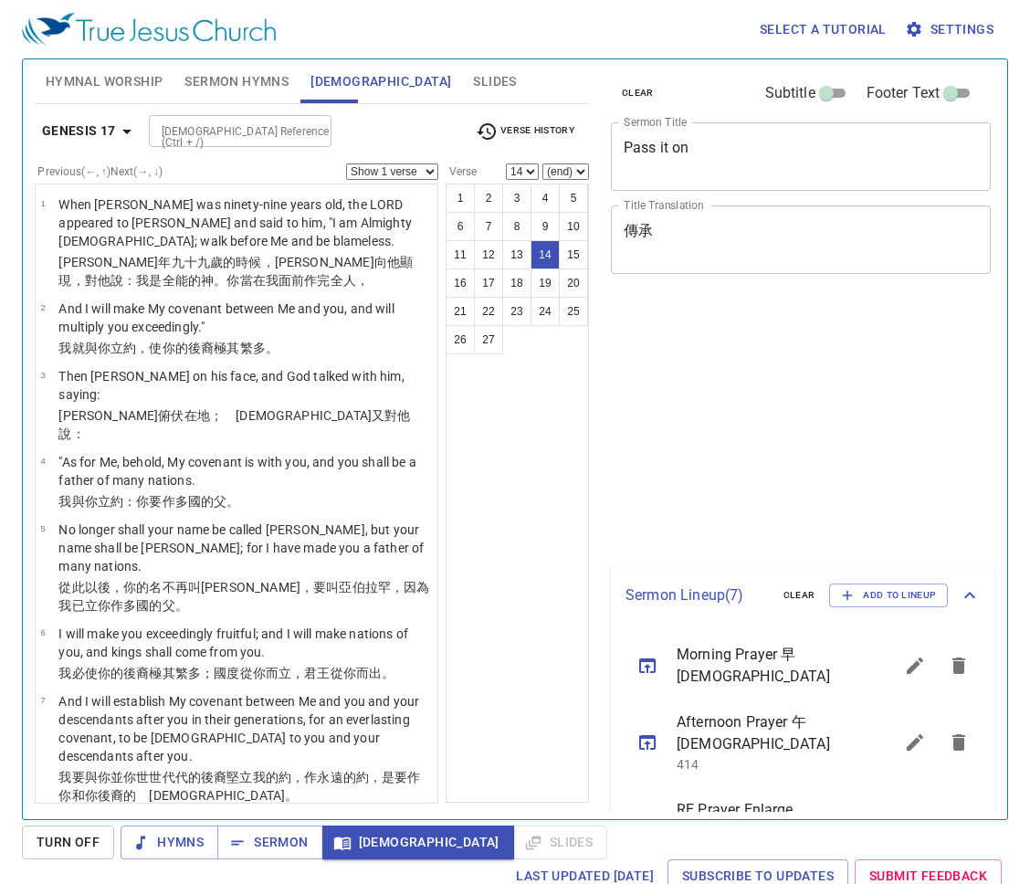
select select "14"
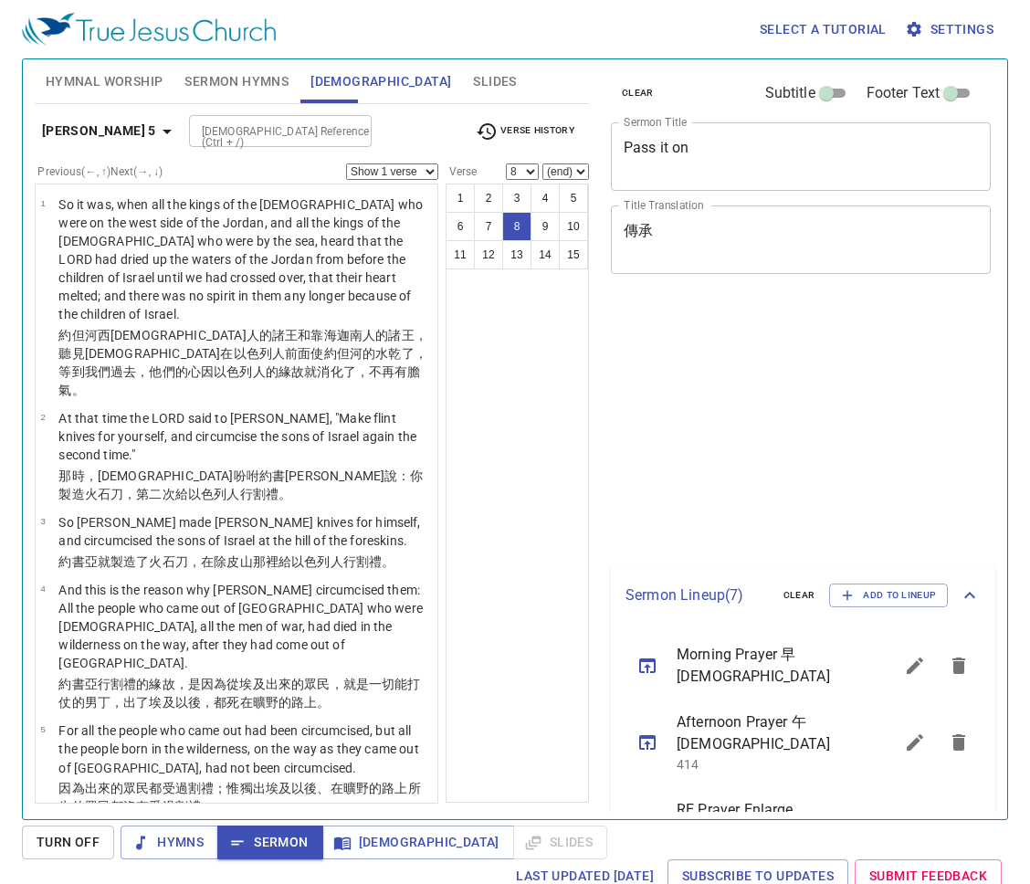
select select "8"
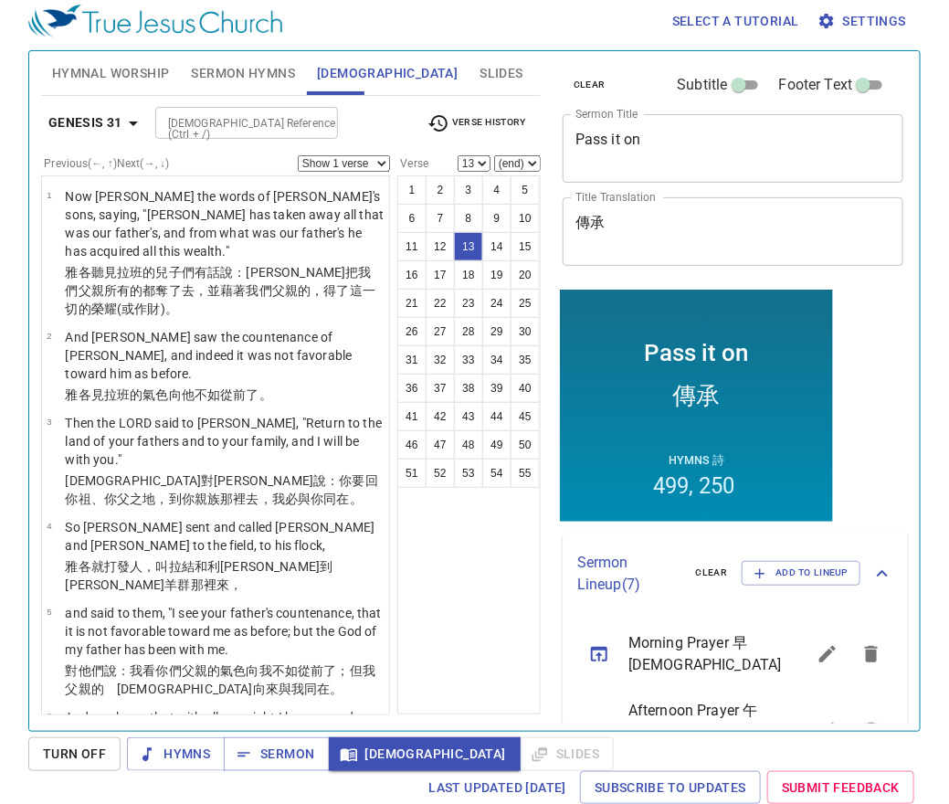
scroll to position [967, 0]
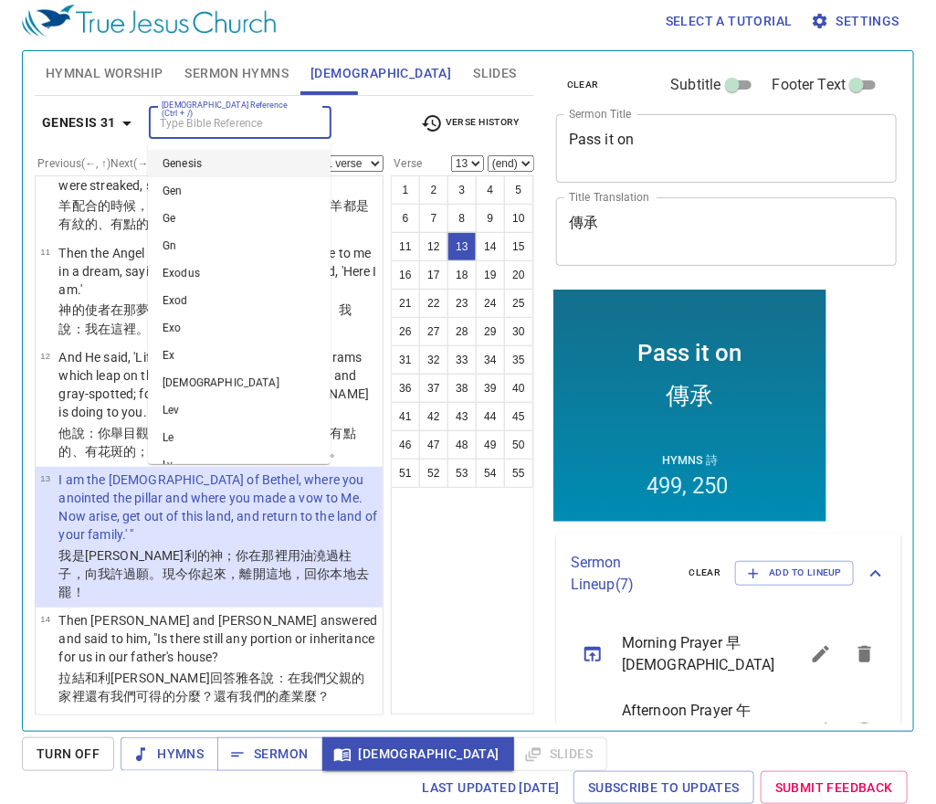
click at [259, 121] on input "[DEMOGRAPHIC_DATA] Reference (Ctrl + /)" at bounding box center [225, 122] width 142 height 21
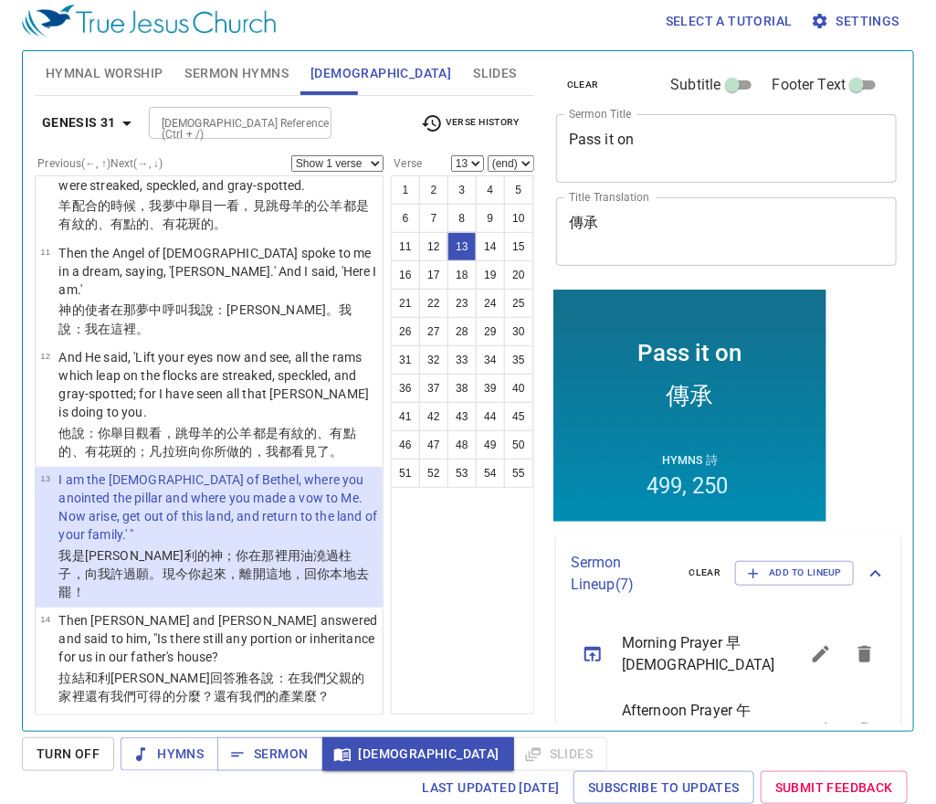
drag, startPoint x: 420, startPoint y: 141, endPoint x: 255, endPoint y: 146, distance: 165.4
click at [408, 143] on div "Genesis 31 [DEMOGRAPHIC_DATA] Reference (Ctrl + /) [DEMOGRAPHIC_DATA] Reference…" at bounding box center [285, 130] width 500 height 50
click at [124, 121] on icon "button" at bounding box center [126, 123] width 9 height 5
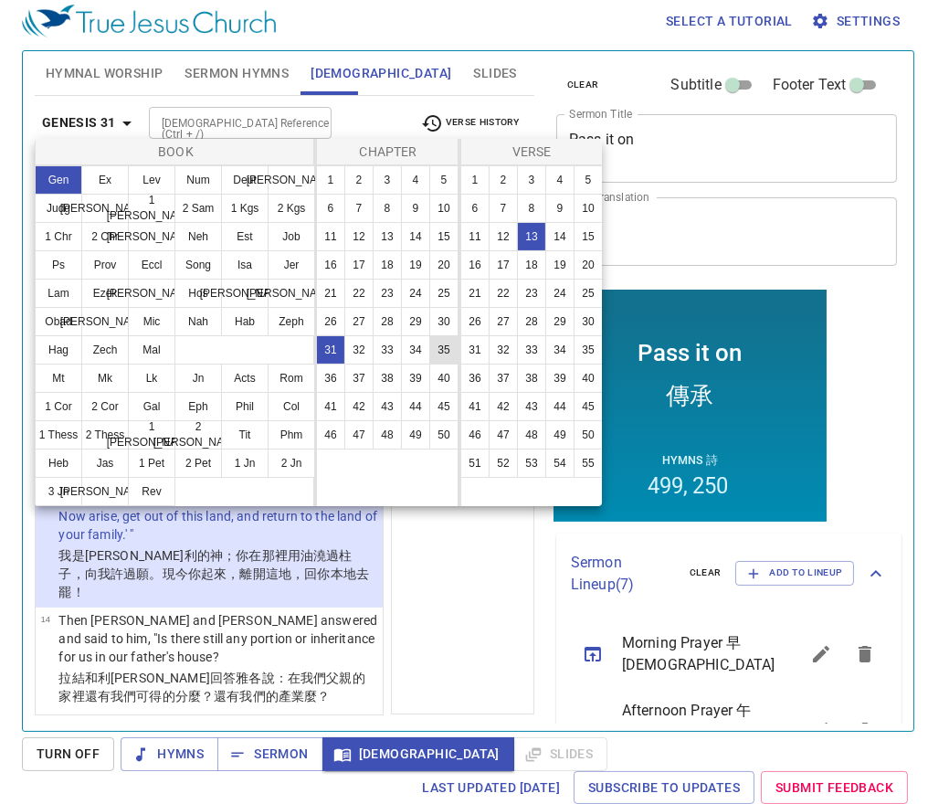
click at [440, 341] on button "35" at bounding box center [443, 349] width 29 height 29
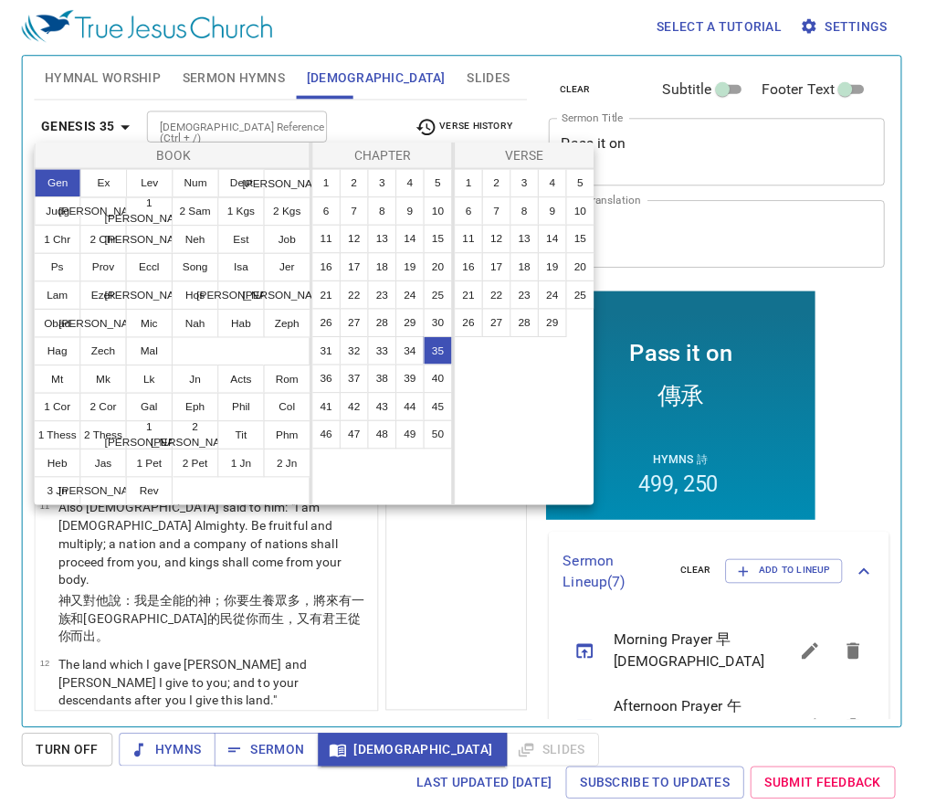
scroll to position [0, 0]
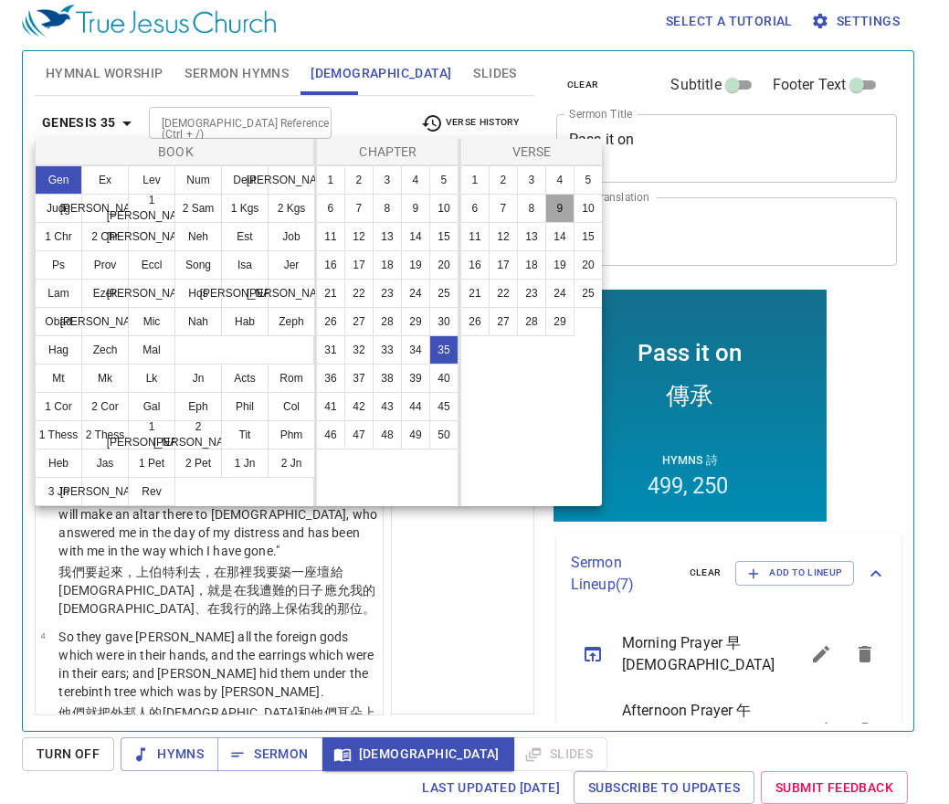
click at [554, 213] on button "9" at bounding box center [559, 208] width 29 height 29
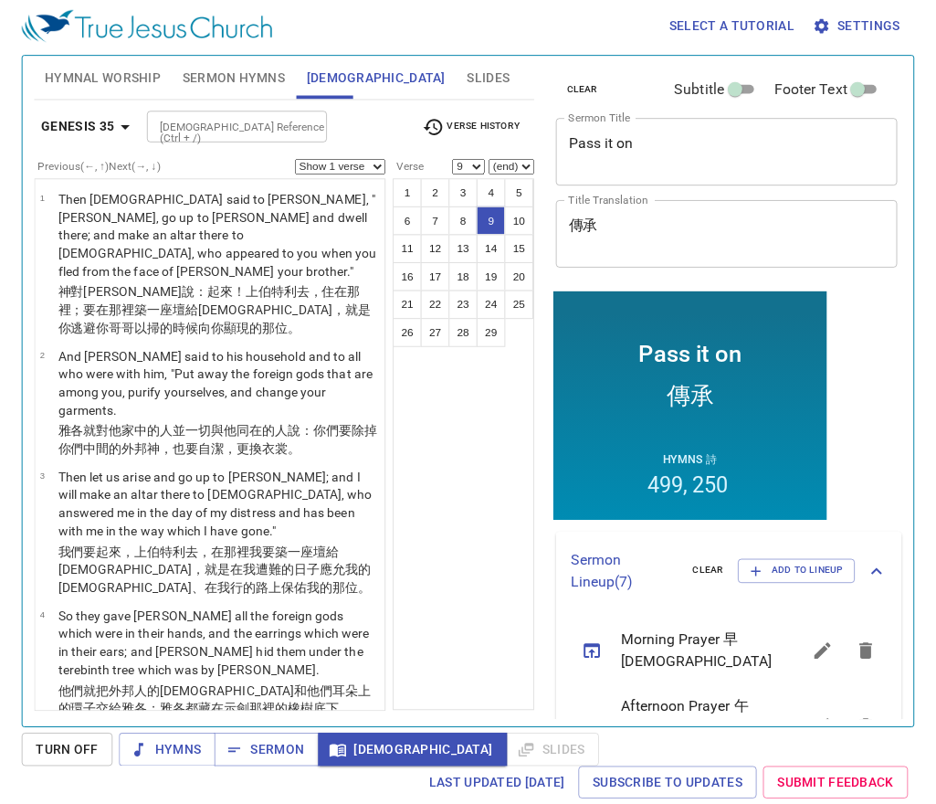
scroll to position [714, 0]
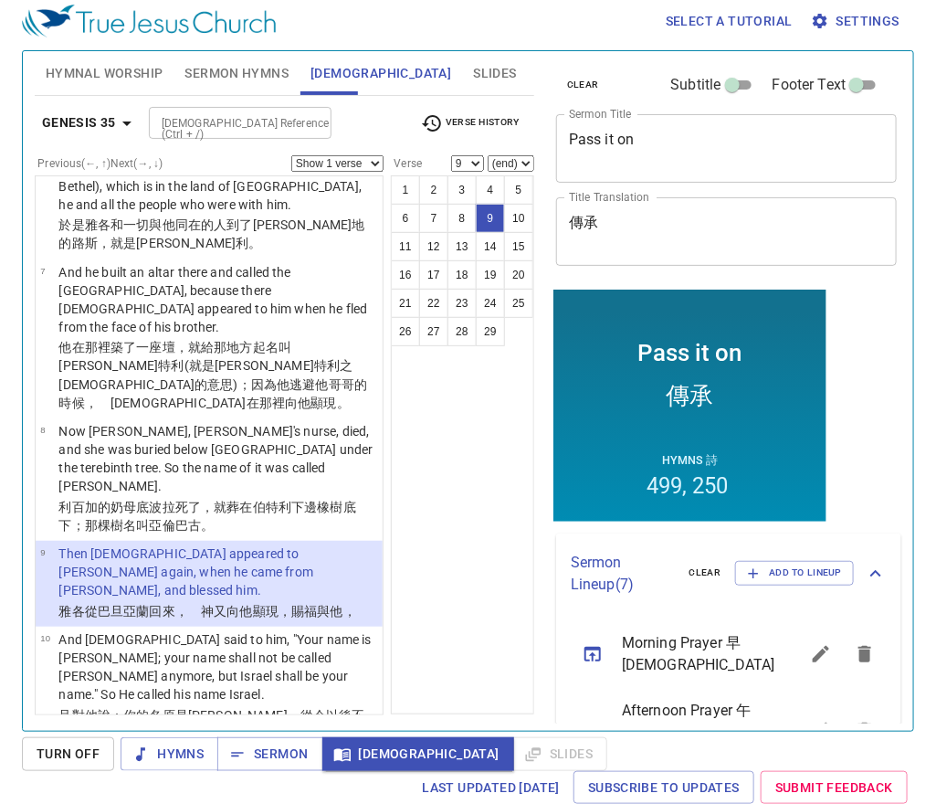
drag, startPoint x: 267, startPoint y: 495, endPoint x: 548, endPoint y: 458, distance: 283.7
click at [267, 630] on p "And God said to him, "Your name is Jacob; your name shall not be called Jacob a…" at bounding box center [217, 666] width 319 height 73
select select "10"
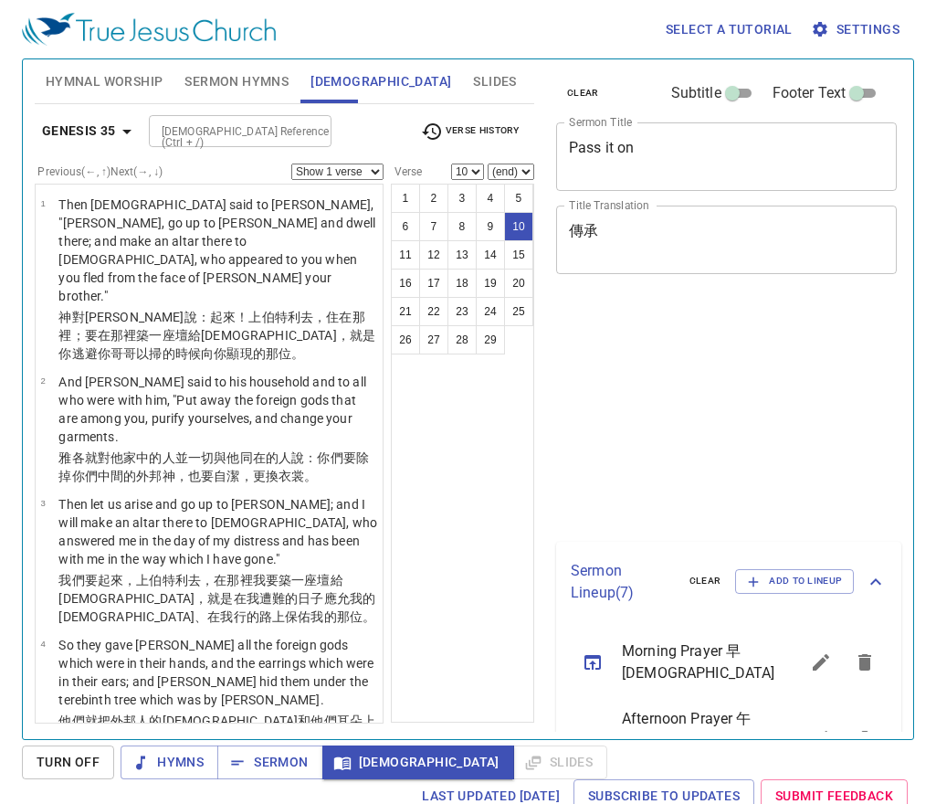
select select "10"
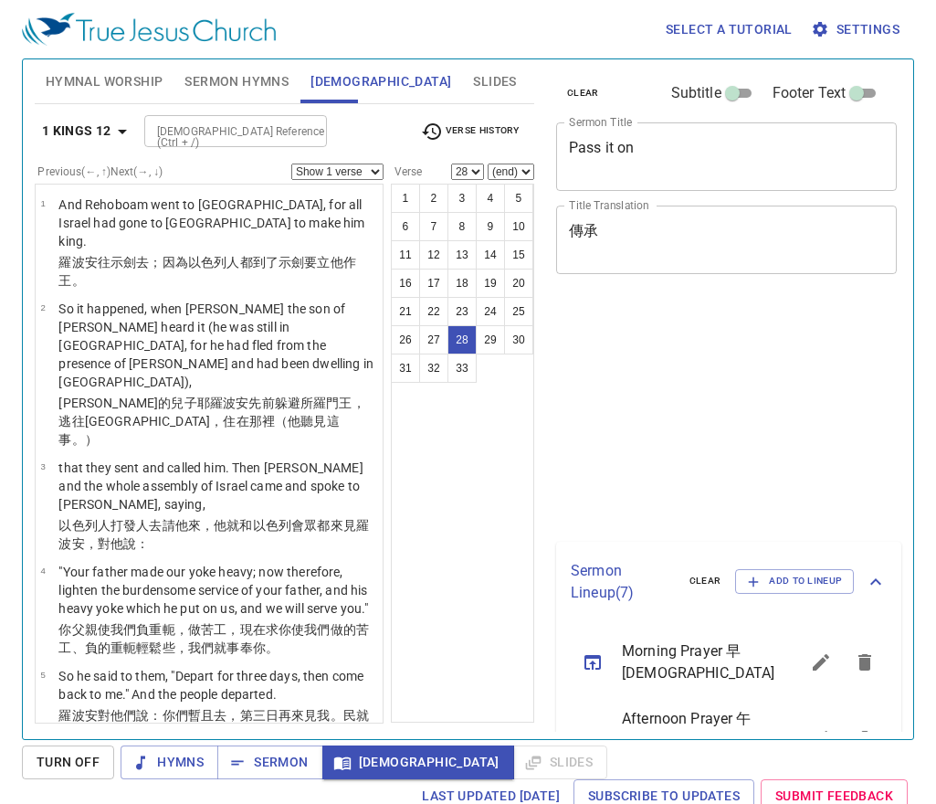
select select "28"
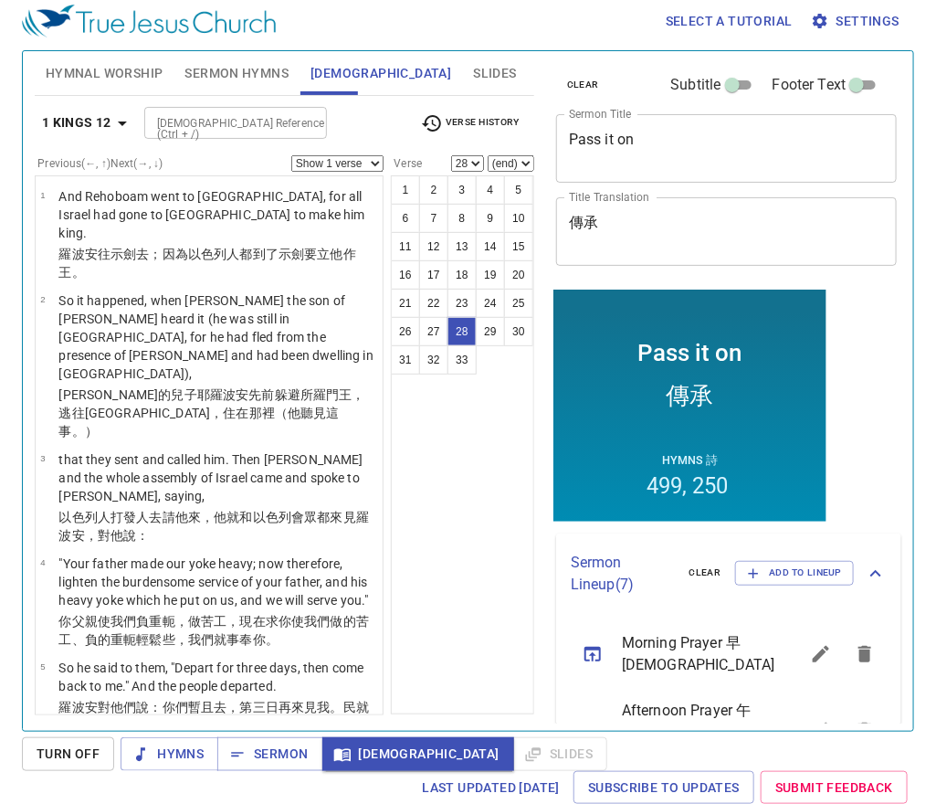
scroll to position [3155, 0]
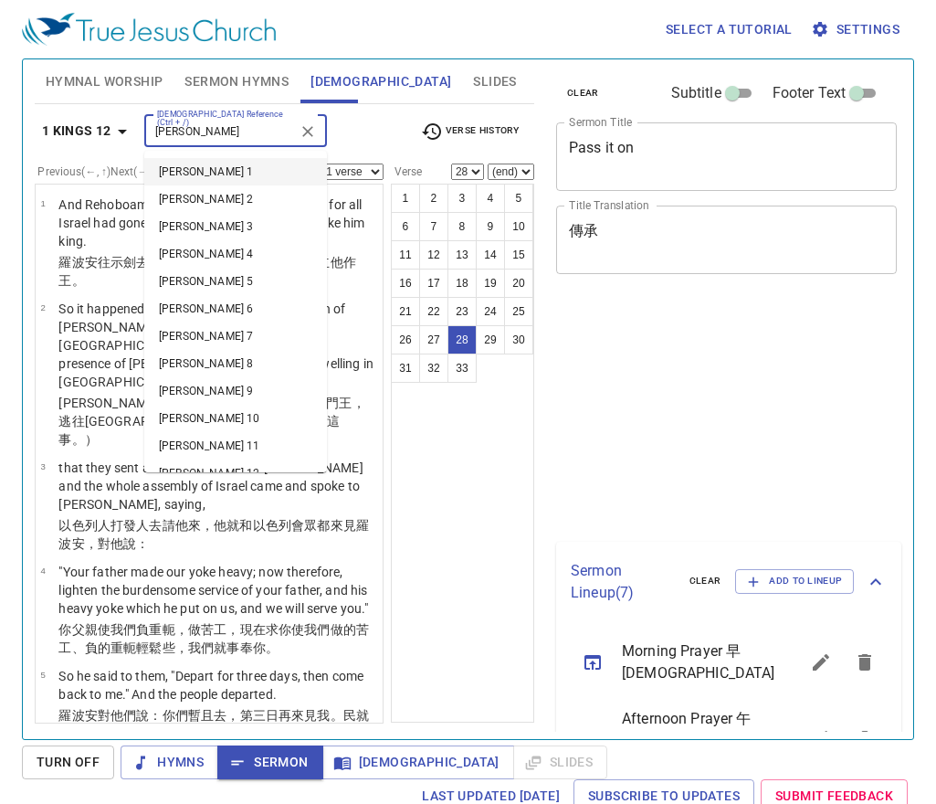
select select "28"
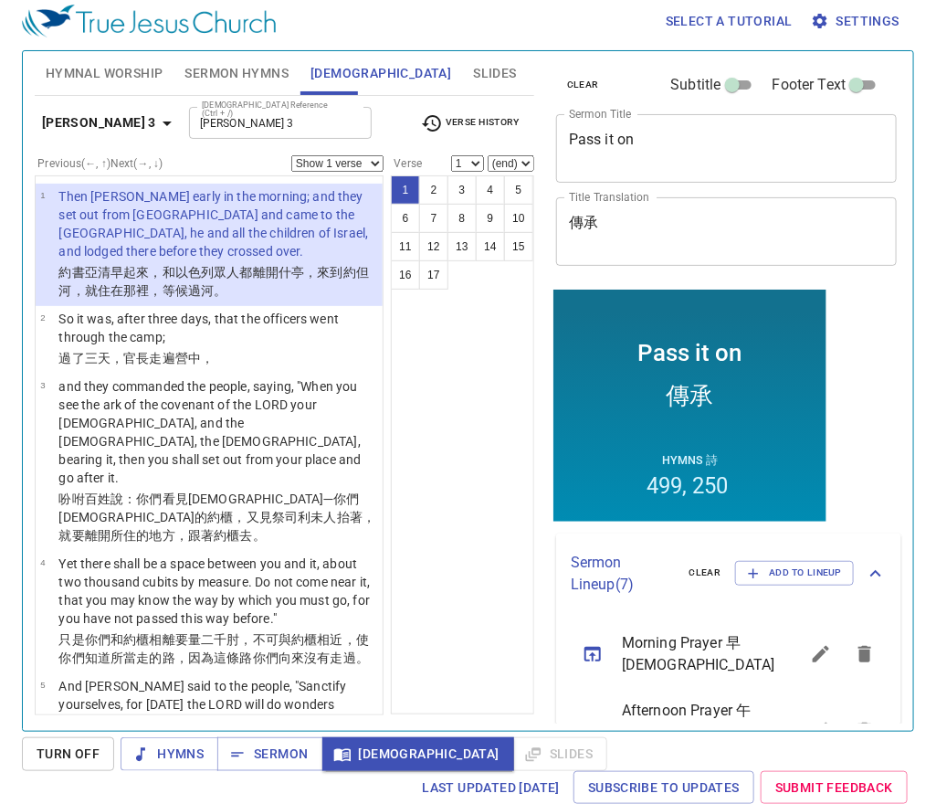
type input "Josh 3 1"
select select "1"
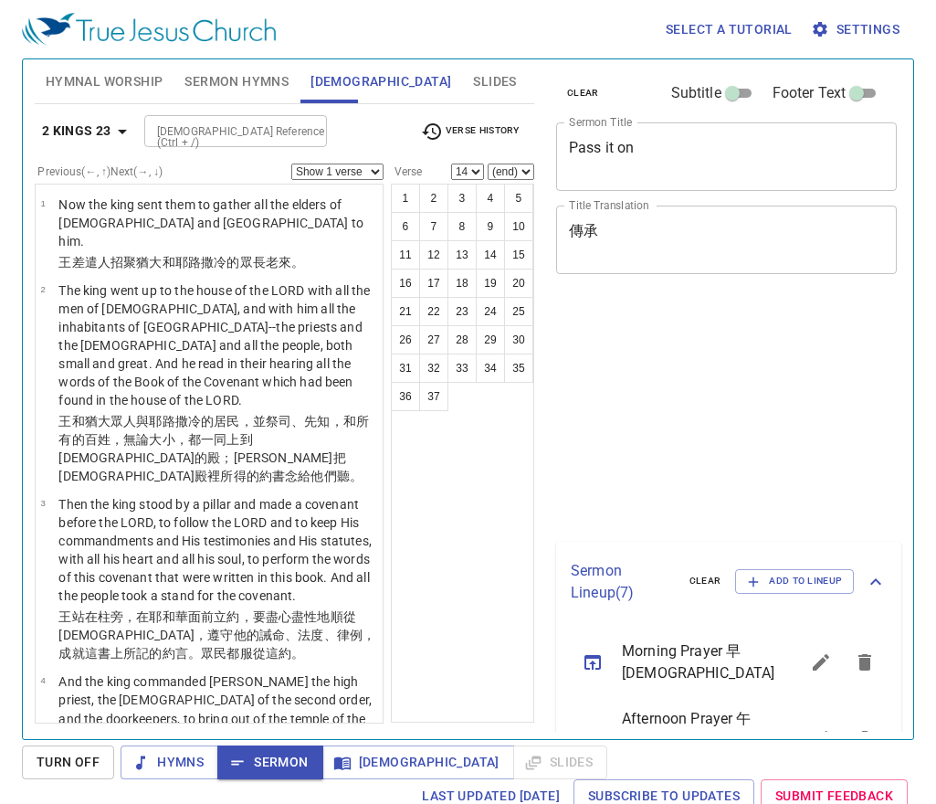
select select "14"
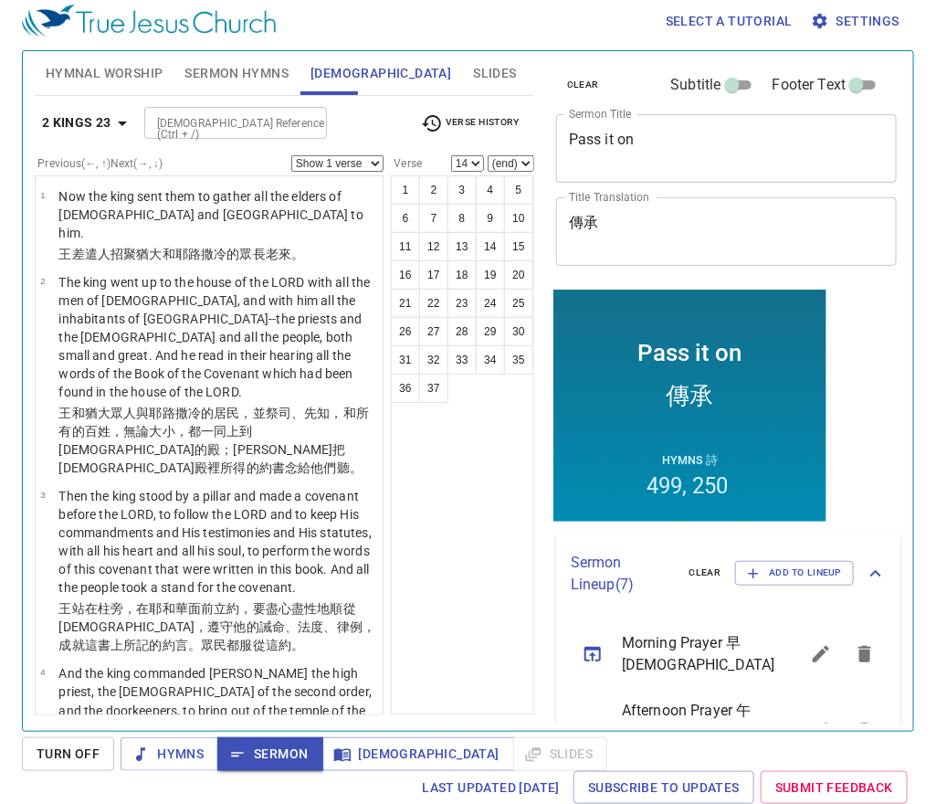
scroll to position [8, 0]
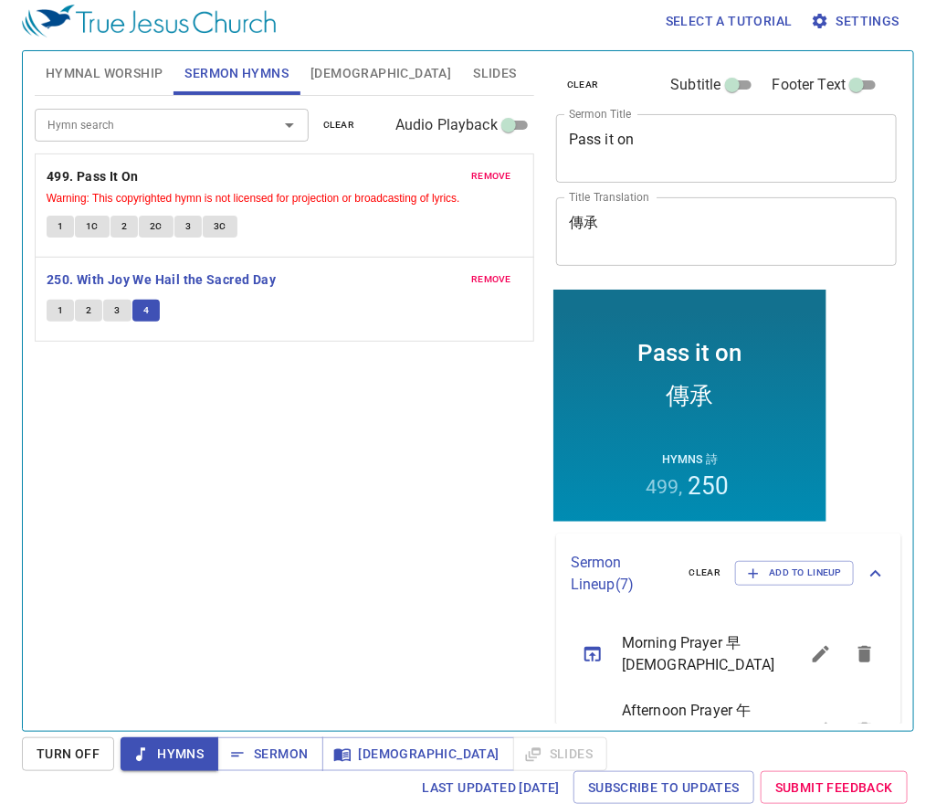
scroll to position [8, 0]
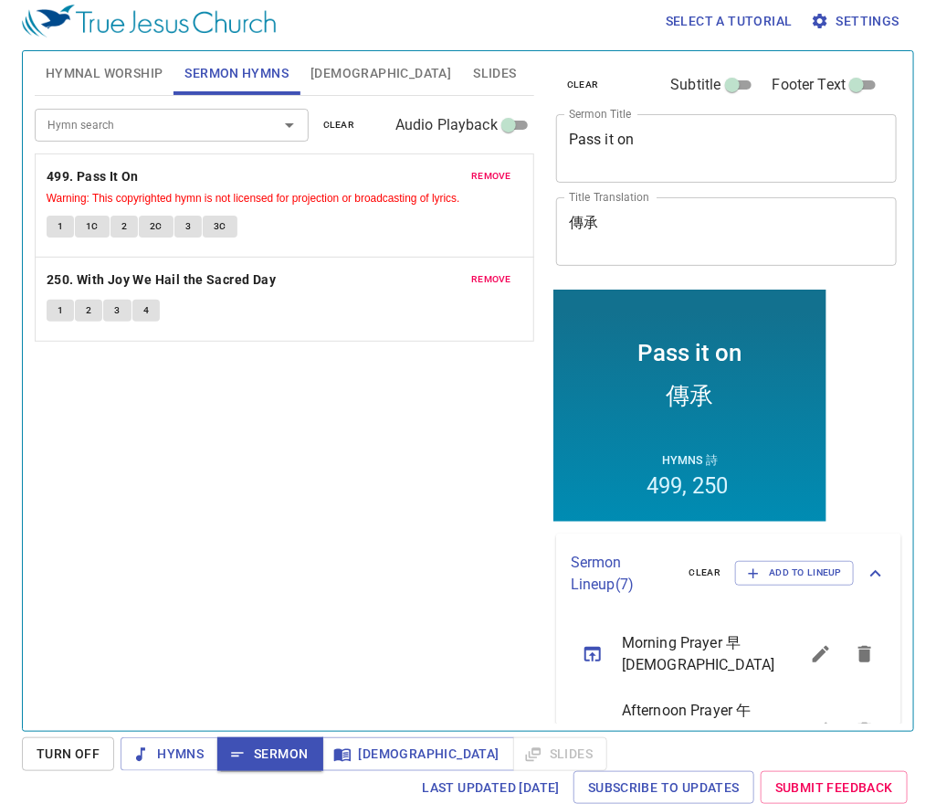
scroll to position [8, 0]
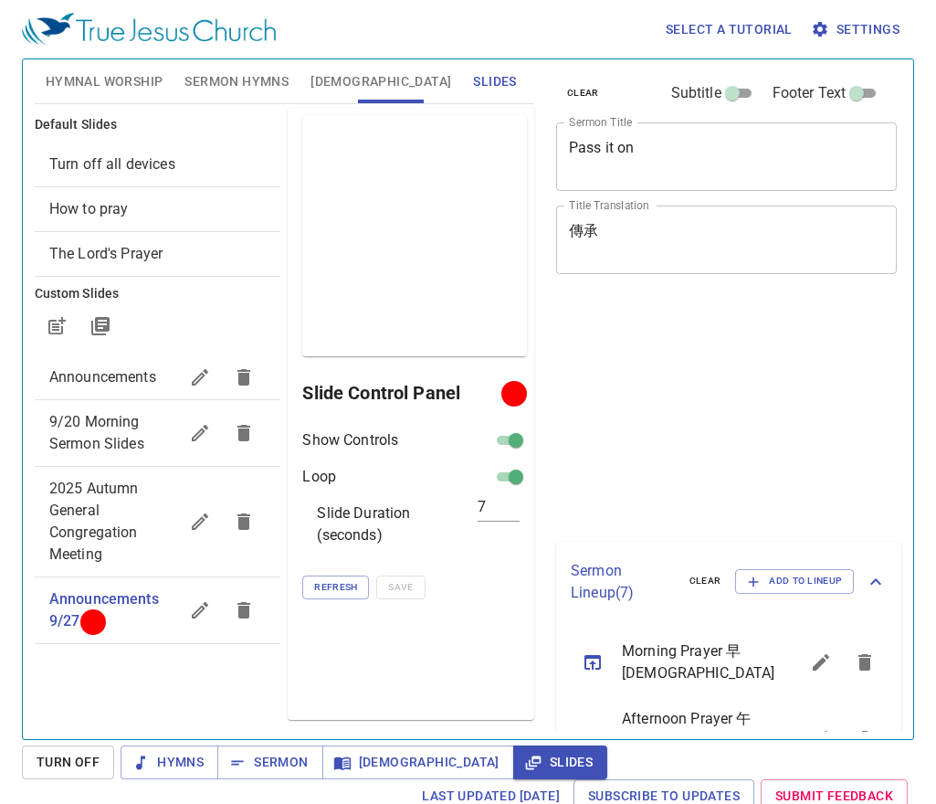
scroll to position [8, 0]
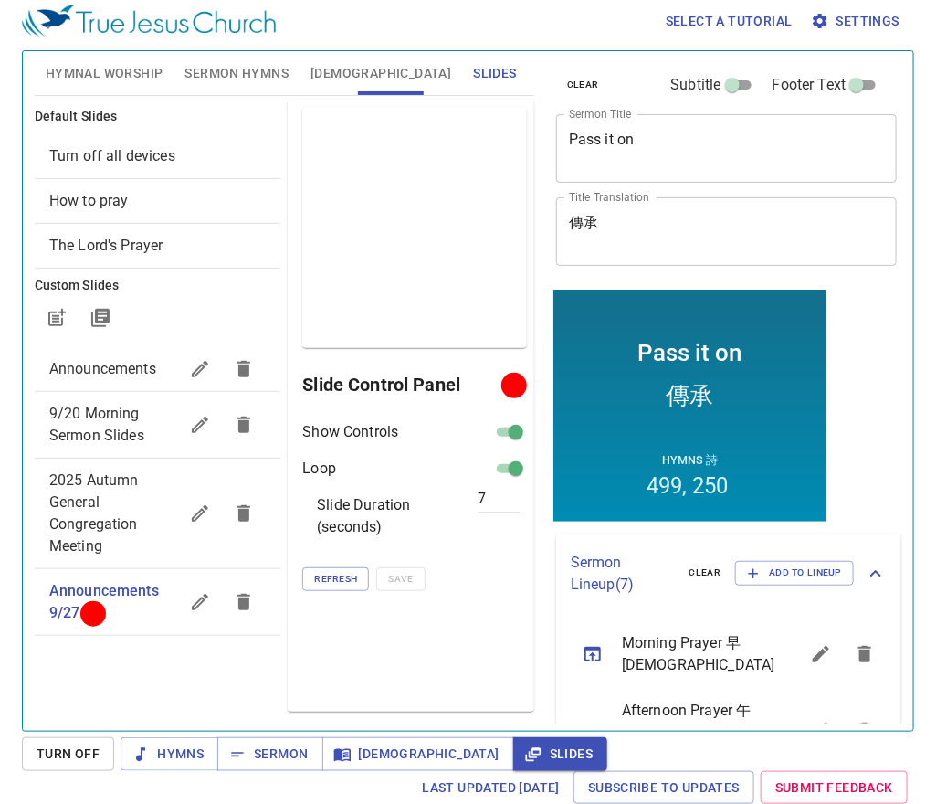
scroll to position [8, 0]
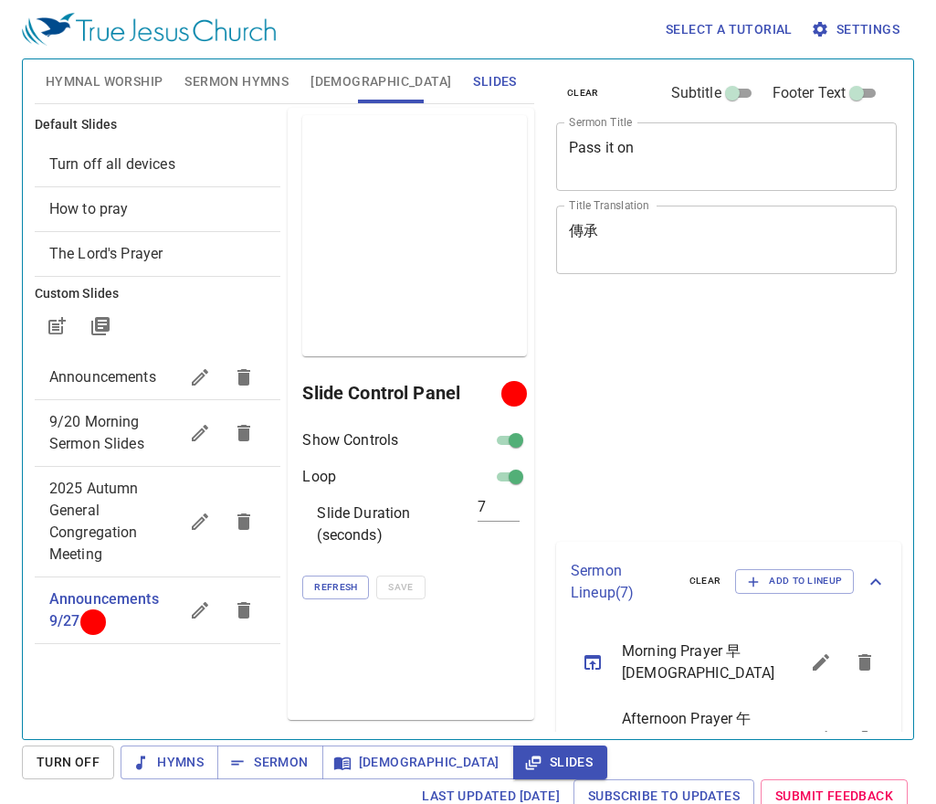
scroll to position [8, 0]
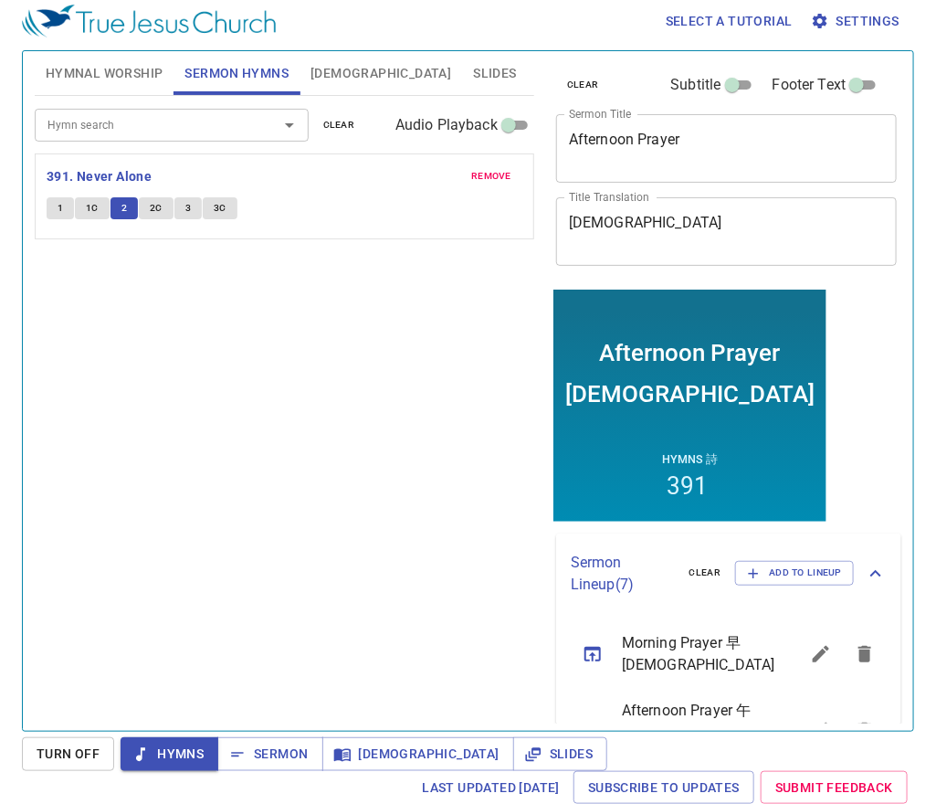
scroll to position [164, 0]
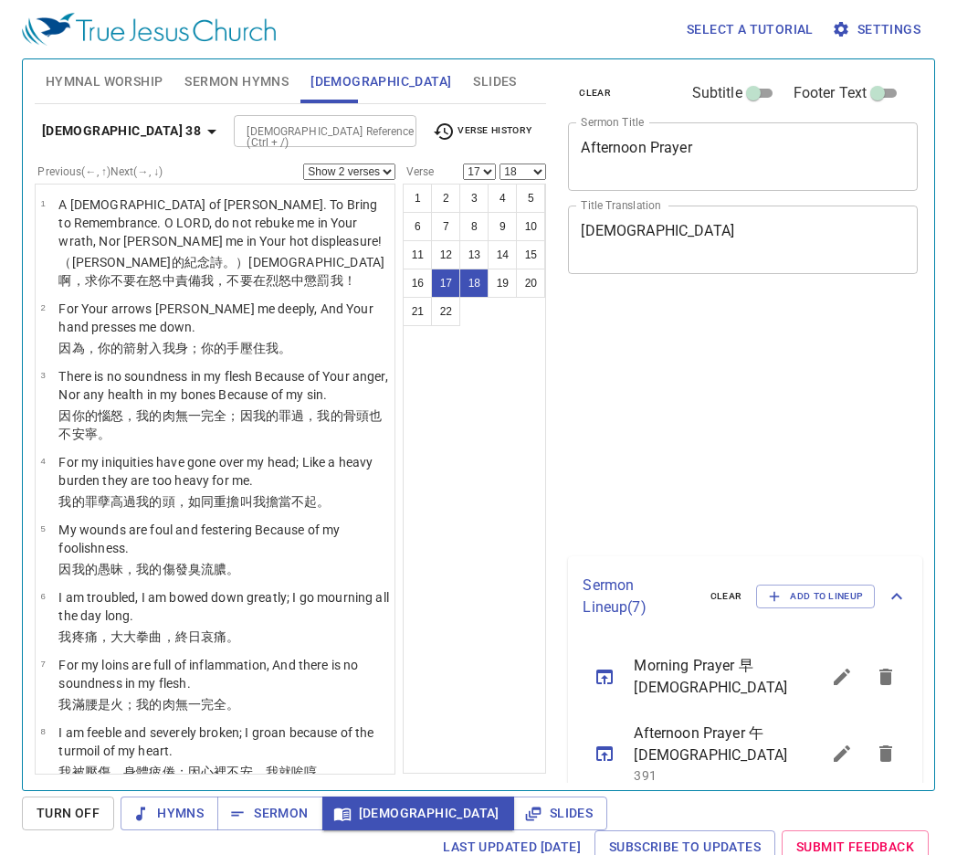
select select "2"
select select "17"
select select "18"
select select "2"
select select "17"
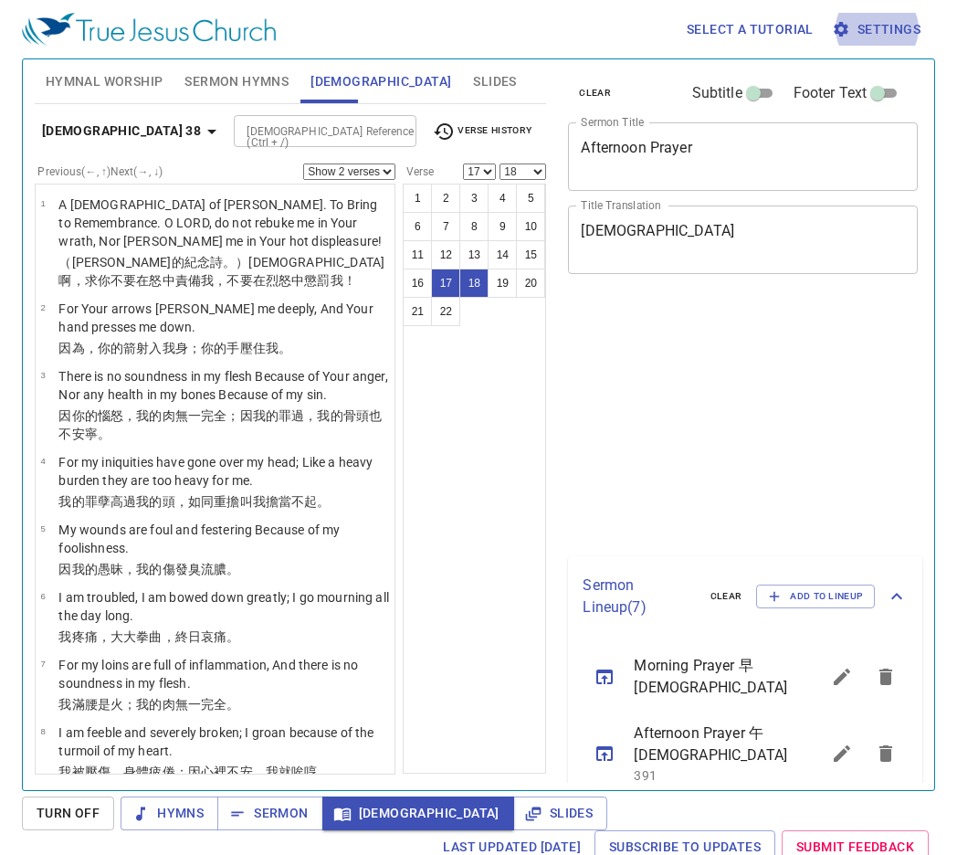
select select "18"
select select "2"
select select "17"
select select "18"
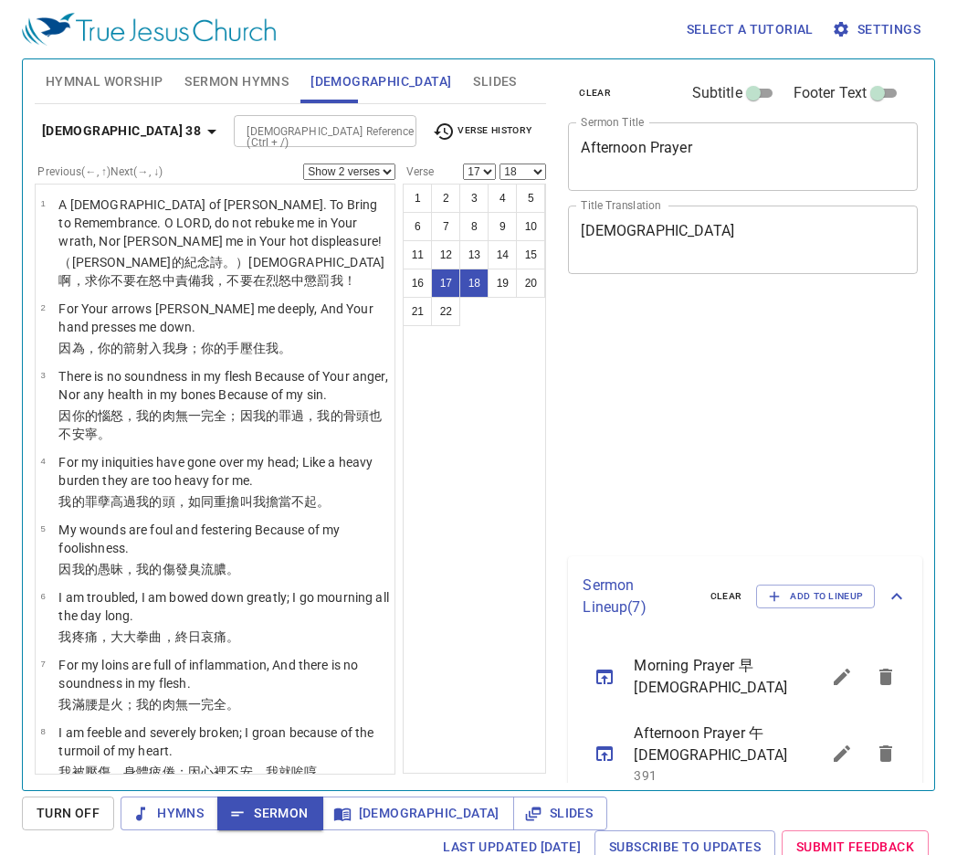
select select "2"
select select "17"
select select "18"
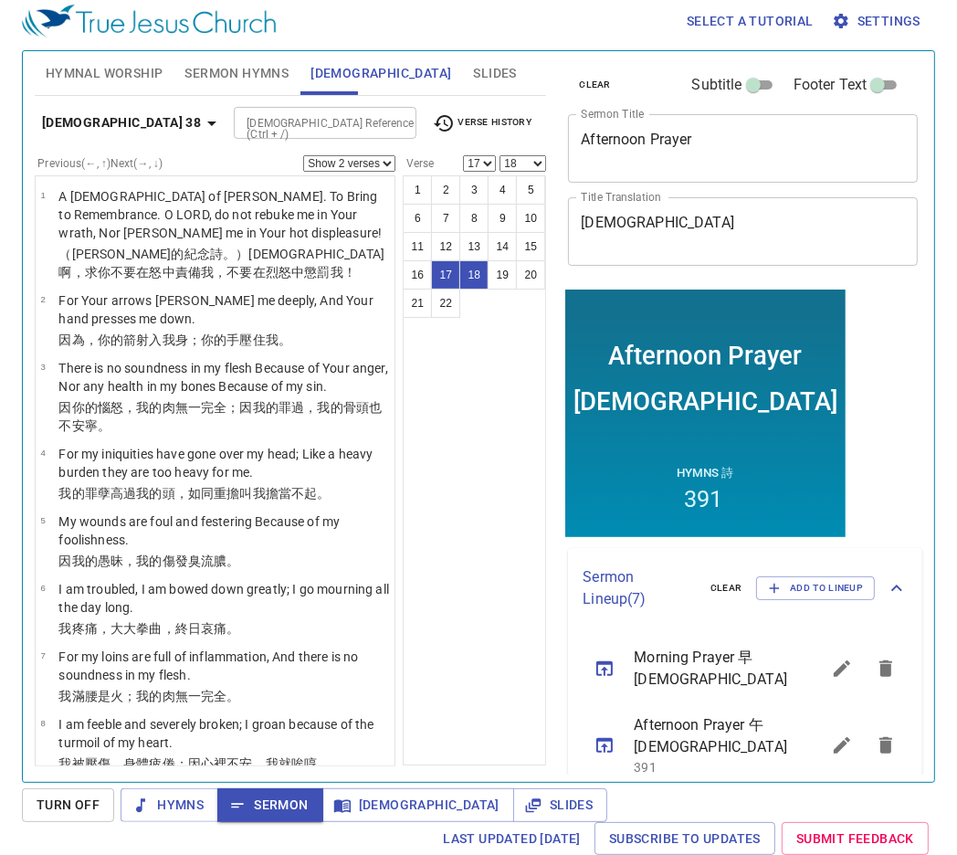
scroll to position [955, 0]
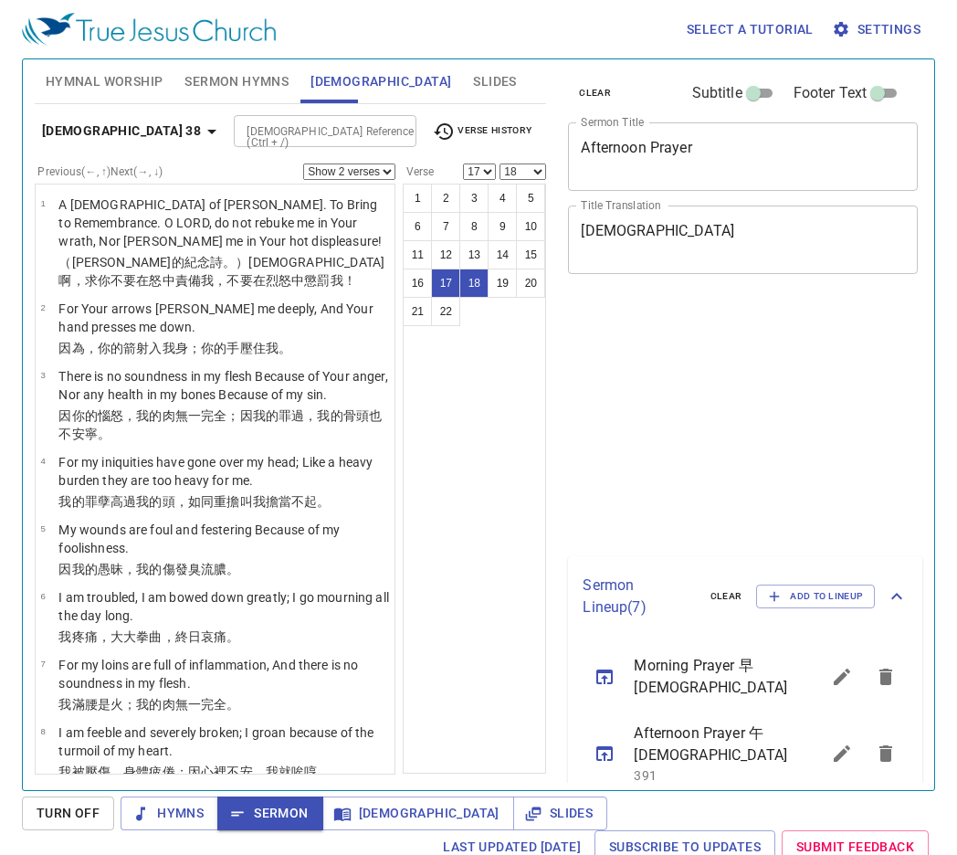
select select "2"
select select "17"
select select "18"
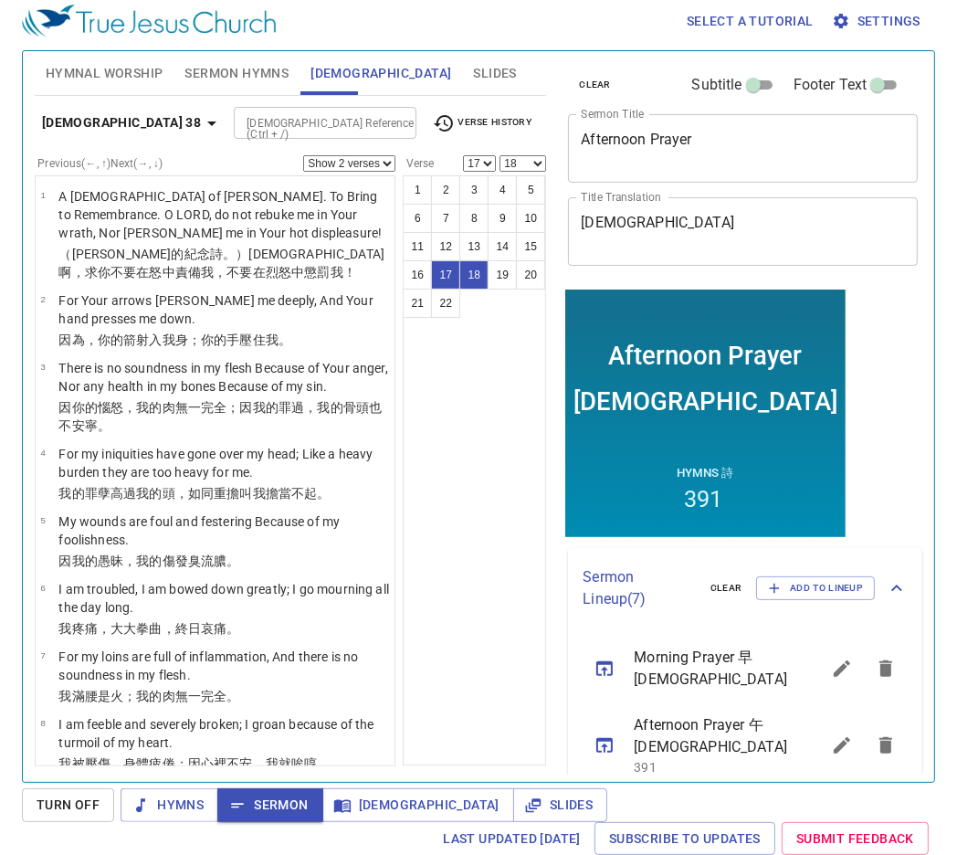
scroll to position [955, 0]
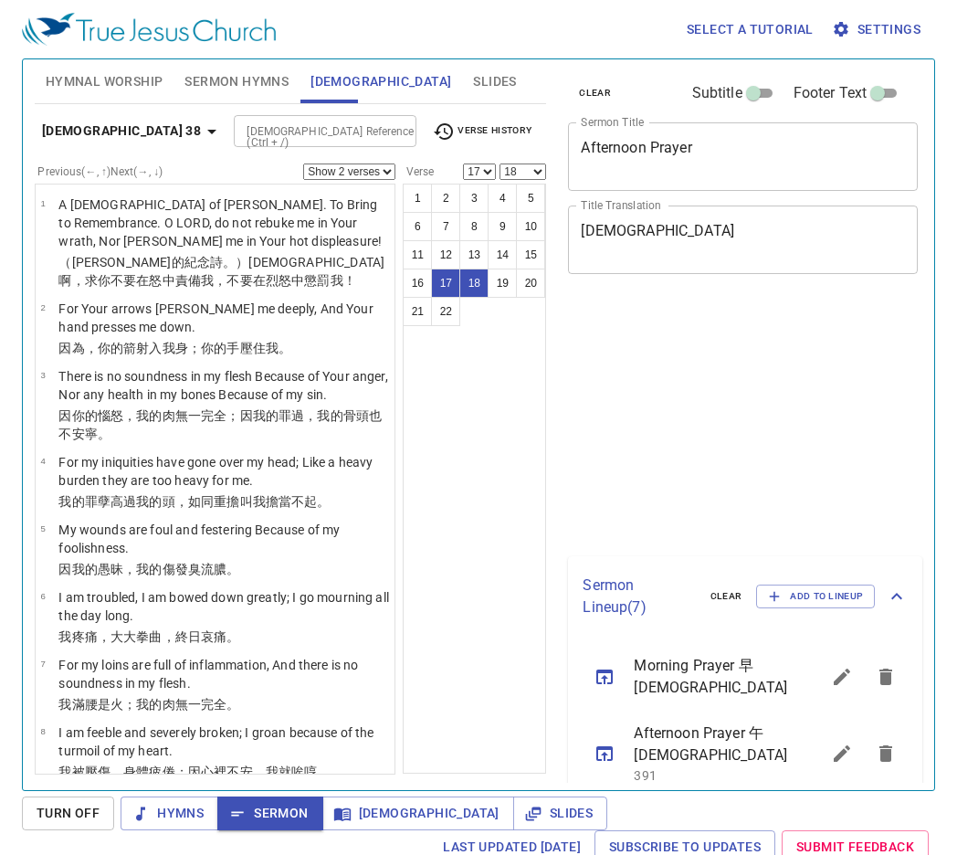
select select "2"
select select "17"
select select "18"
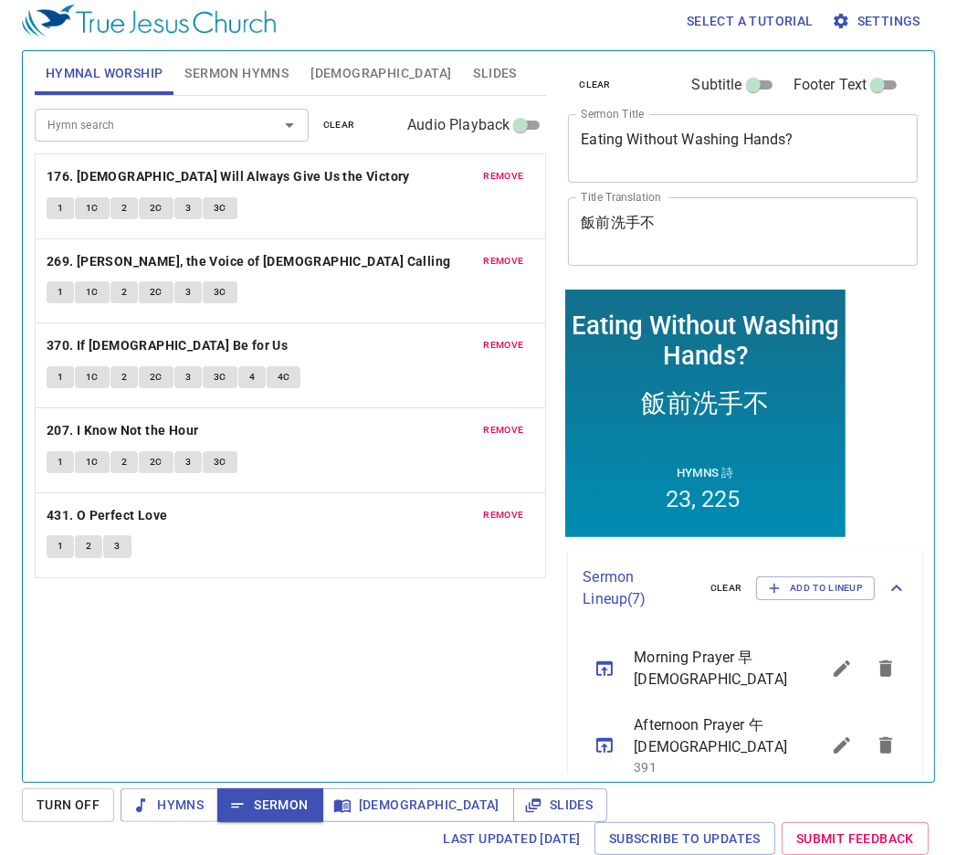
scroll to position [8, 0]
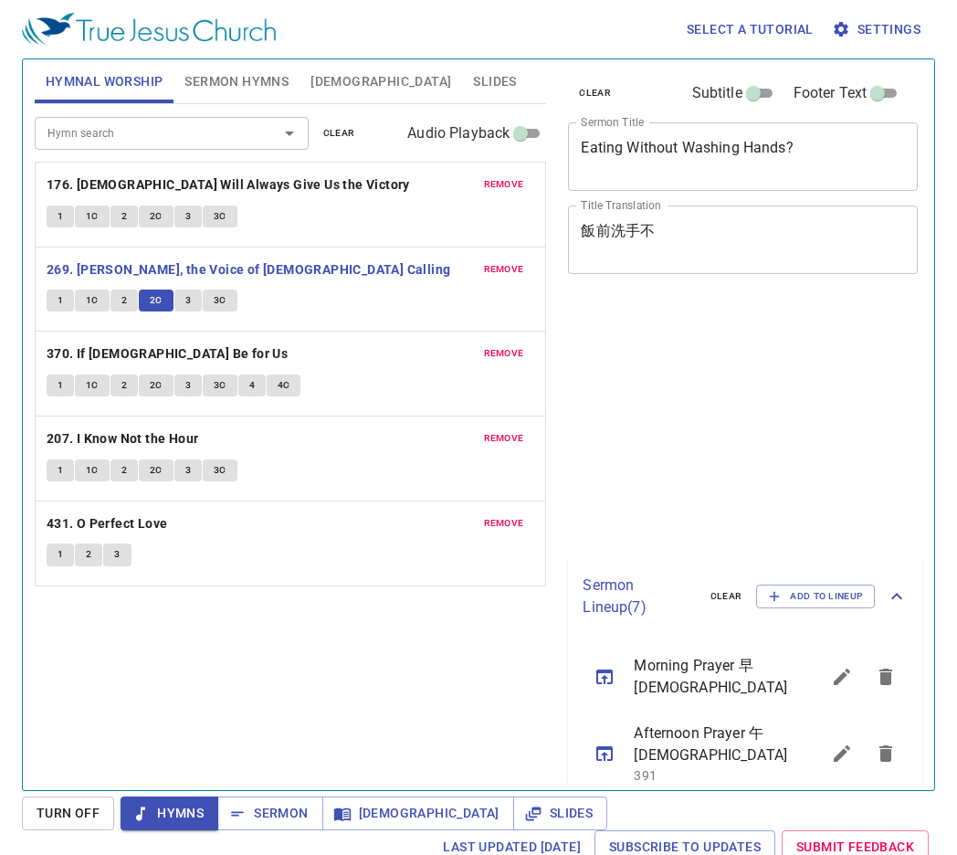
scroll to position [8, 0]
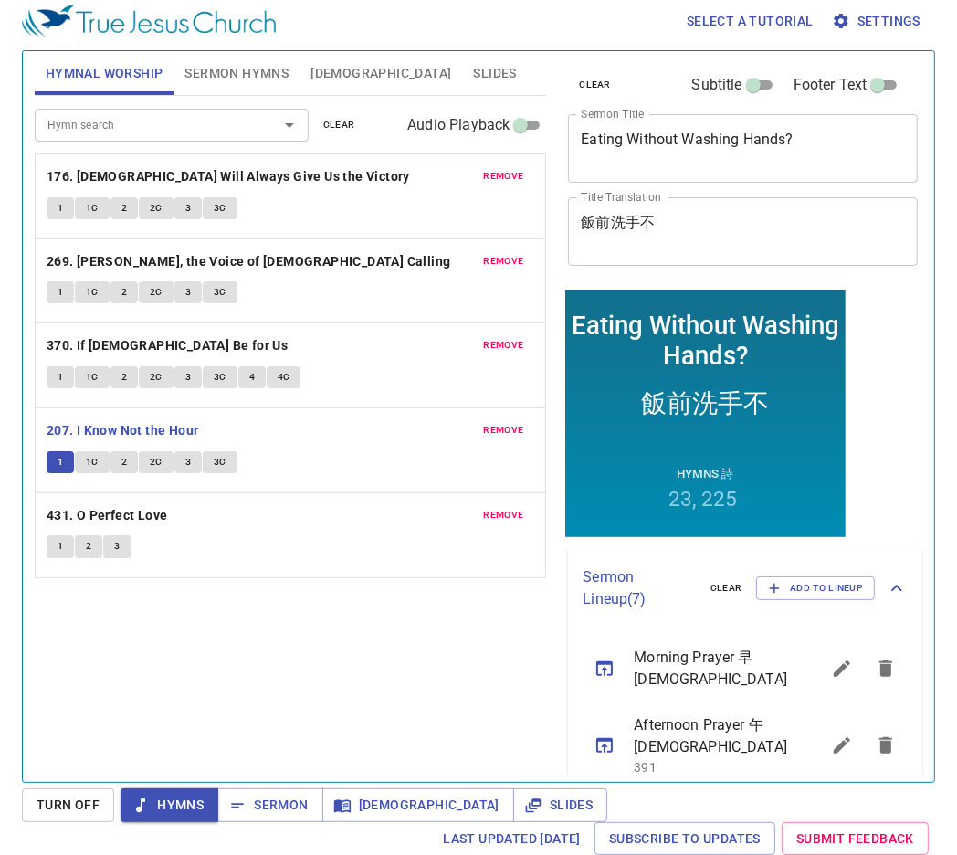
scroll to position [8, 0]
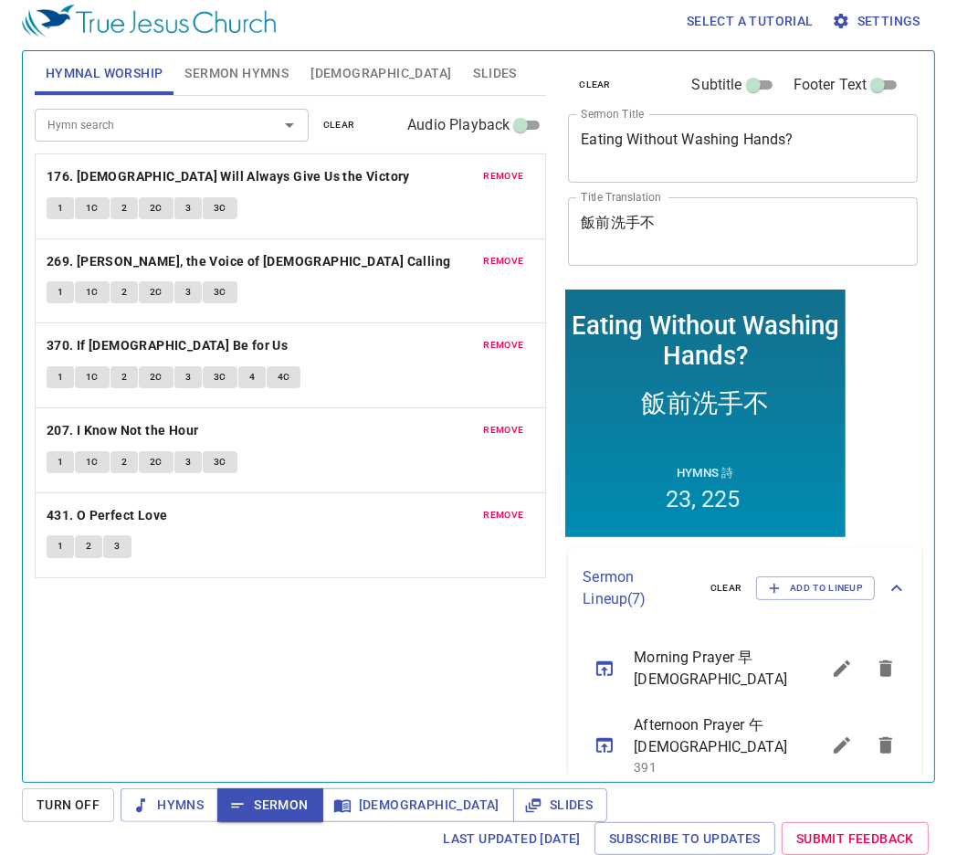
scroll to position [8, 0]
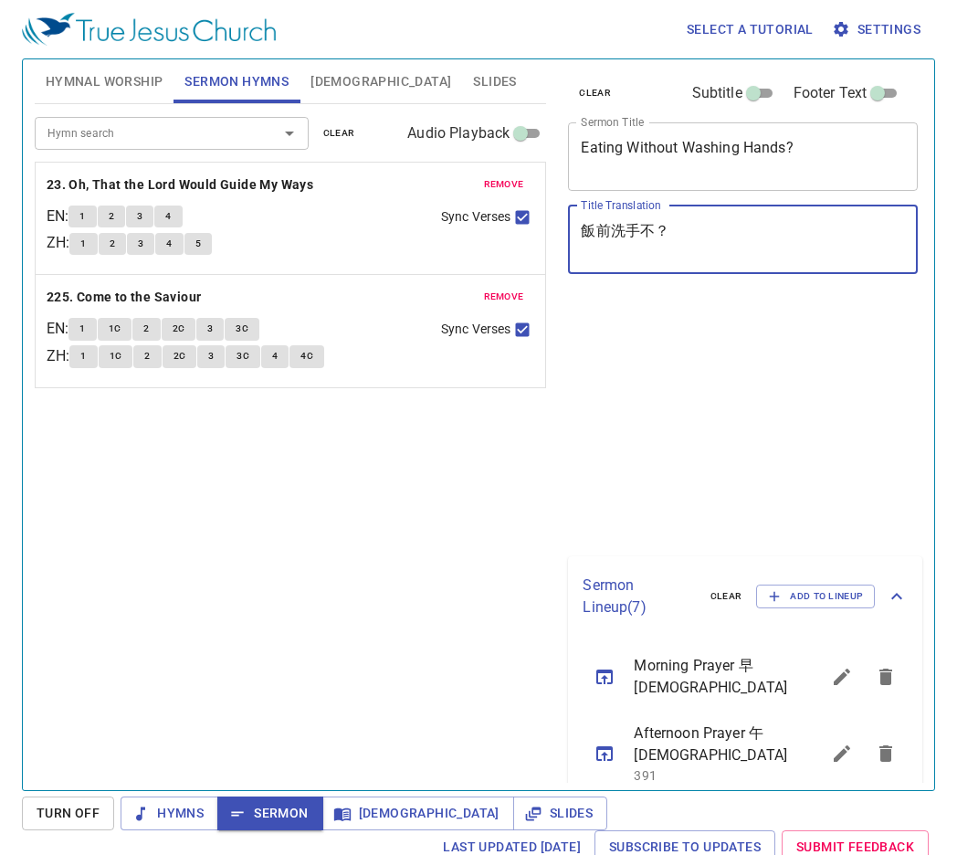
scroll to position [8, 0]
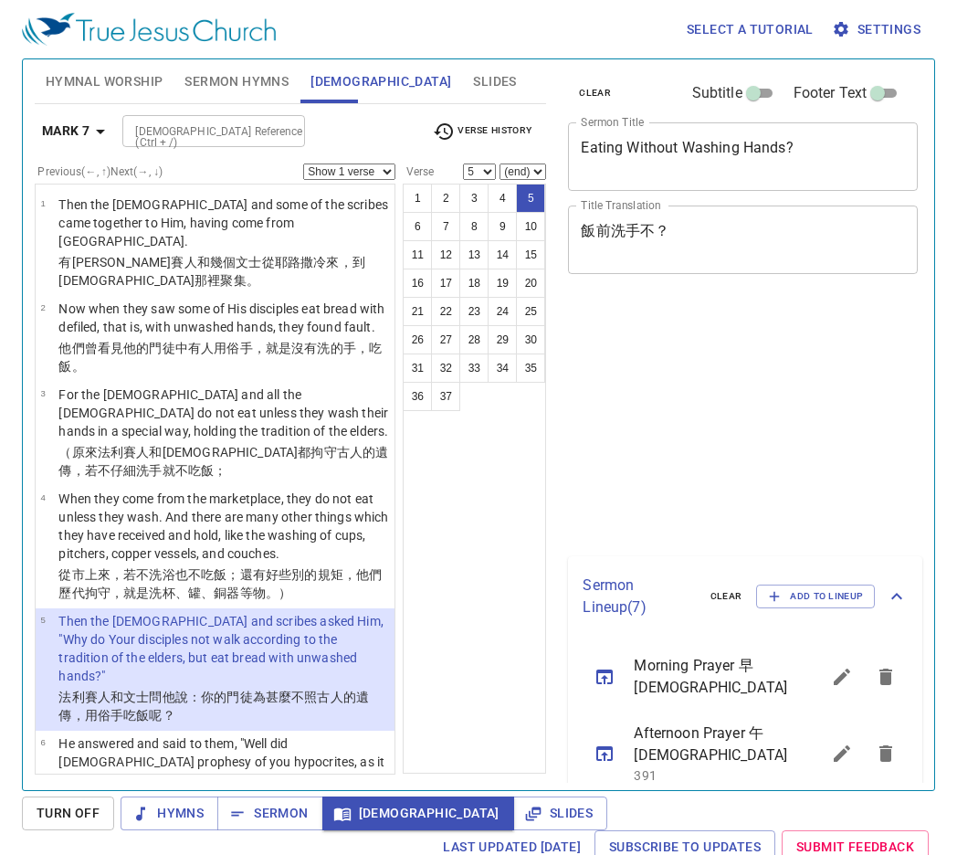
select select "5"
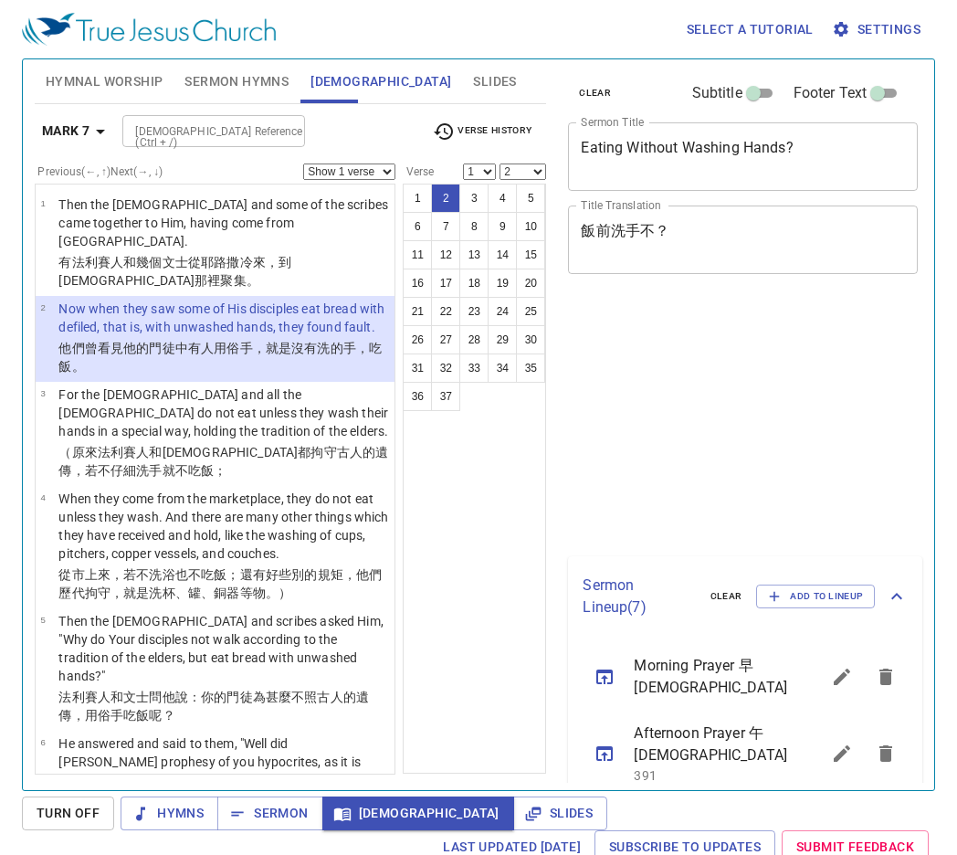
select select "2"
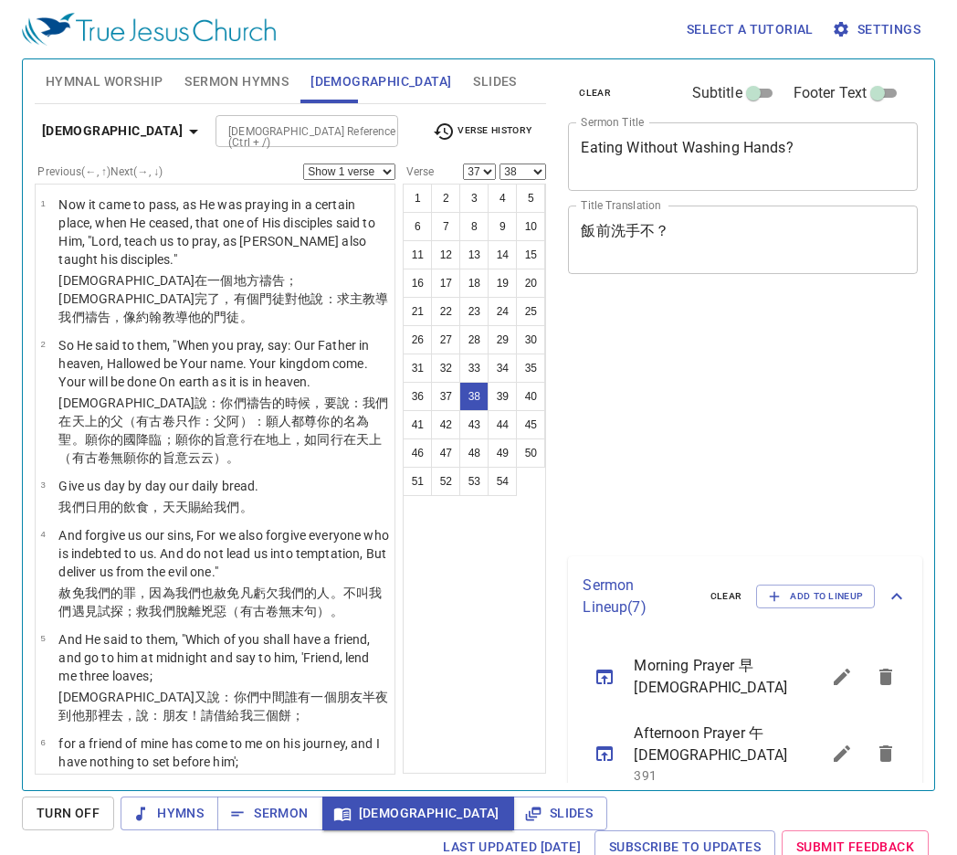
select select "37"
select select "38"
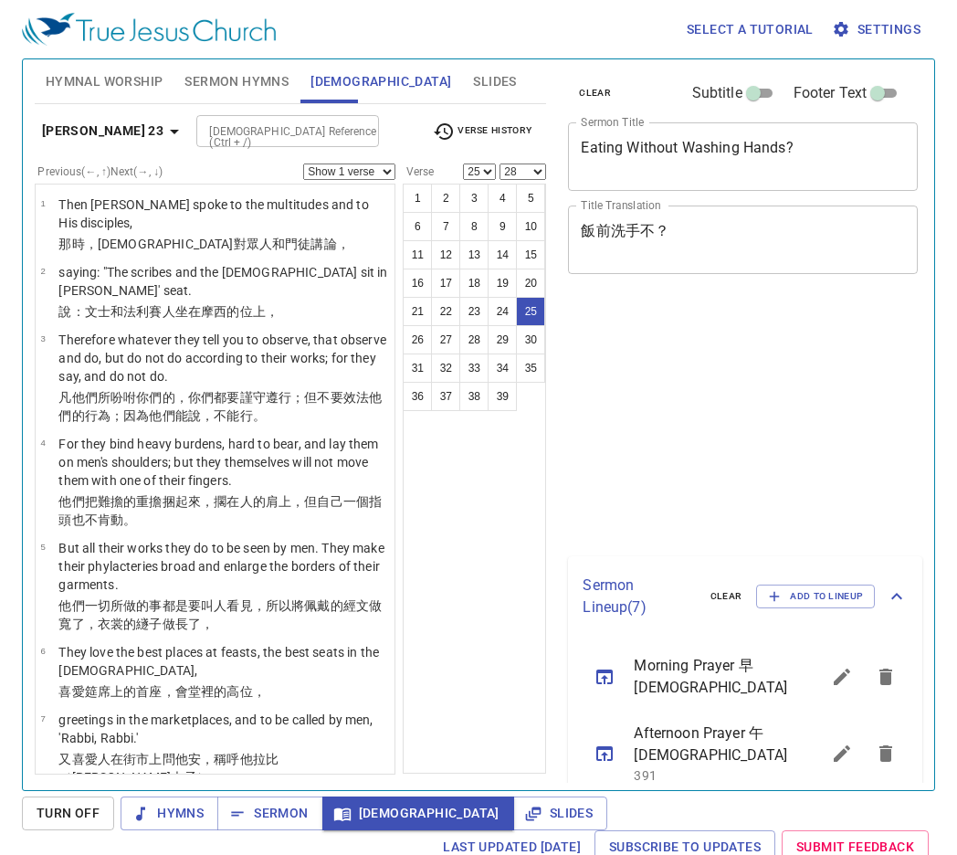
select select "25"
select select "28"
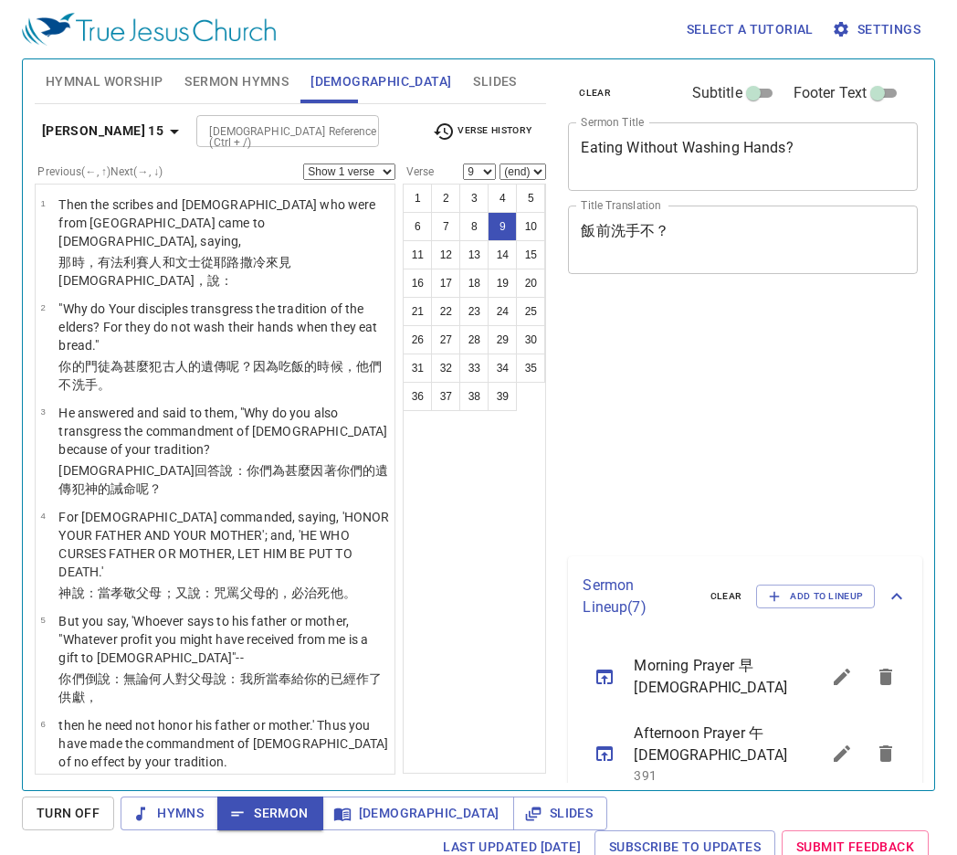
select select "9"
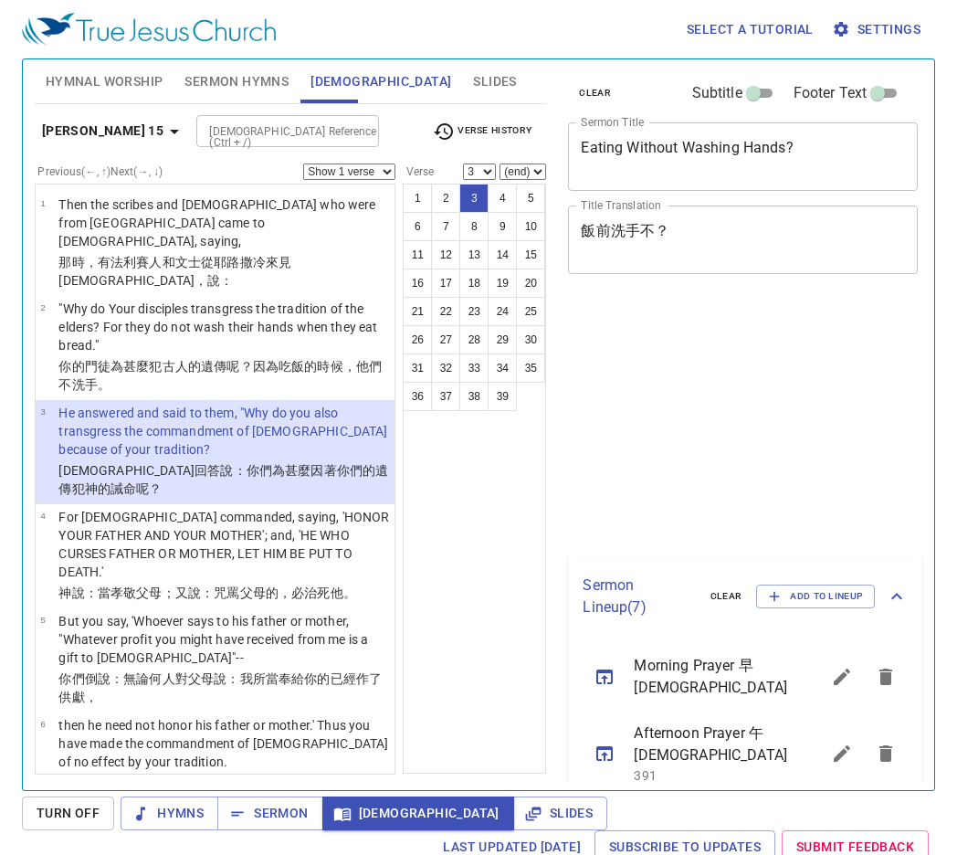
select select "3"
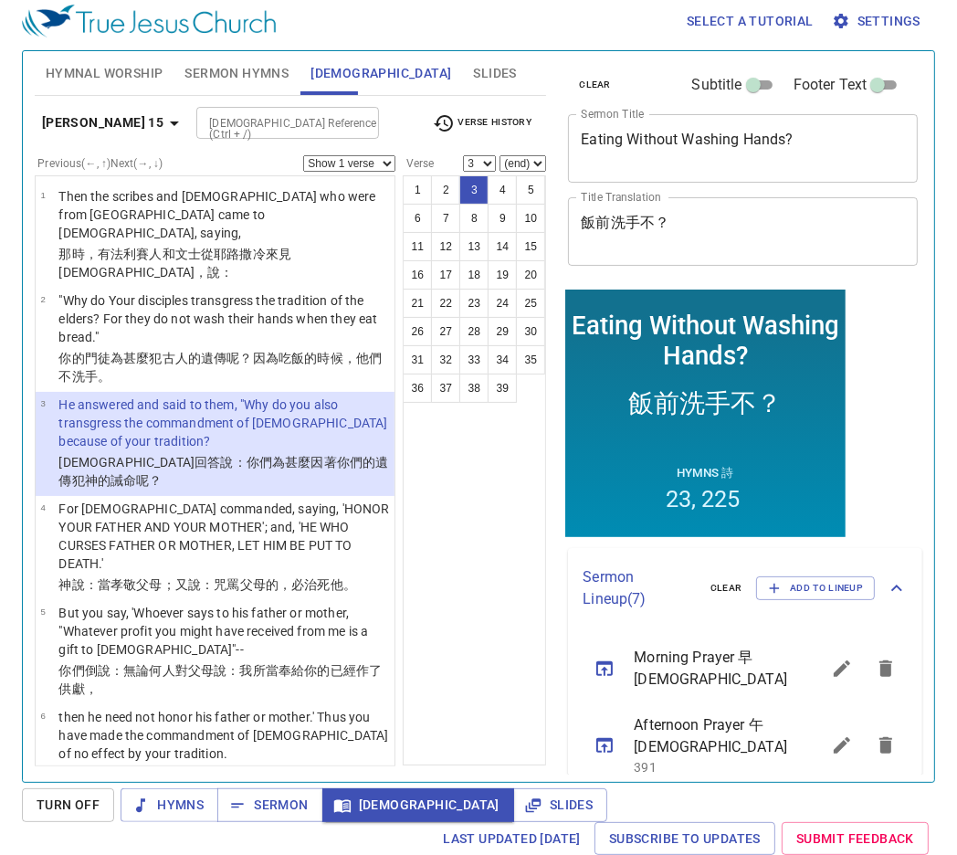
scroll to position [8, 0]
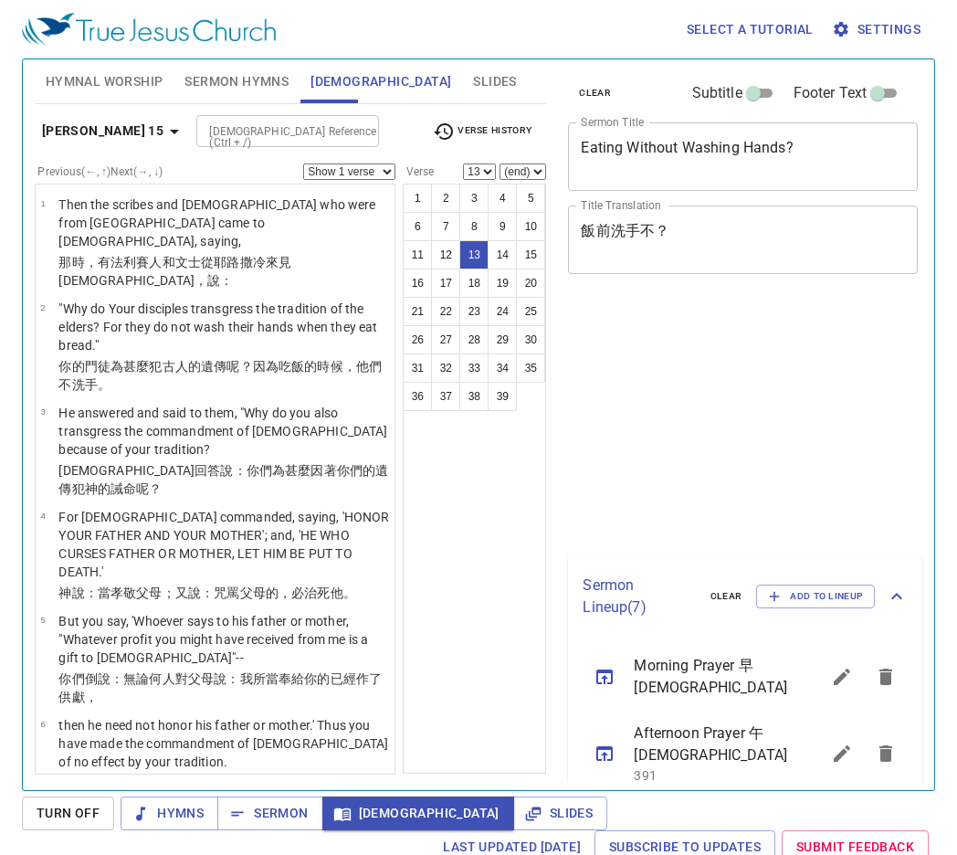
select select "13"
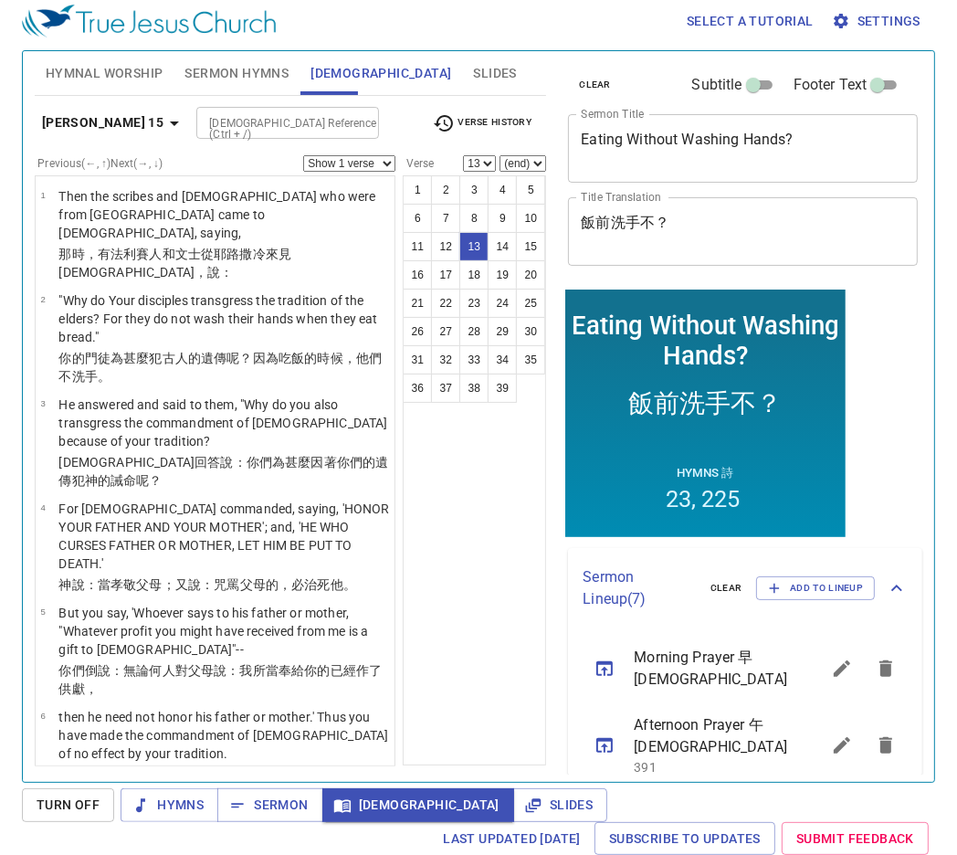
scroll to position [690, 0]
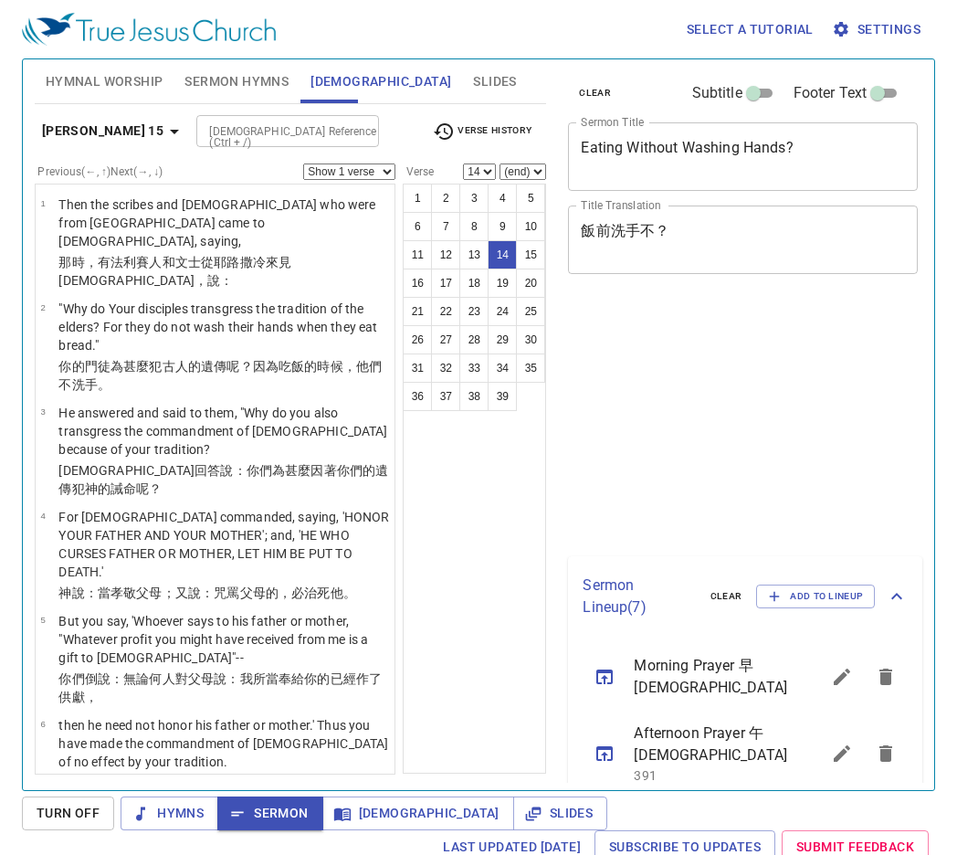
select select "14"
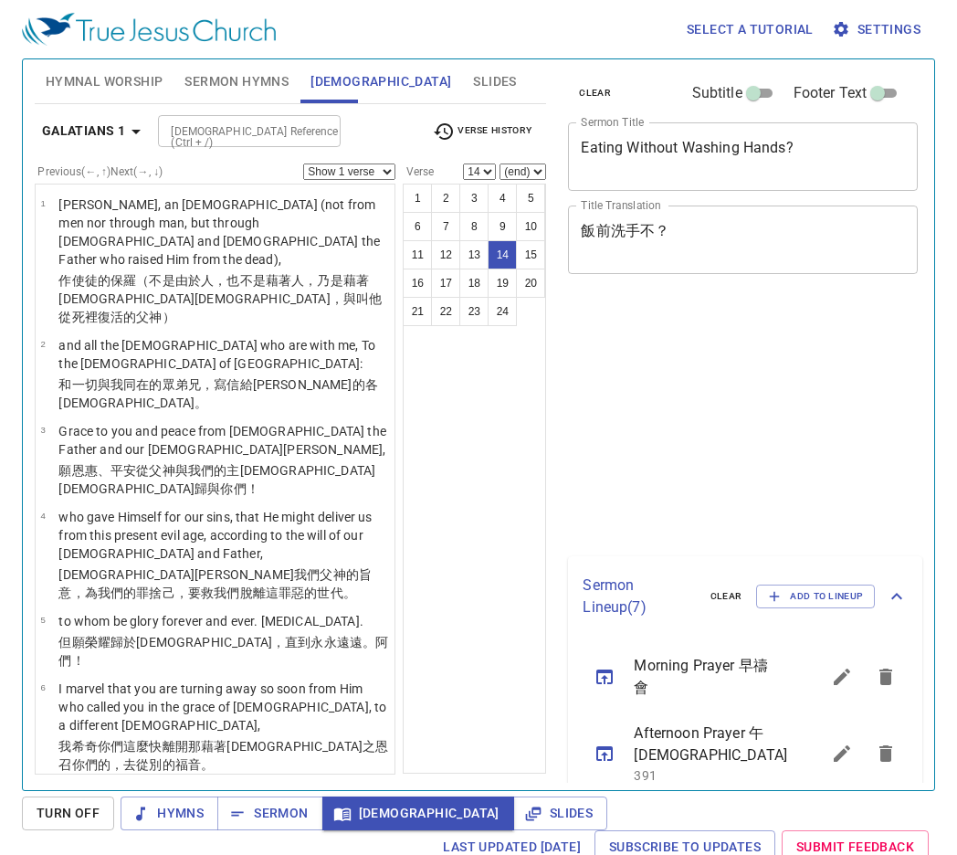
select select "14"
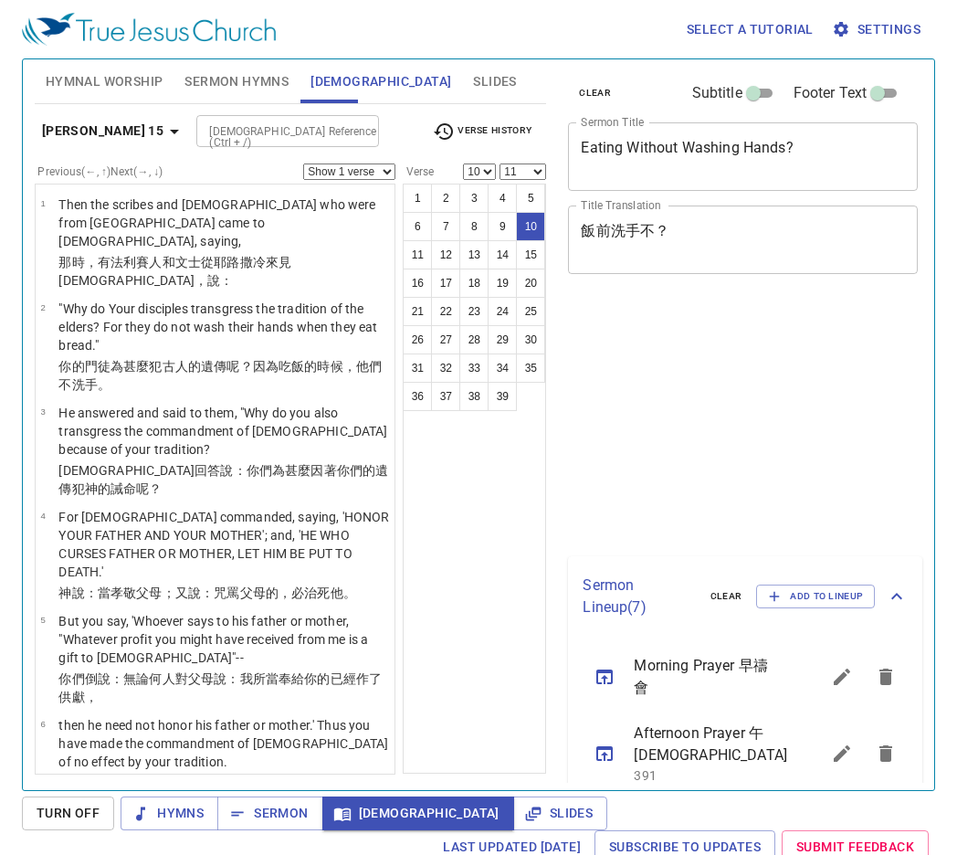
select select "10"
select select "11"
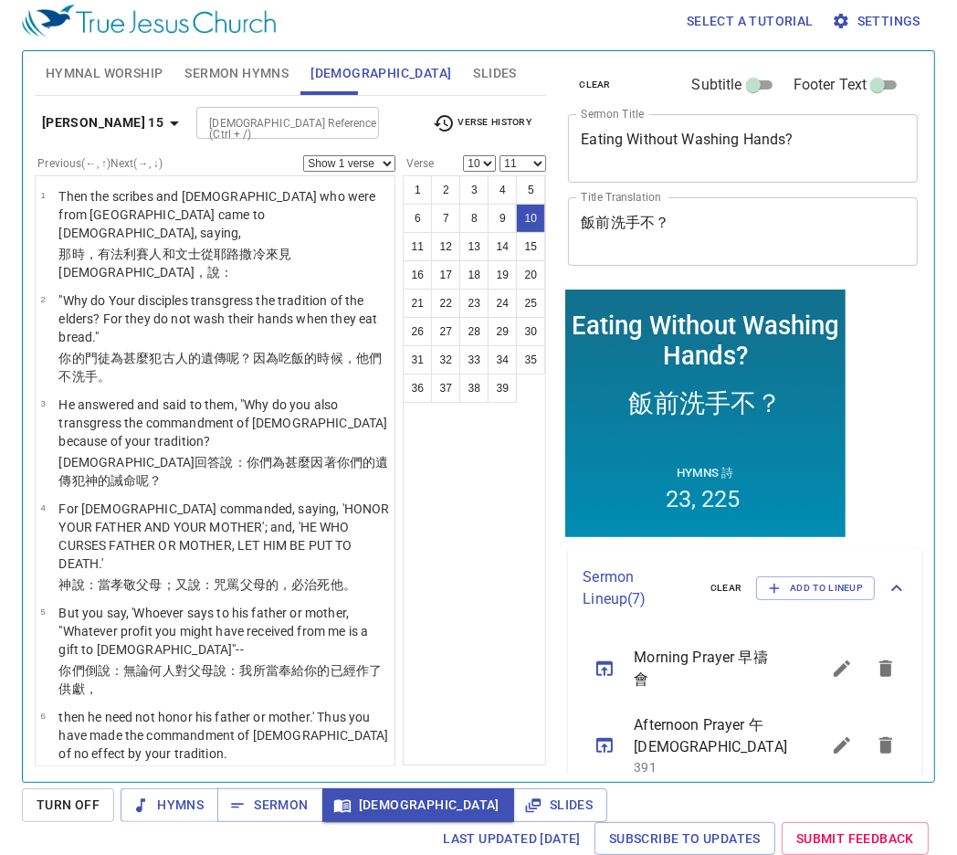
scroll to position [537, 0]
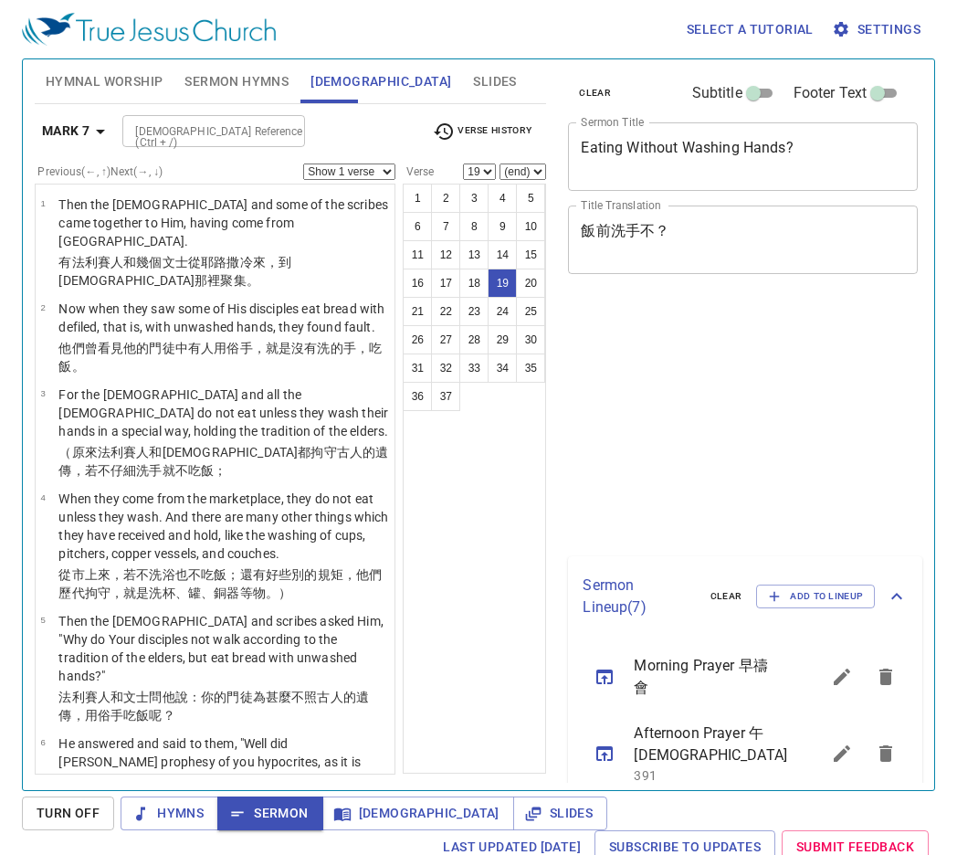
select select "19"
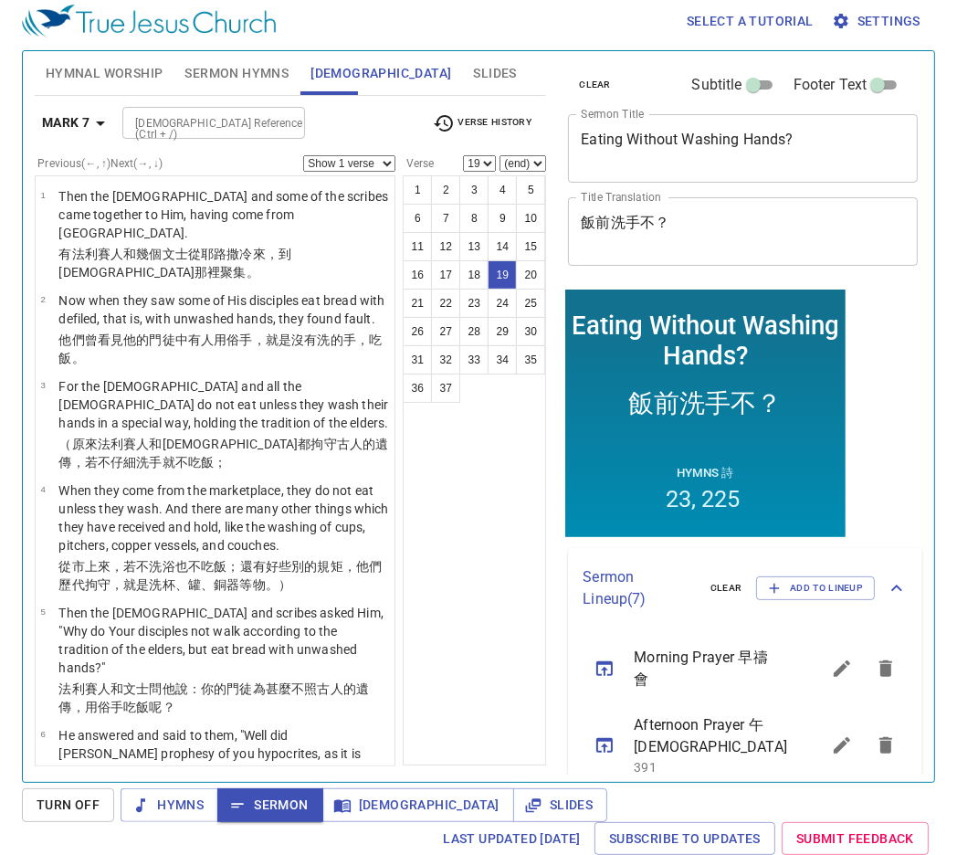
scroll to position [1410, 0]
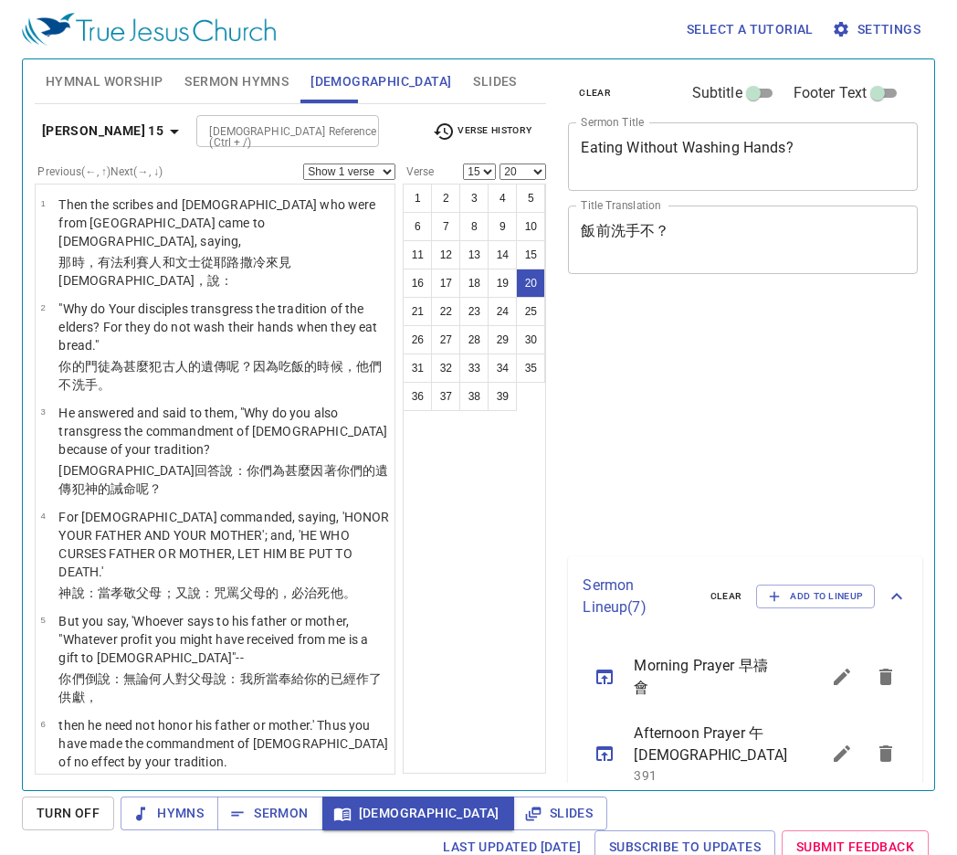
select select "15"
select select "20"
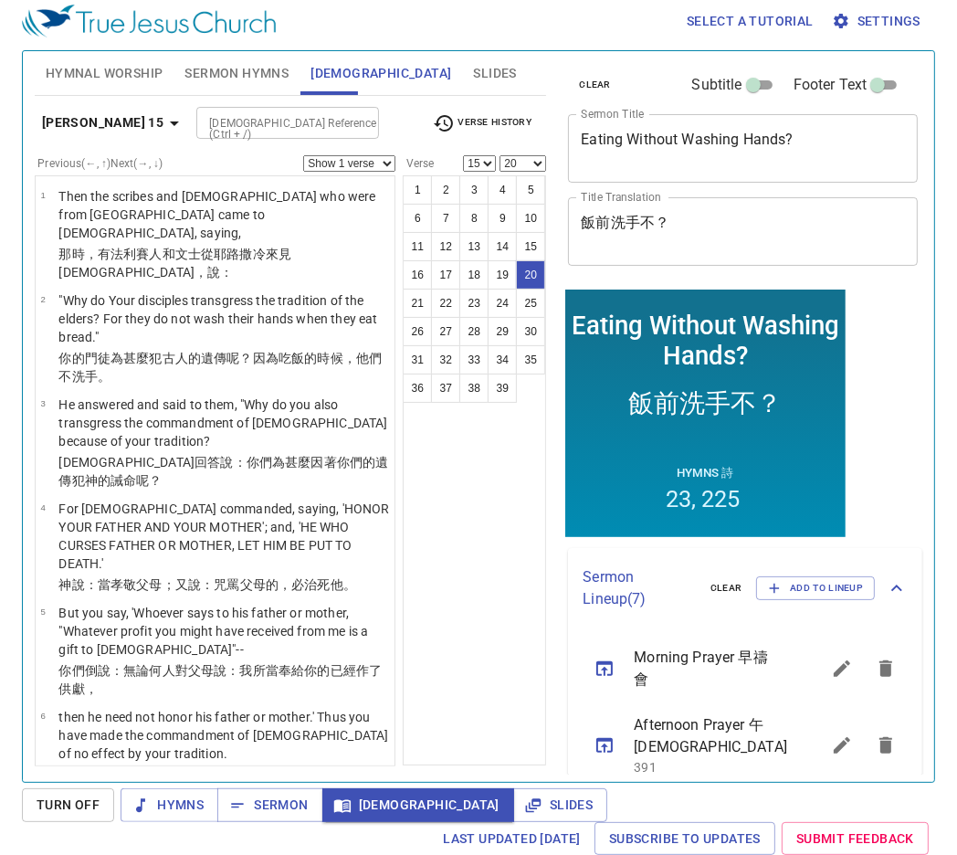
scroll to position [1255, 0]
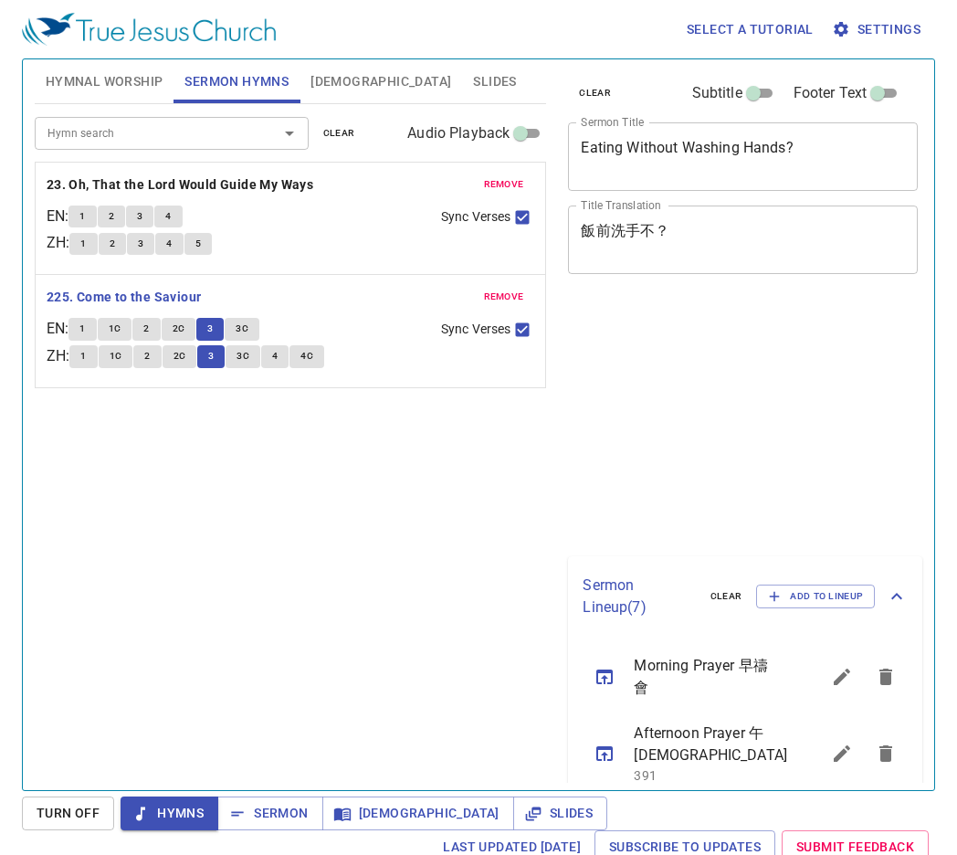
scroll to position [8, 0]
